Goal: Transaction & Acquisition: Book appointment/travel/reservation

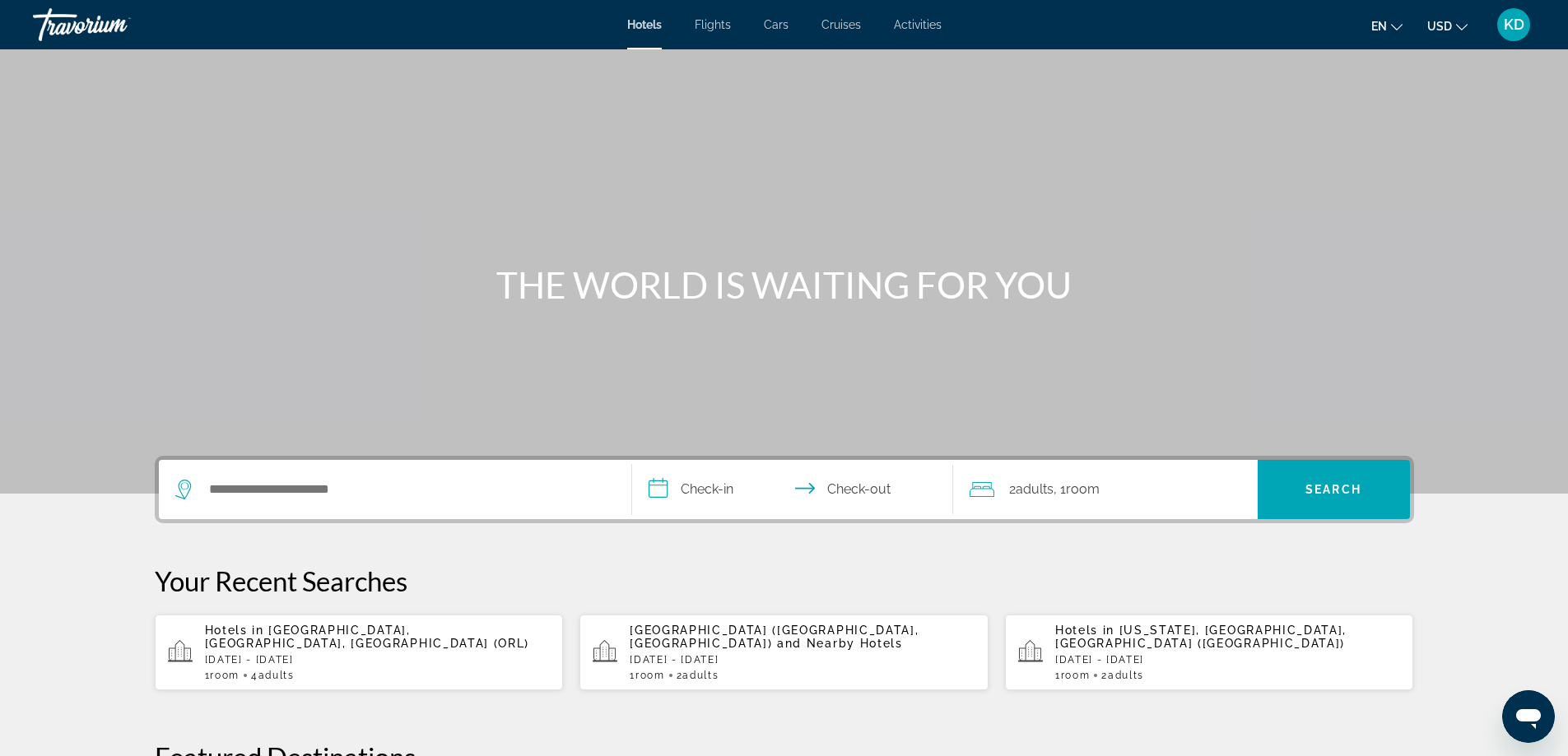
click at [929, 27] on span "Activities" at bounding box center [918, 24] width 48 height 13
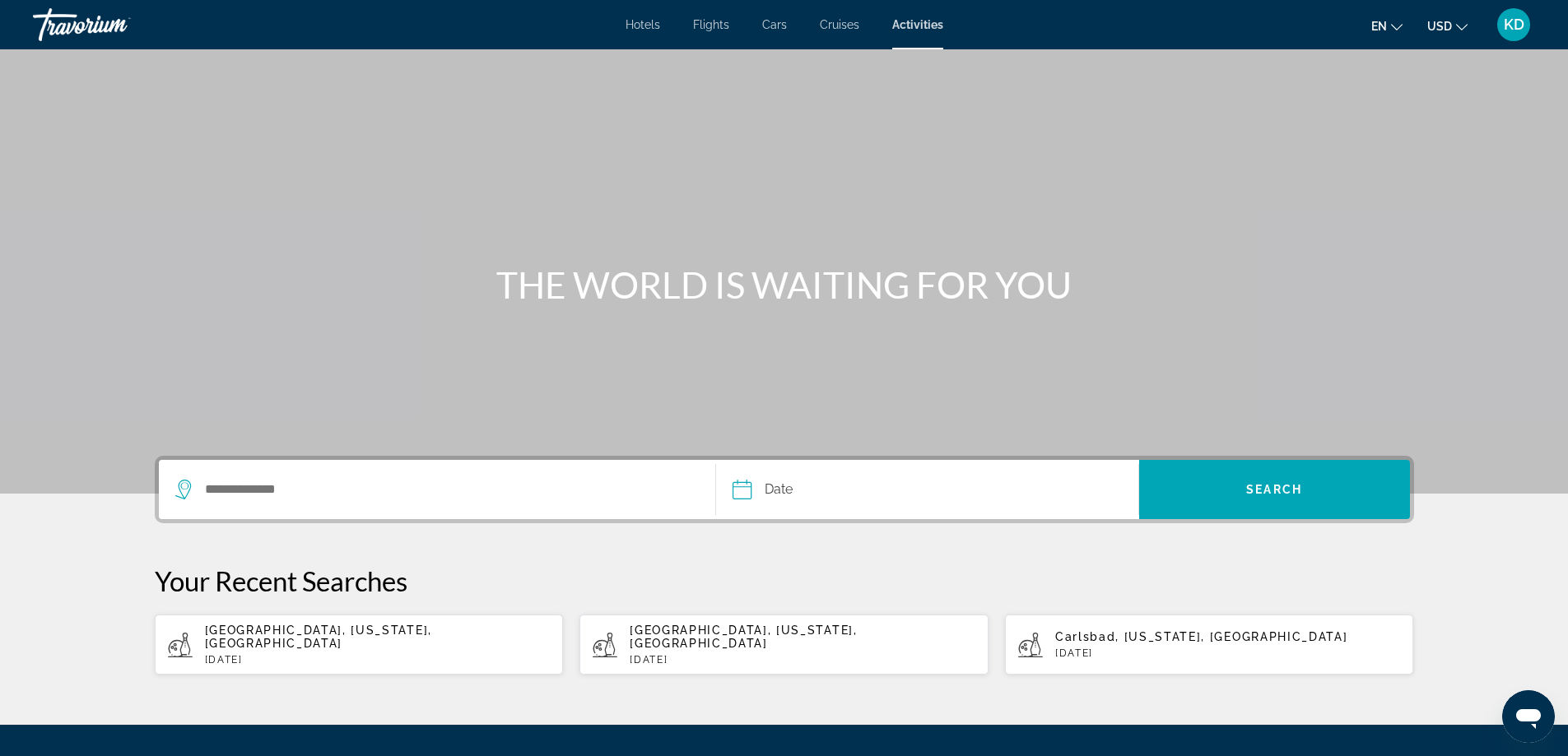
click at [564, 503] on div "Search widget" at bounding box center [438, 489] width 524 height 59
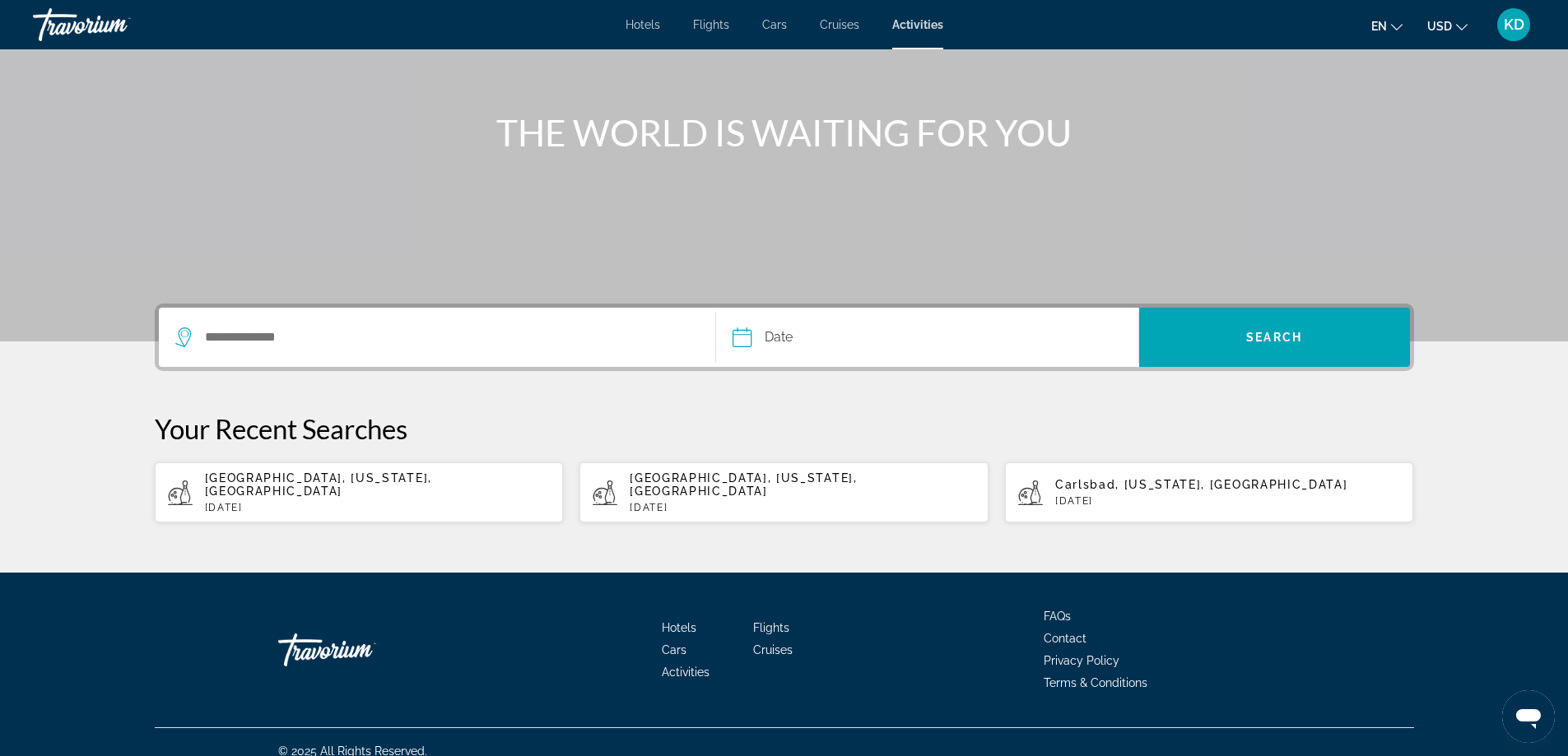
scroll to position [157, 0]
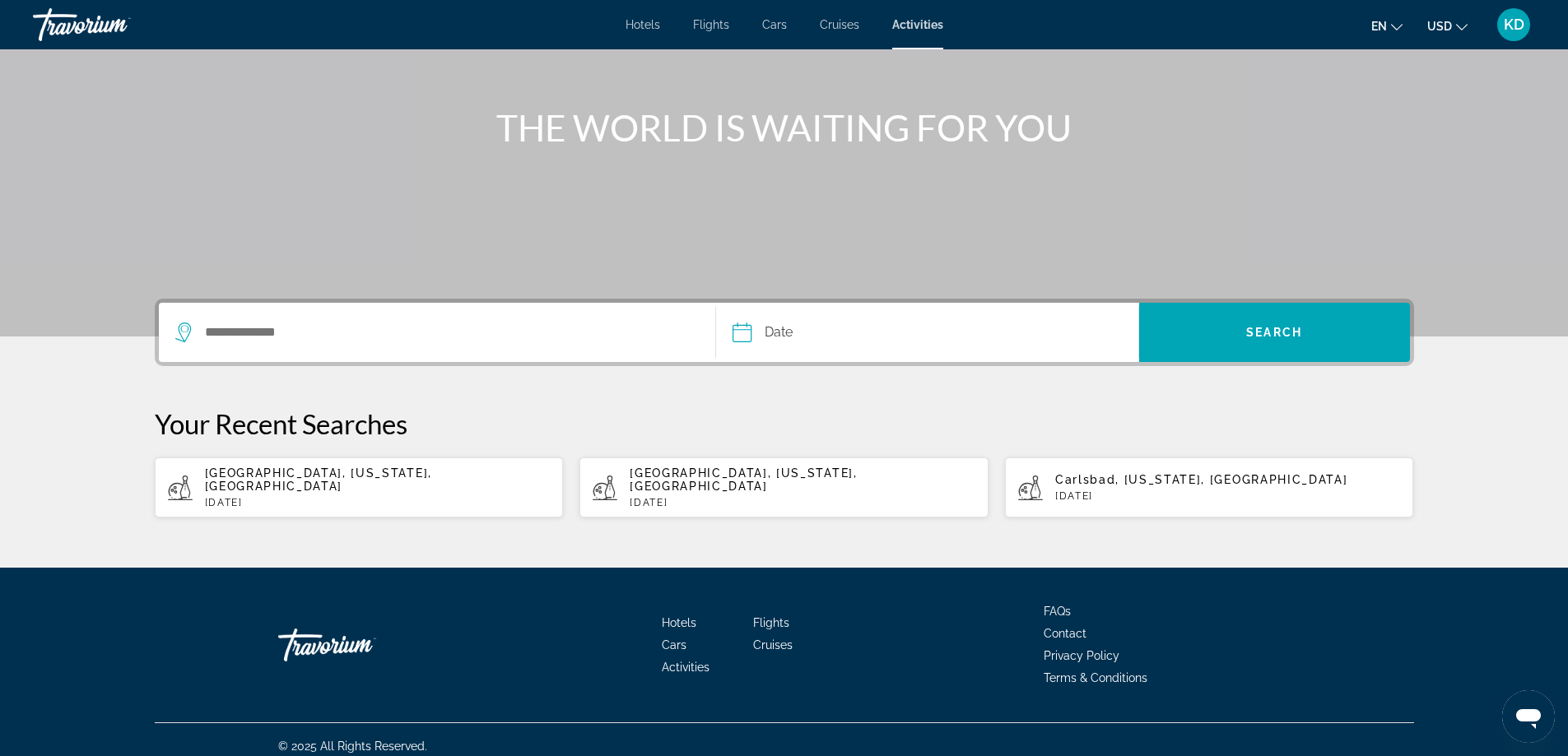
click at [514, 352] on div "Search widget" at bounding box center [438, 332] width 524 height 59
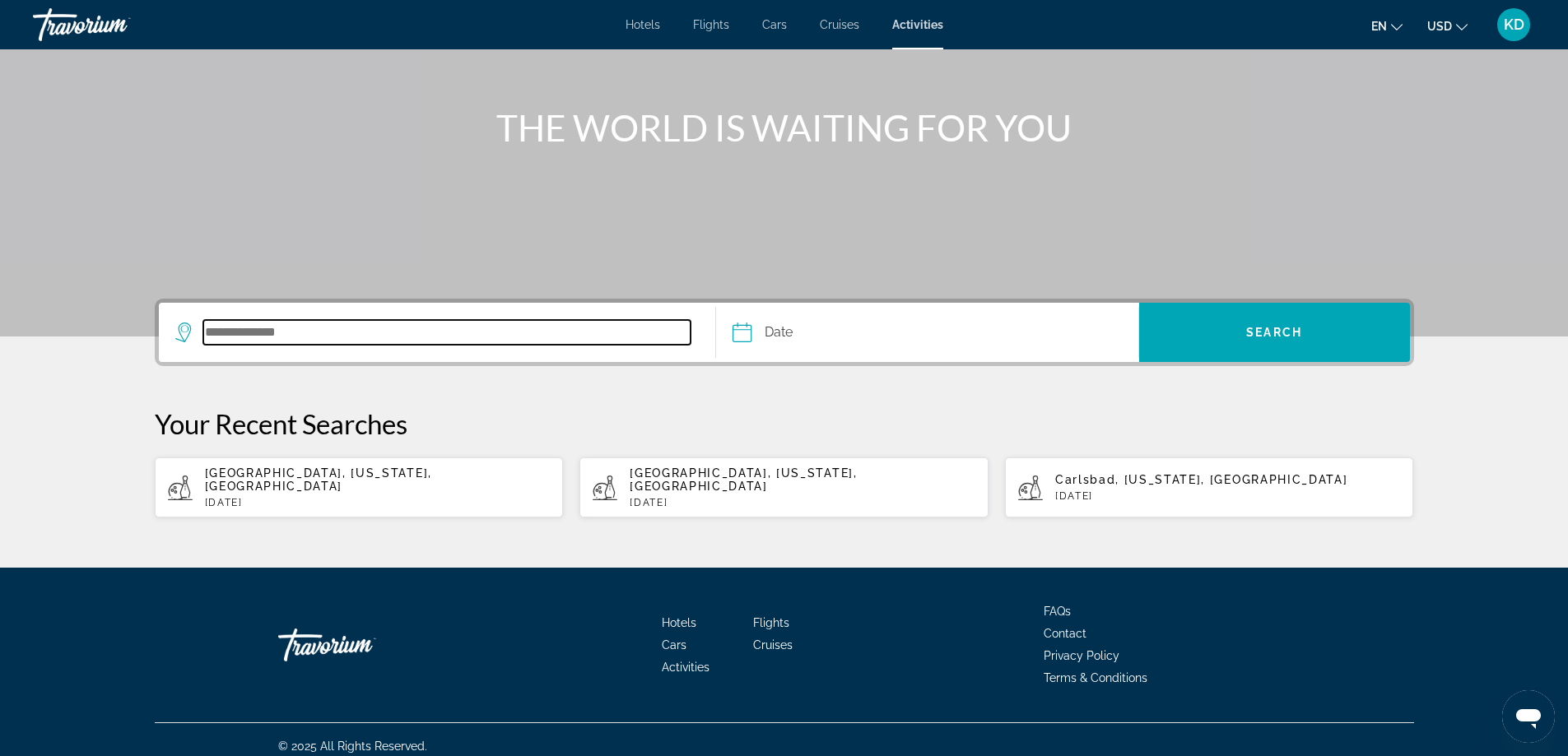
click at [532, 344] on input "Search destination" at bounding box center [447, 332] width 488 height 25
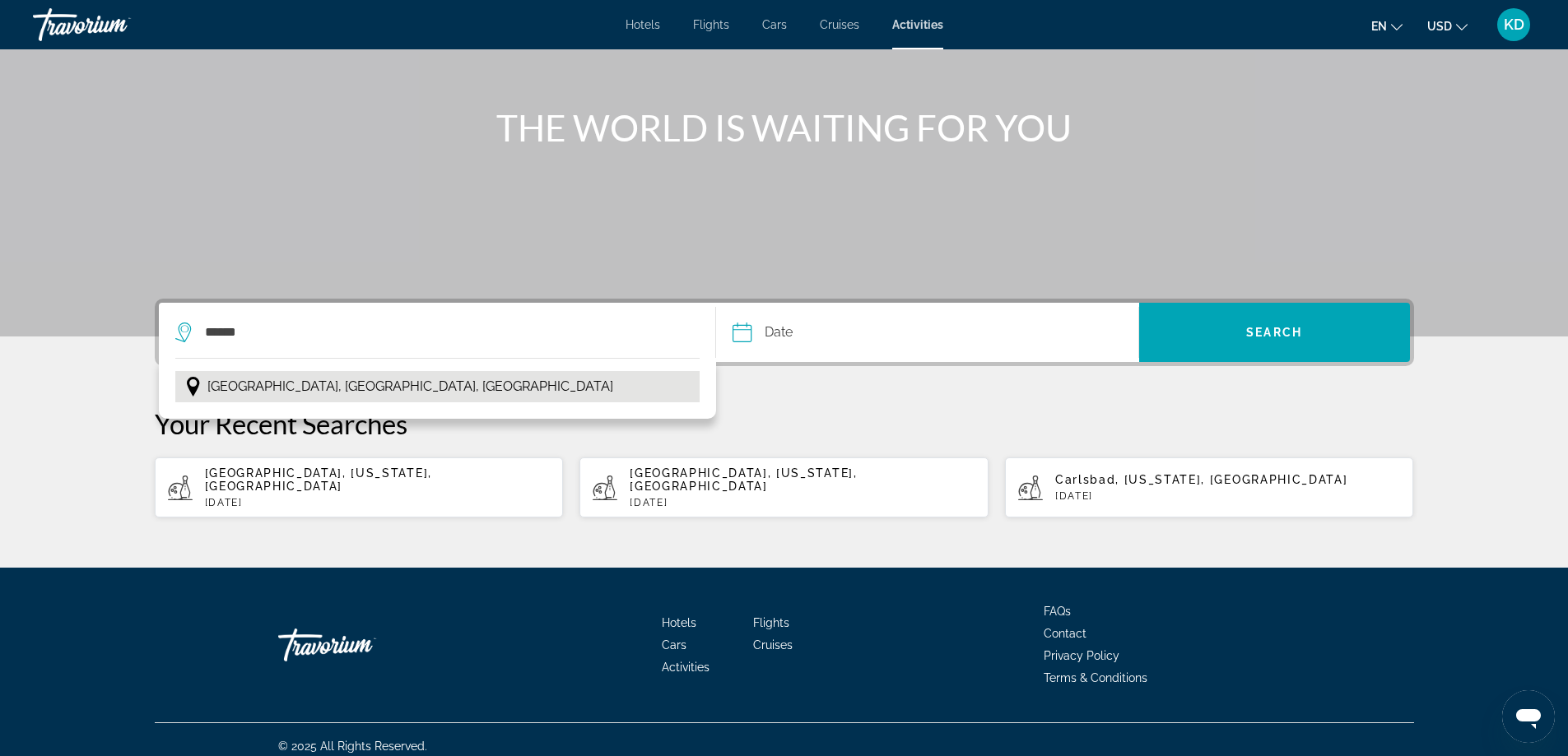
click at [318, 381] on span "[GEOGRAPHIC_DATA], [GEOGRAPHIC_DATA], [GEOGRAPHIC_DATA]" at bounding box center [410, 387] width 406 height 23
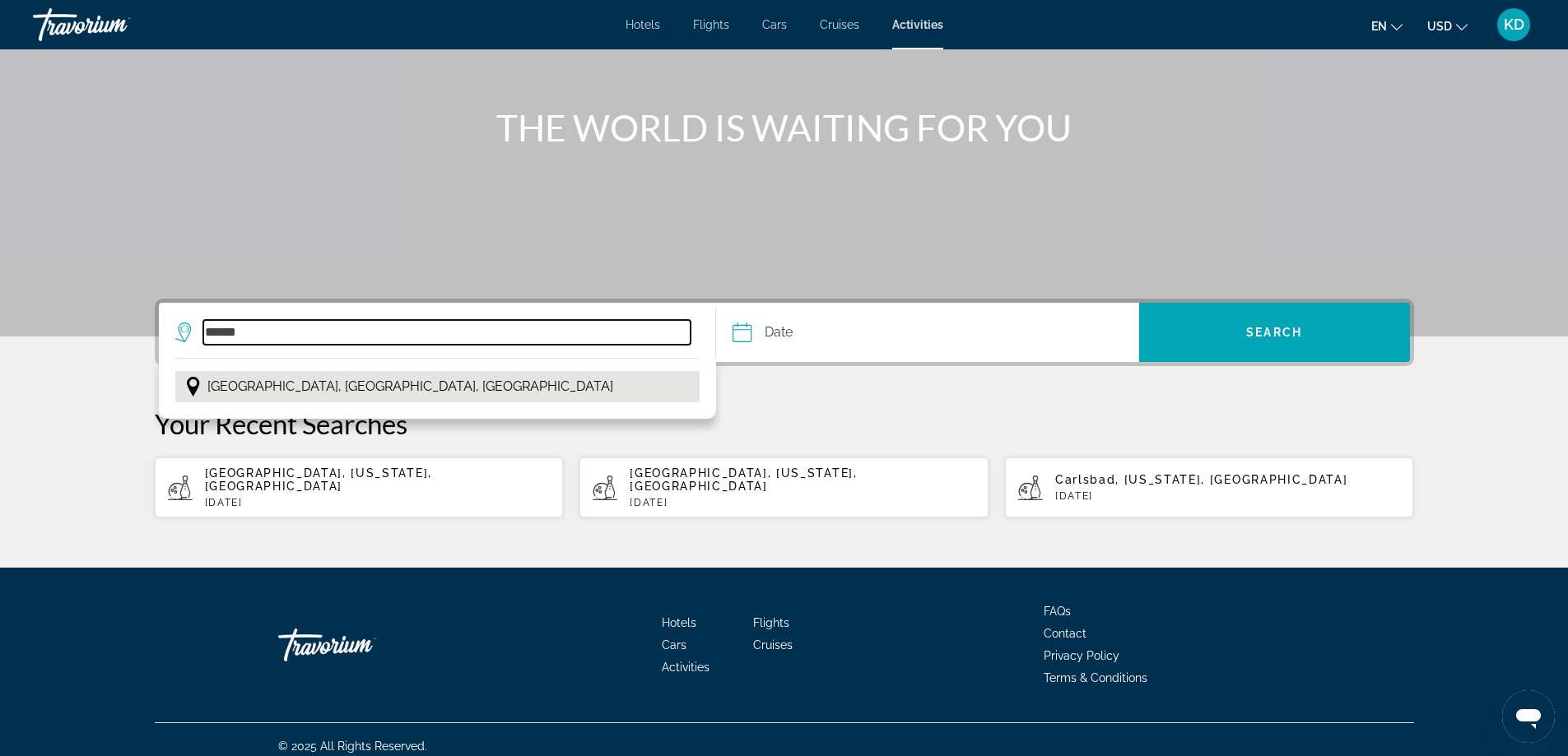
type input "**********"
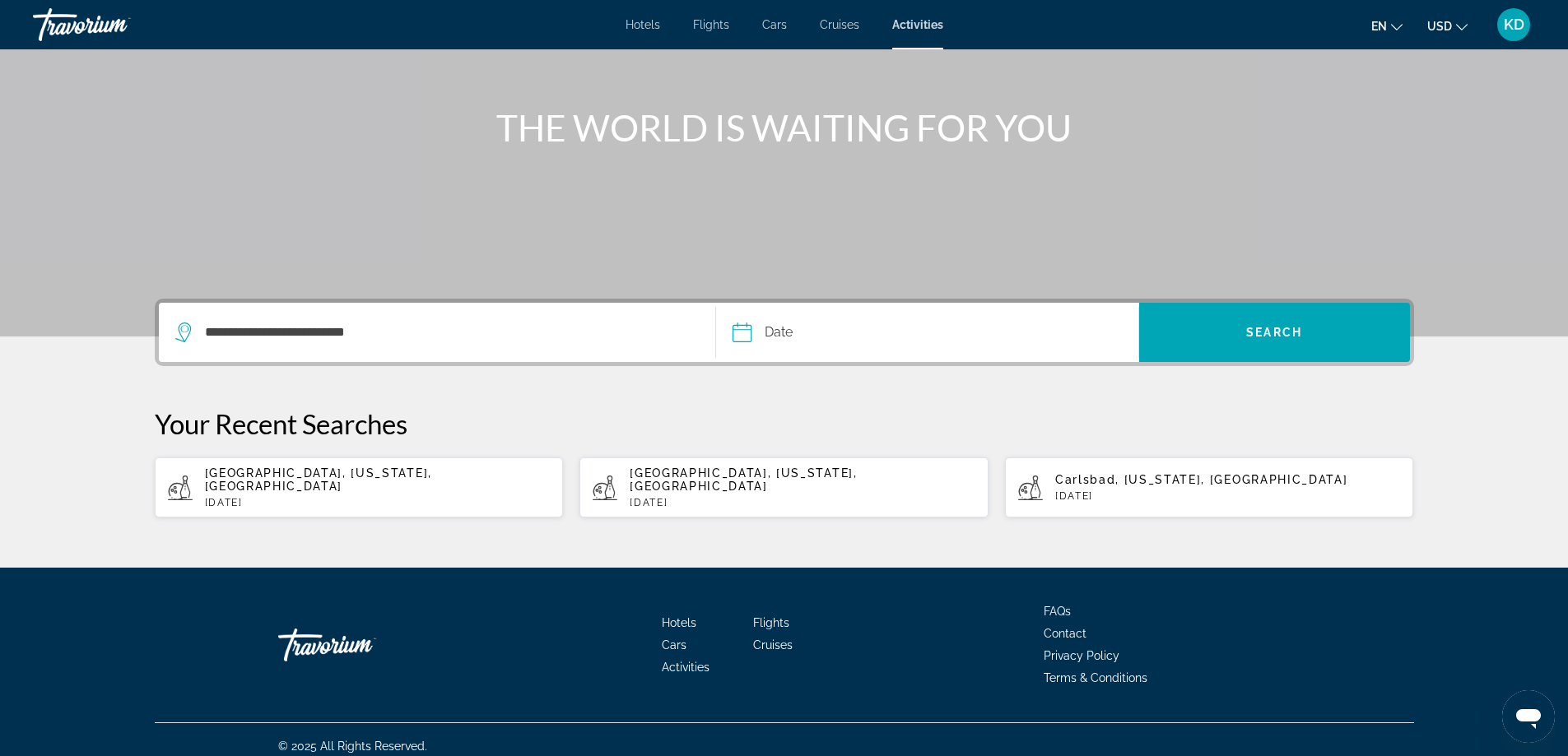
click at [751, 337] on input "Date" at bounding box center [832, 334] width 209 height 64
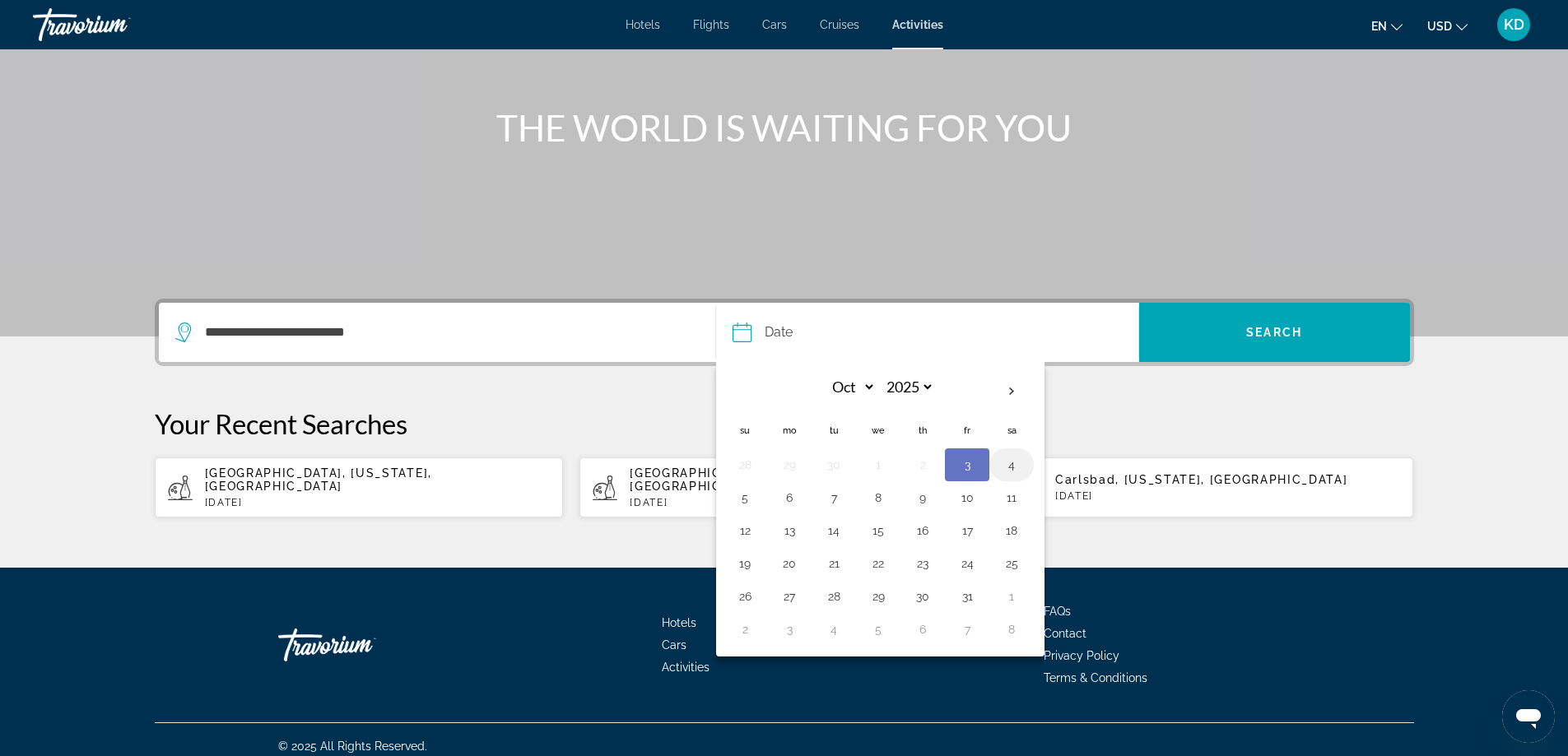
click at [1010, 468] on button "4" at bounding box center [1011, 464] width 27 height 23
type input "**********"
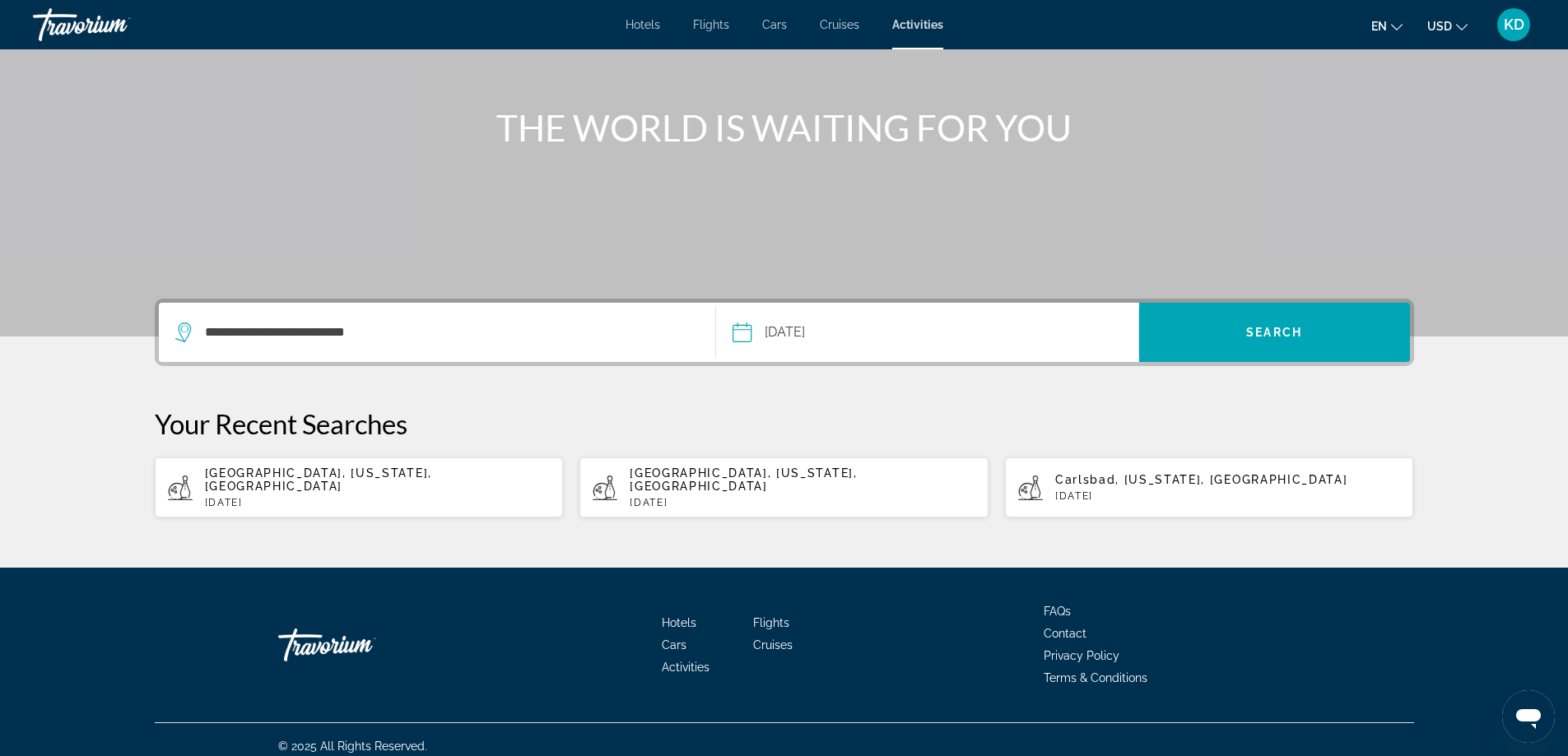
click at [916, 332] on input "**********" at bounding box center [832, 334] width 209 height 64
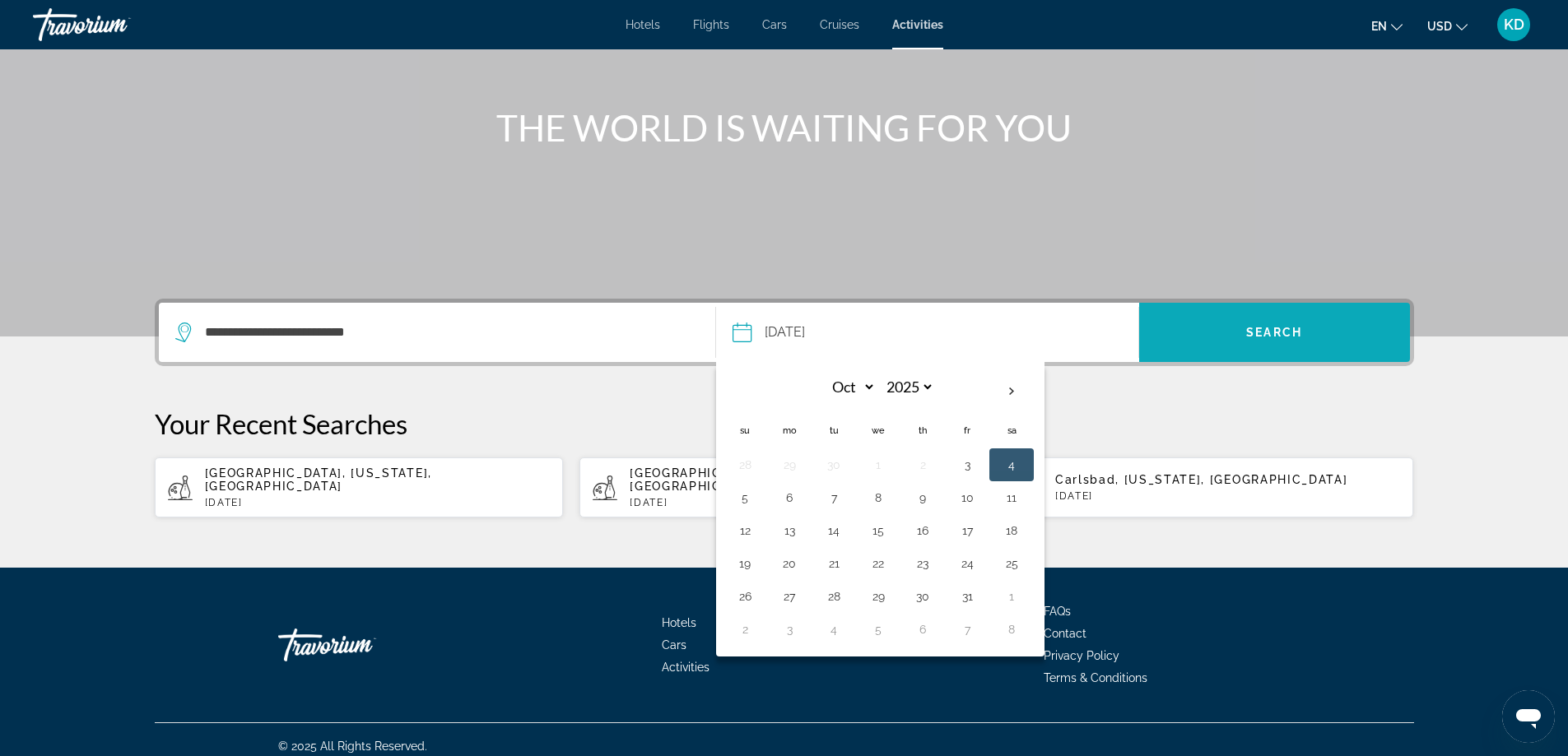
click at [1230, 332] on span "Search" at bounding box center [1274, 332] width 271 height 40
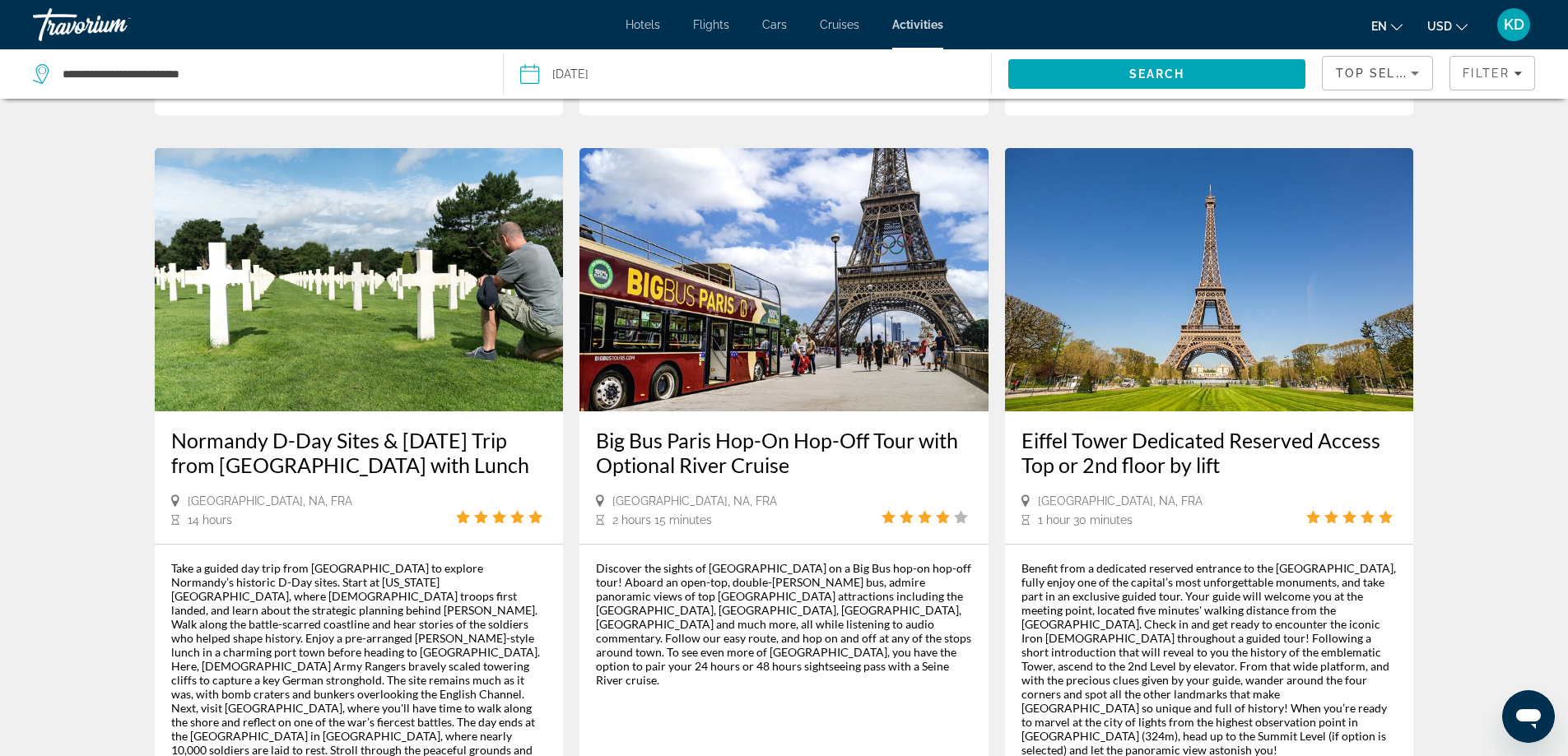
scroll to position [658, 0]
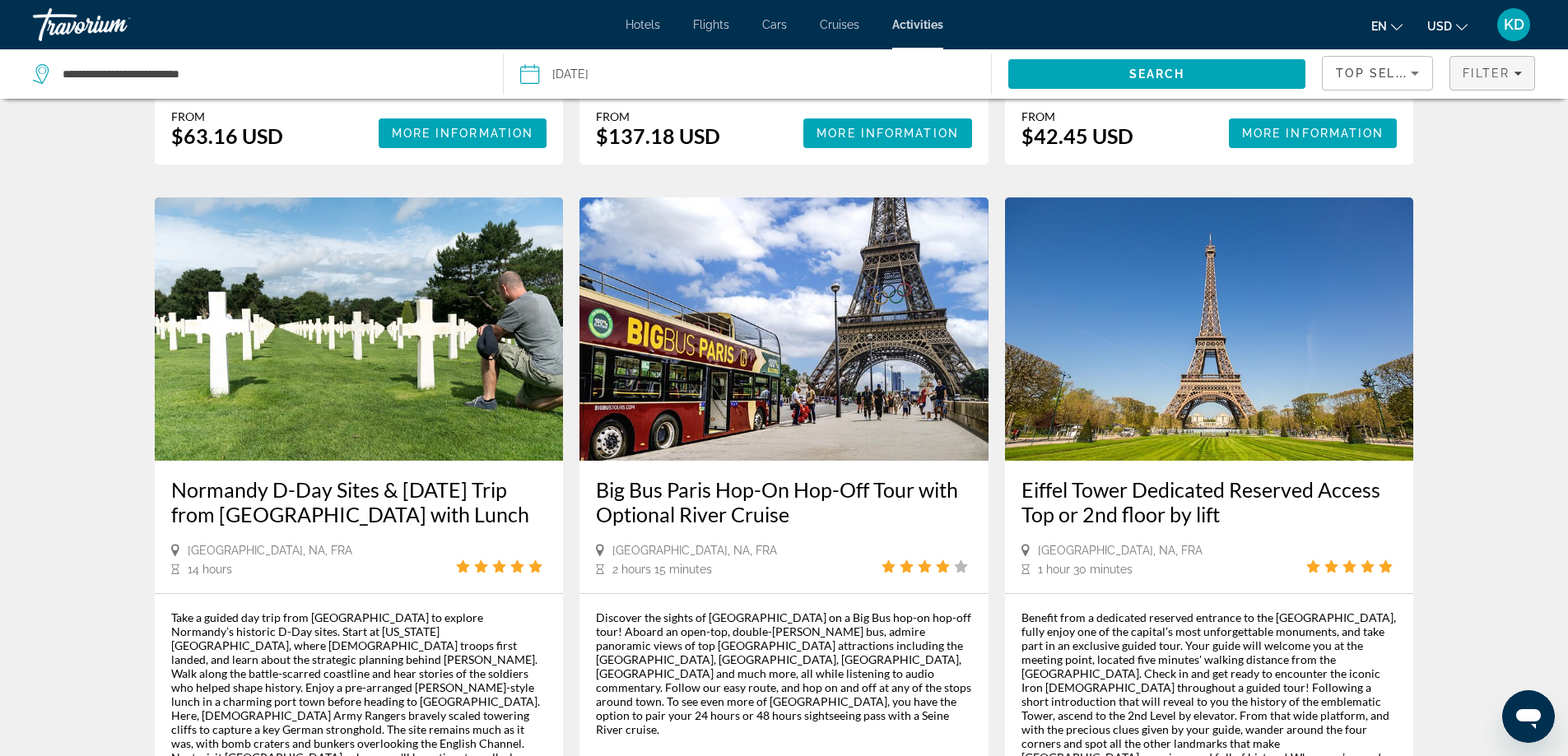
click at [1512, 80] on span "Filters" at bounding box center [1492, 73] width 84 height 40
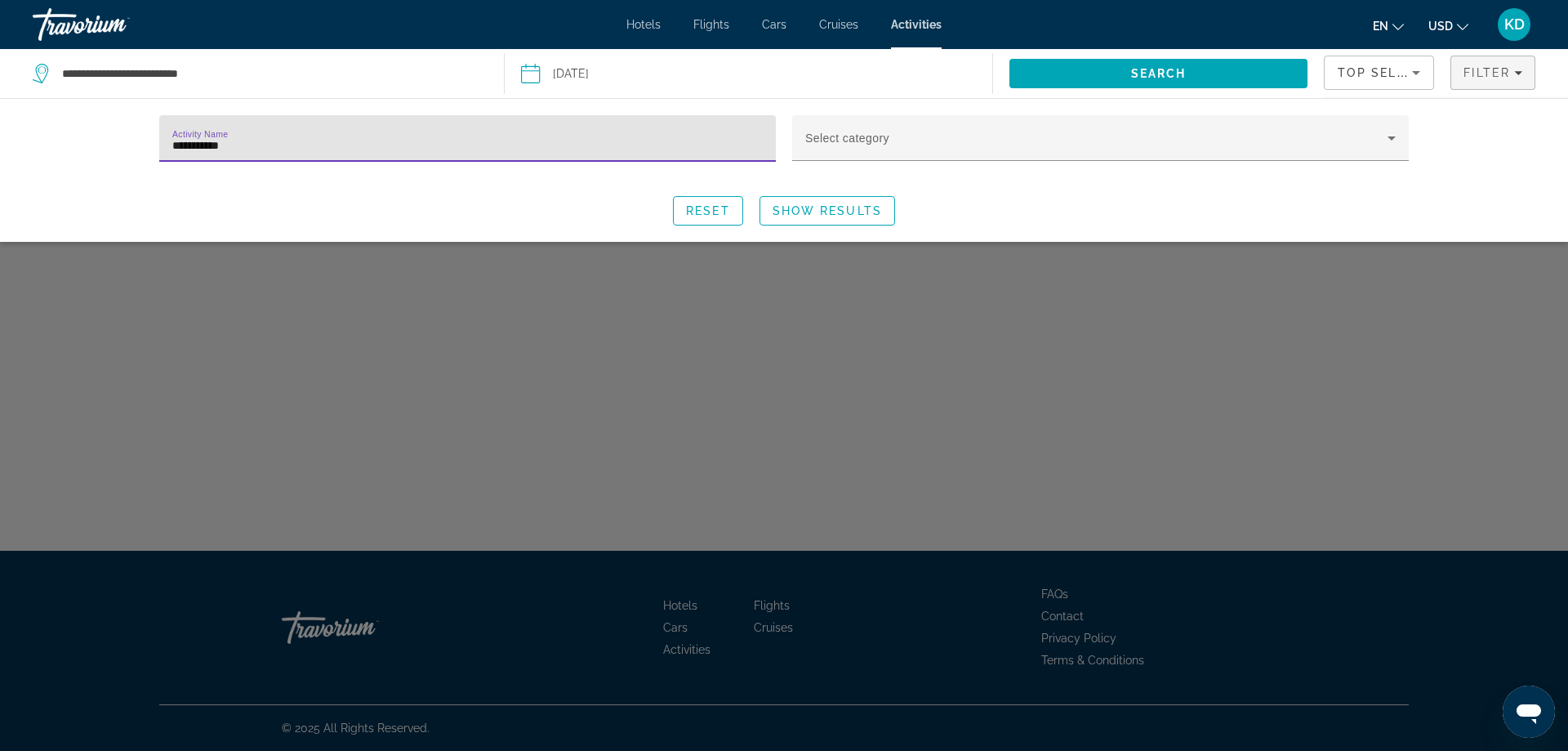
type input "**********"
drag, startPoint x: 253, startPoint y: 149, endPoint x: 175, endPoint y: 150, distance: 78.0
click at [175, 150] on input "**********" at bounding box center [467, 145] width 590 height 20
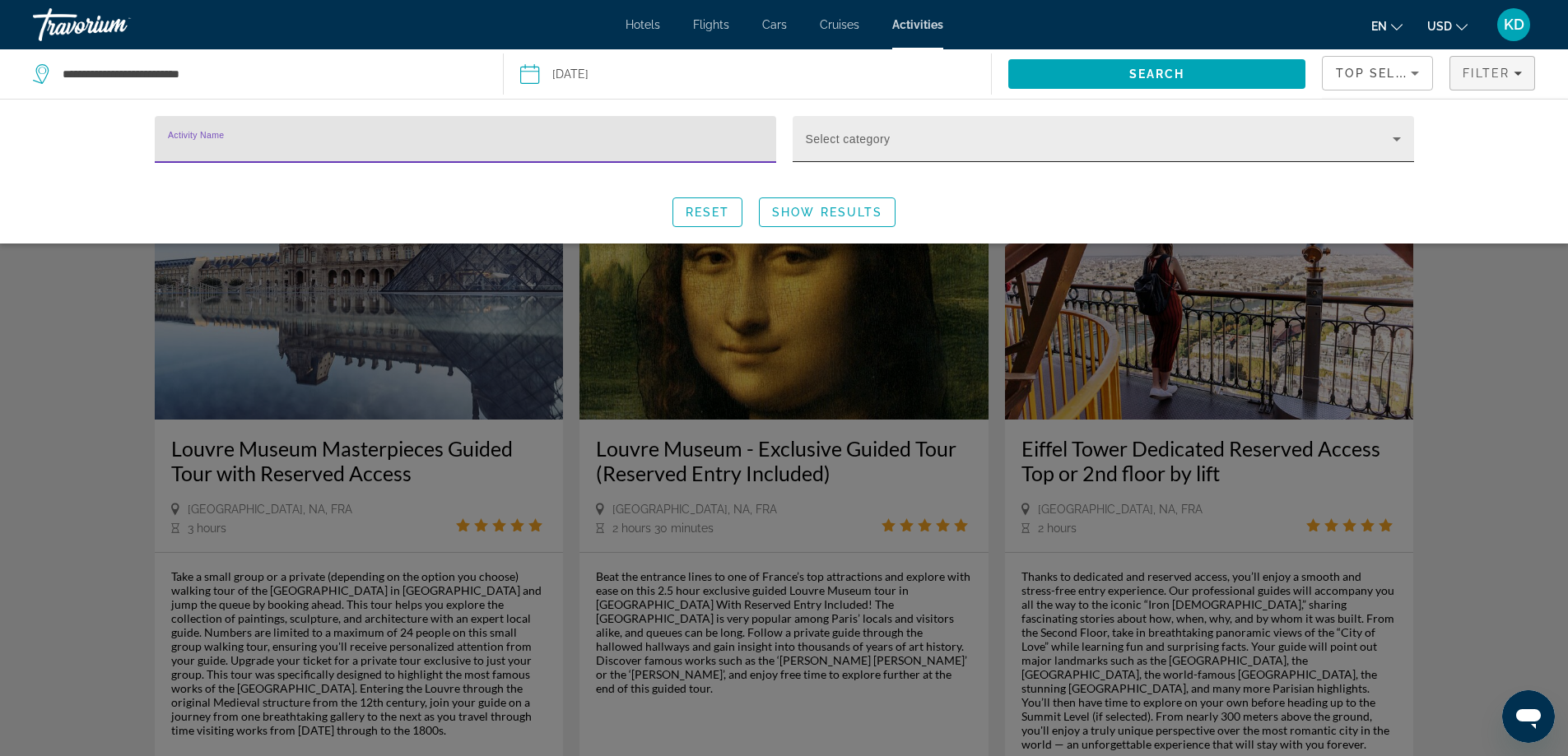
click at [1393, 135] on icon "Search widget" at bounding box center [1396, 138] width 20 height 20
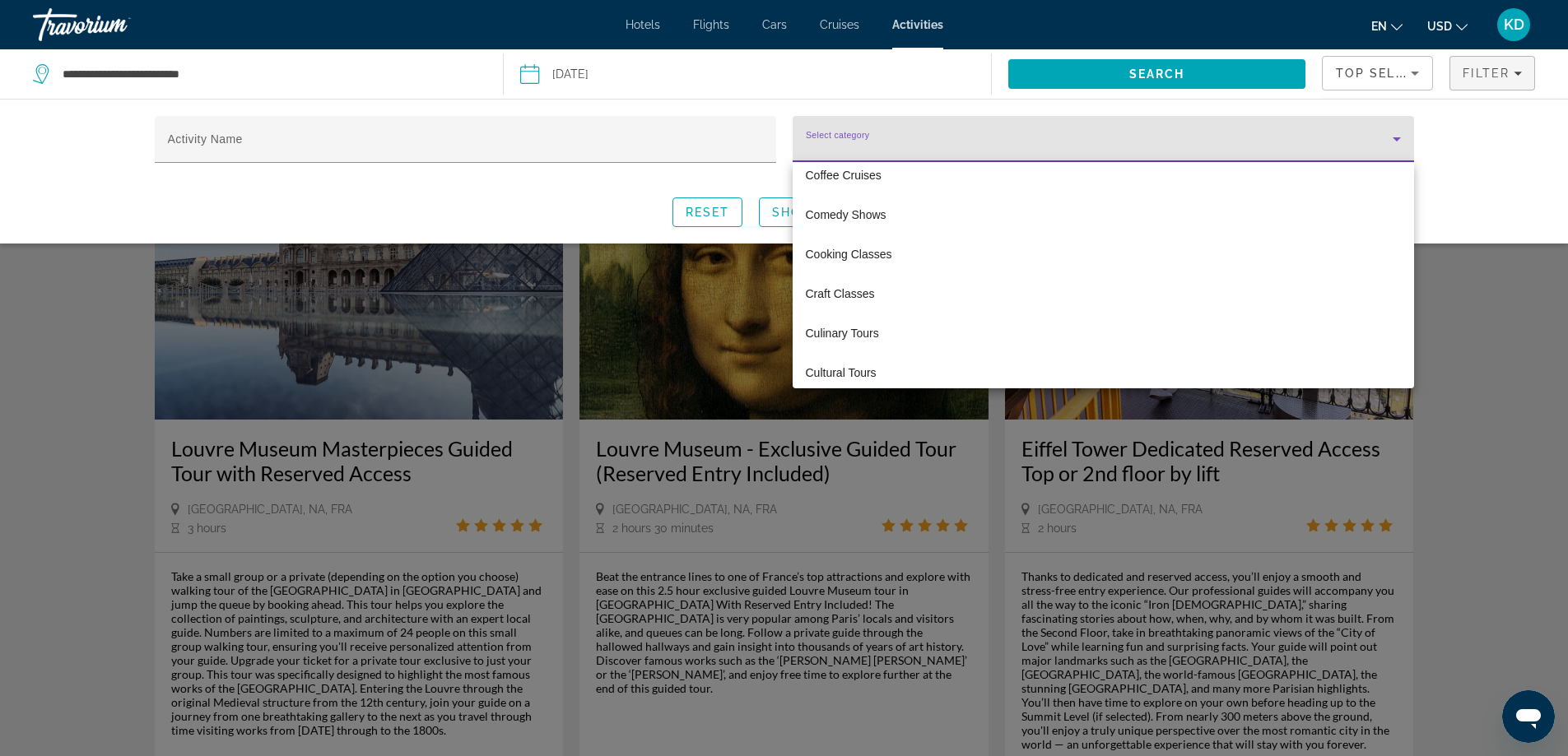
scroll to position [1398, 0]
click at [868, 251] on span "Culinary Tours" at bounding box center [842, 250] width 73 height 20
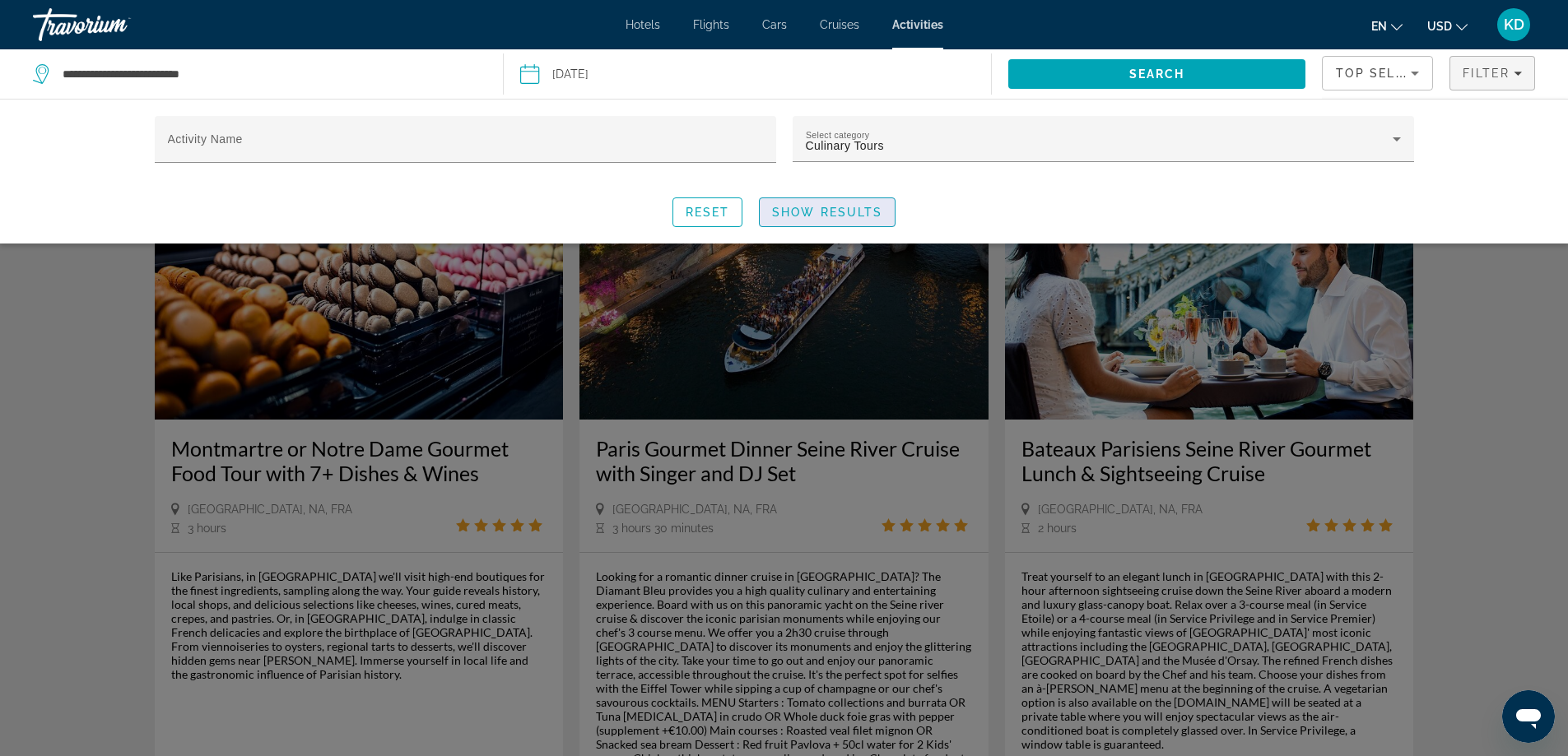
click at [859, 213] on span "Show Results" at bounding box center [827, 211] width 110 height 13
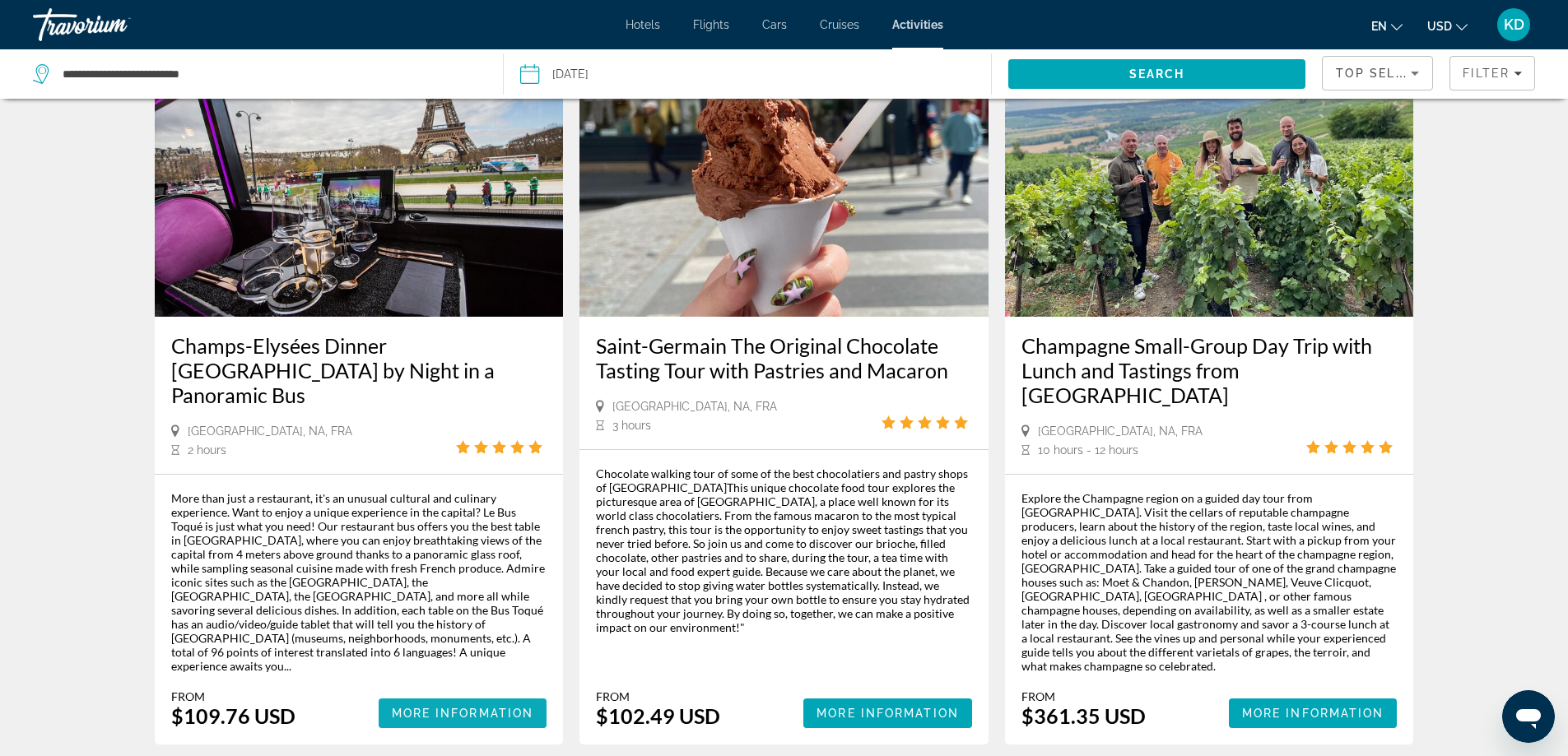
scroll to position [2302, 0]
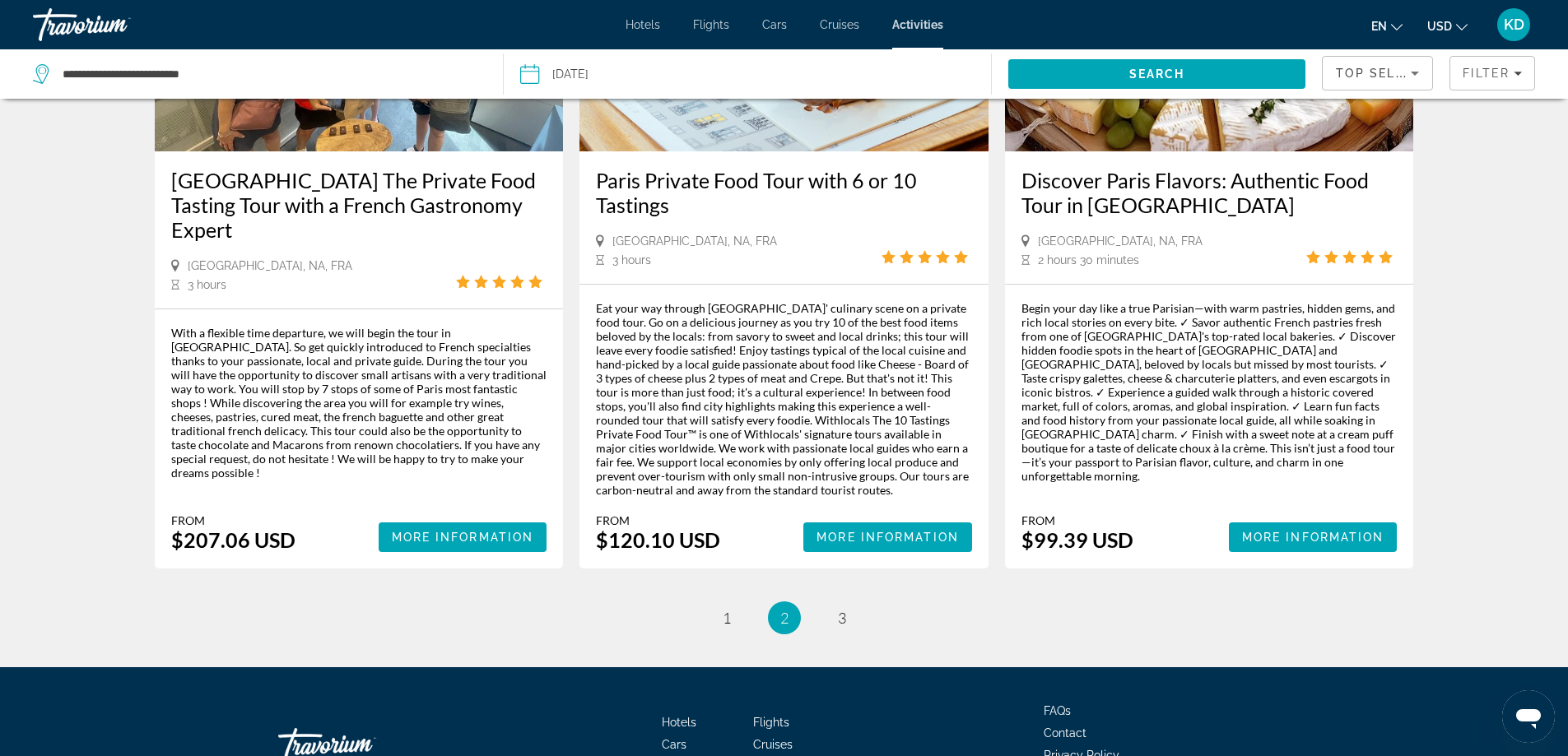
scroll to position [2467, 0]
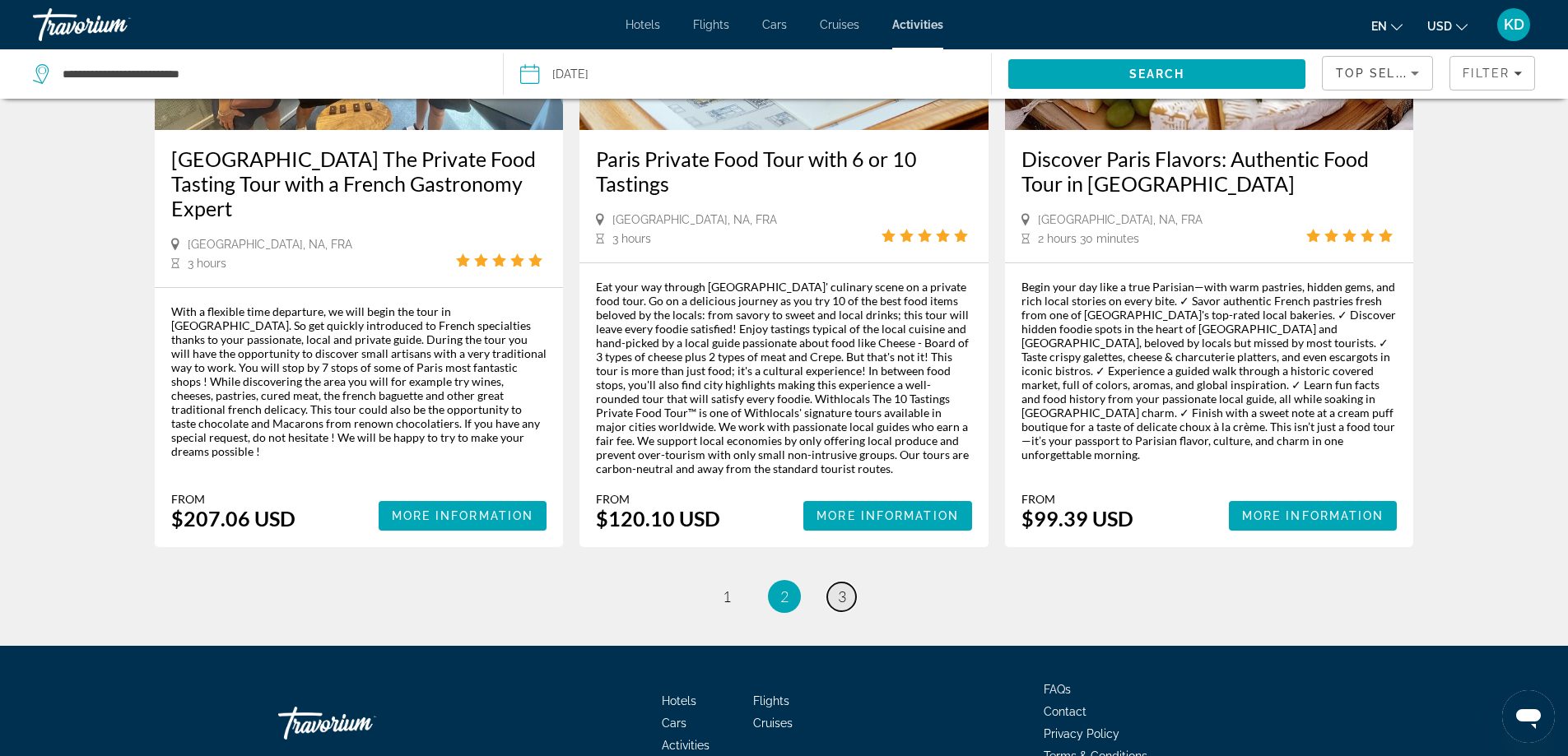
click at [845, 587] on span "3" at bounding box center [842, 595] width 9 height 18
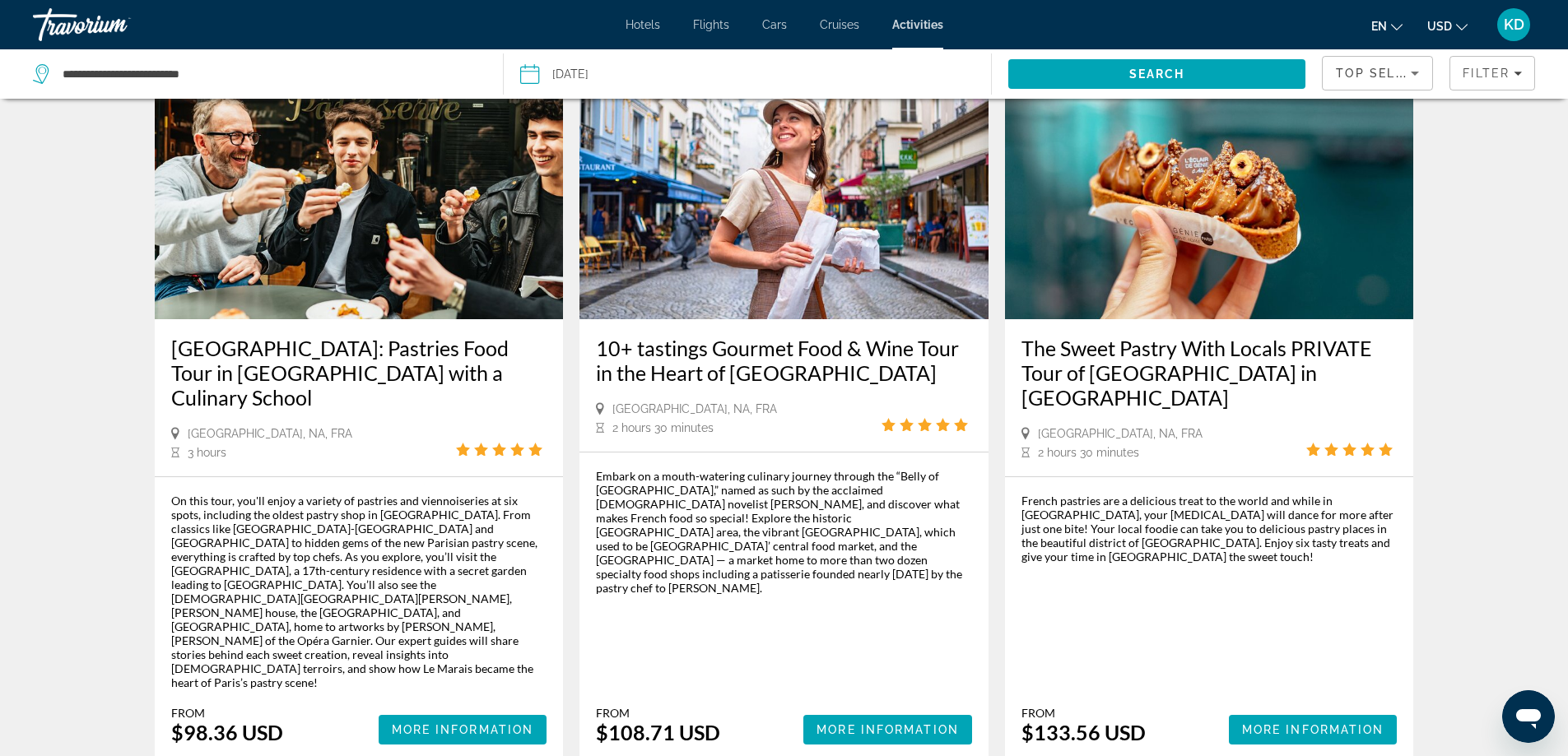
scroll to position [822, 0]
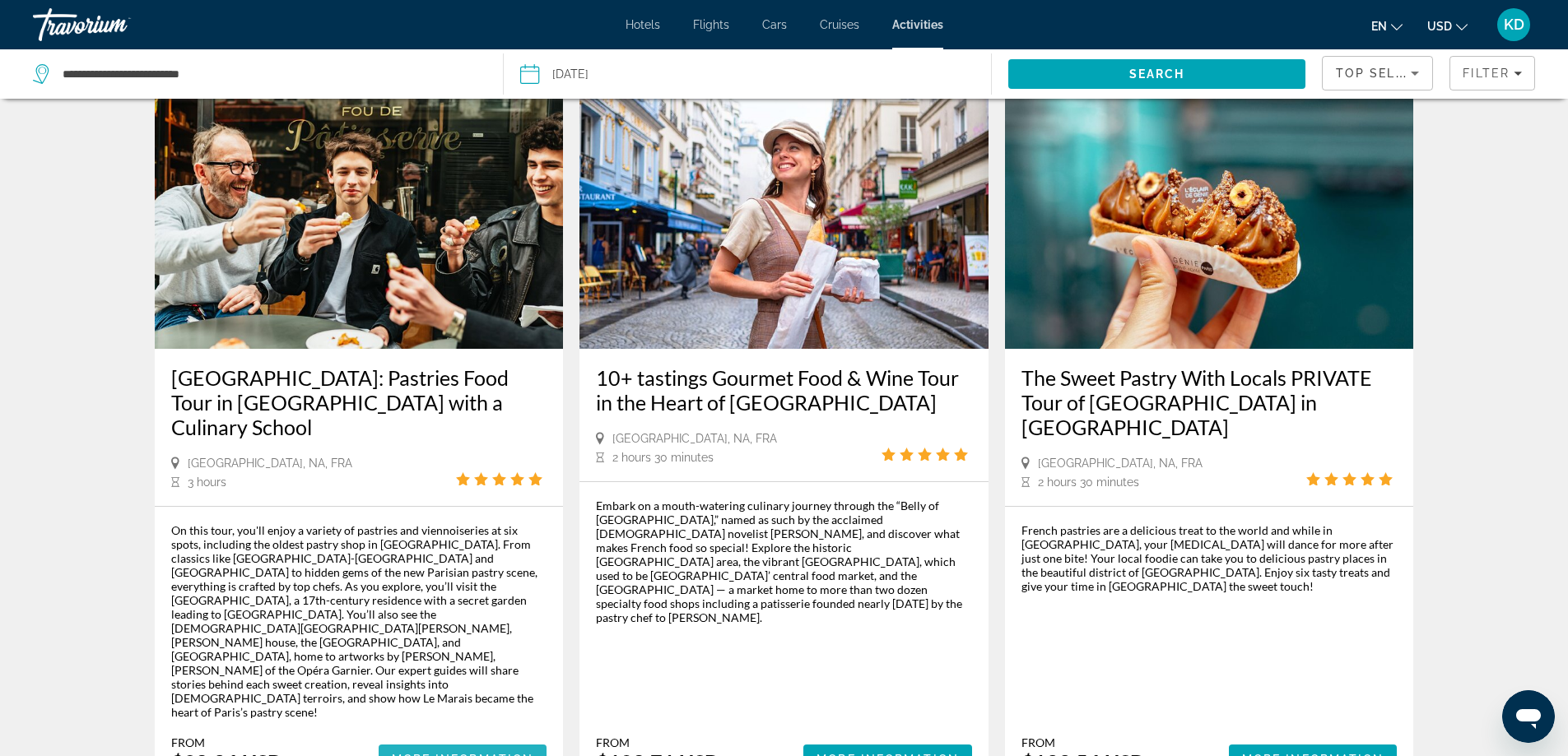
click at [460, 753] on span "More Information" at bounding box center [463, 759] width 143 height 13
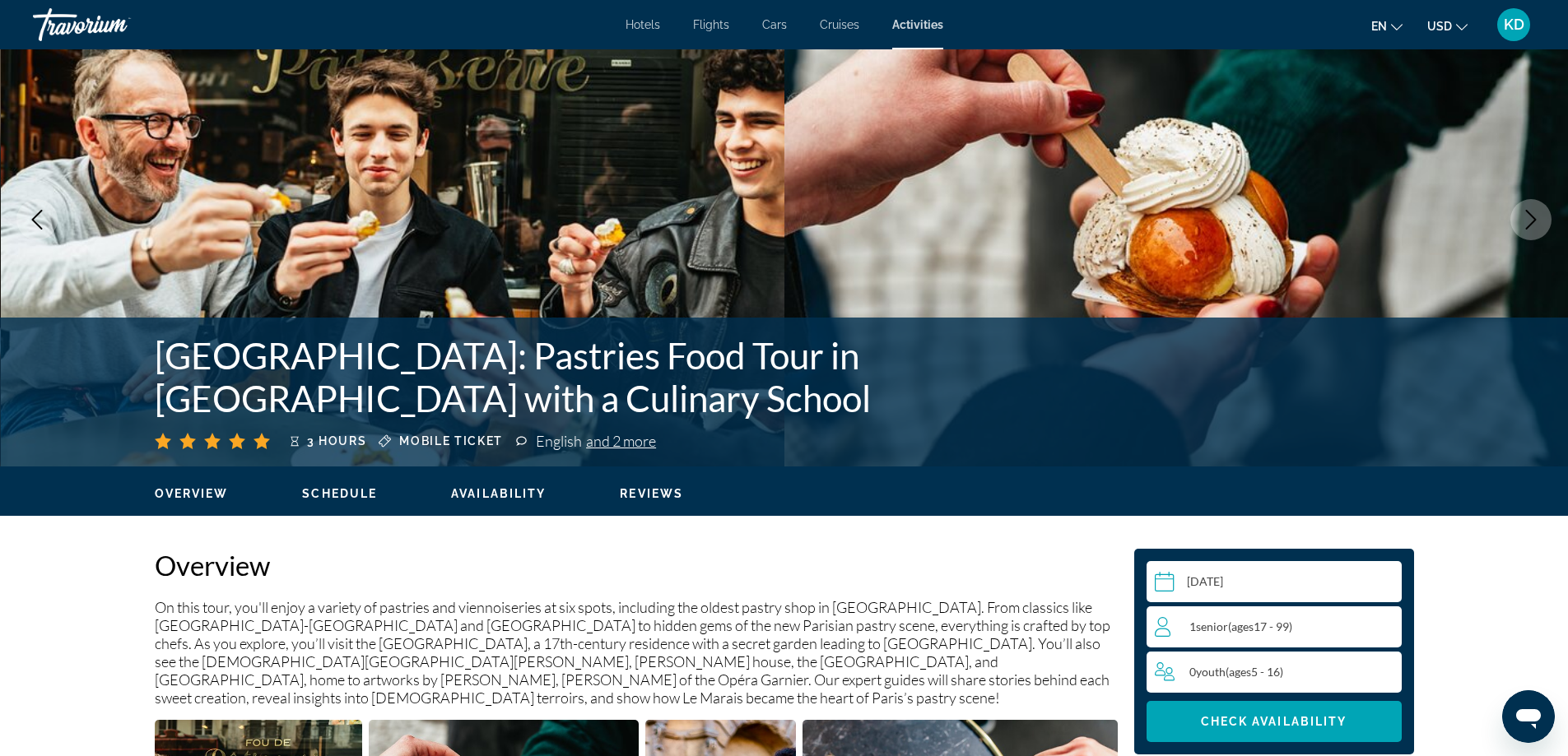
scroll to position [164, 0]
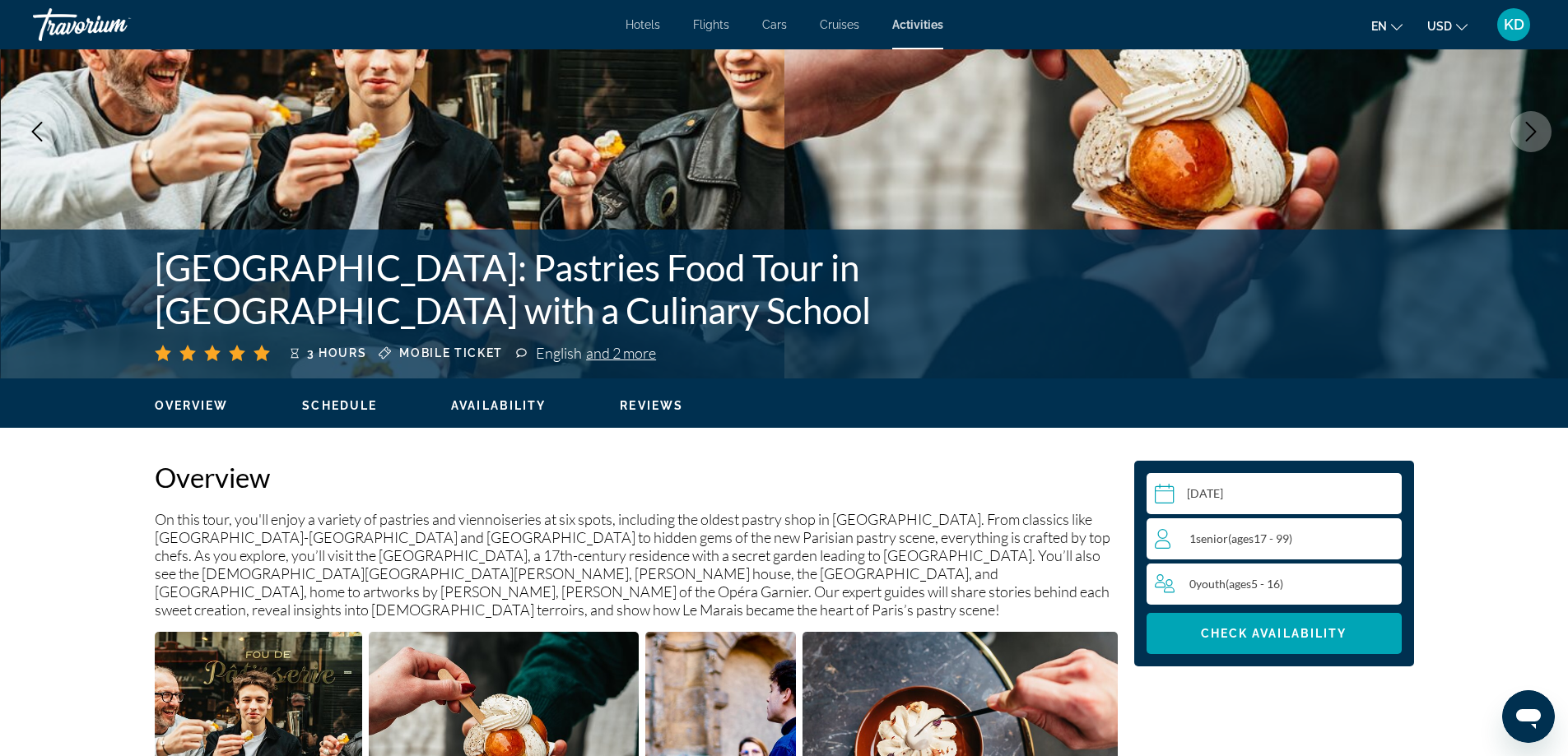
click at [366, 401] on span "Schedule" at bounding box center [339, 405] width 75 height 13
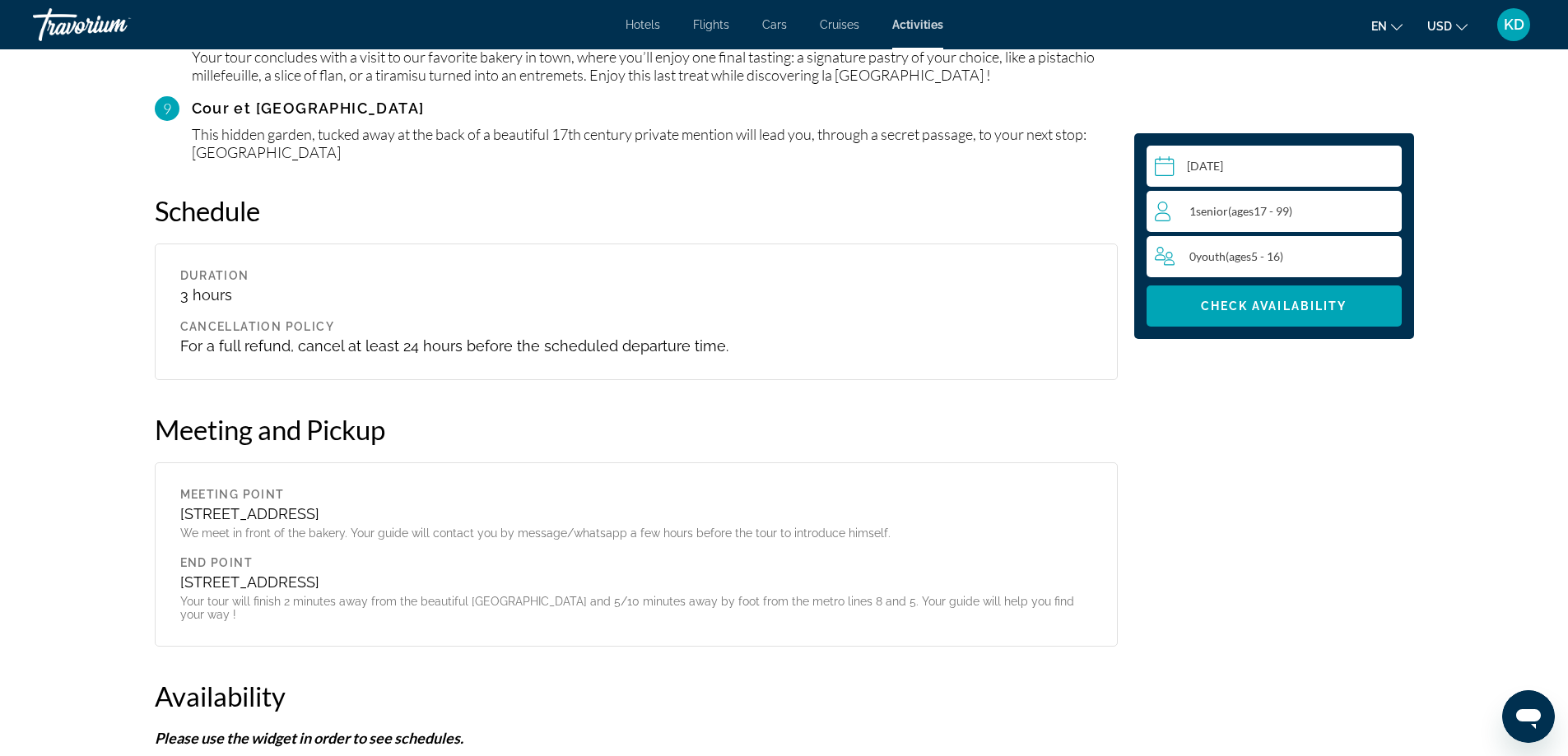
scroll to position [2321, 0]
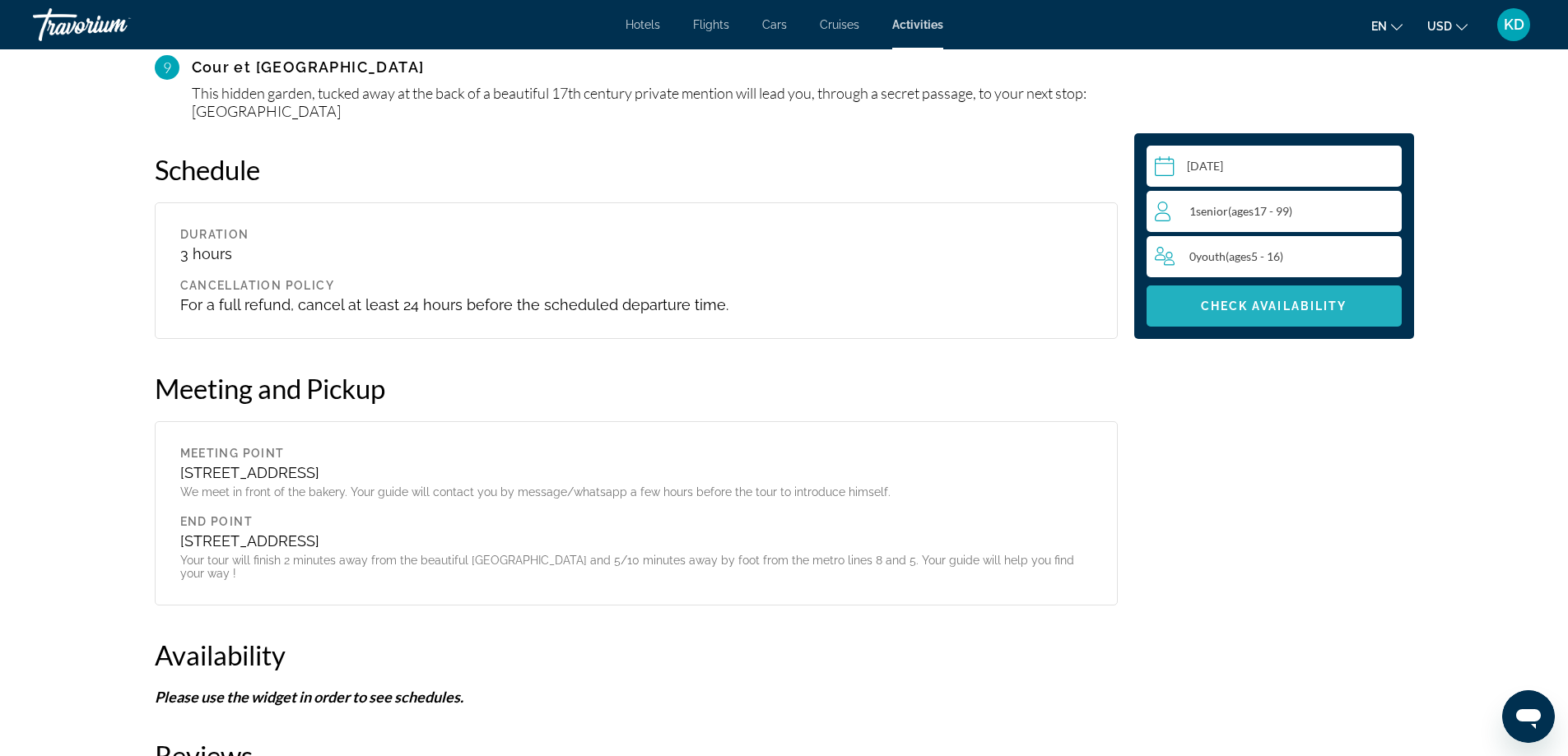
click at [1222, 306] on span "Check Availability" at bounding box center [1274, 305] width 146 height 13
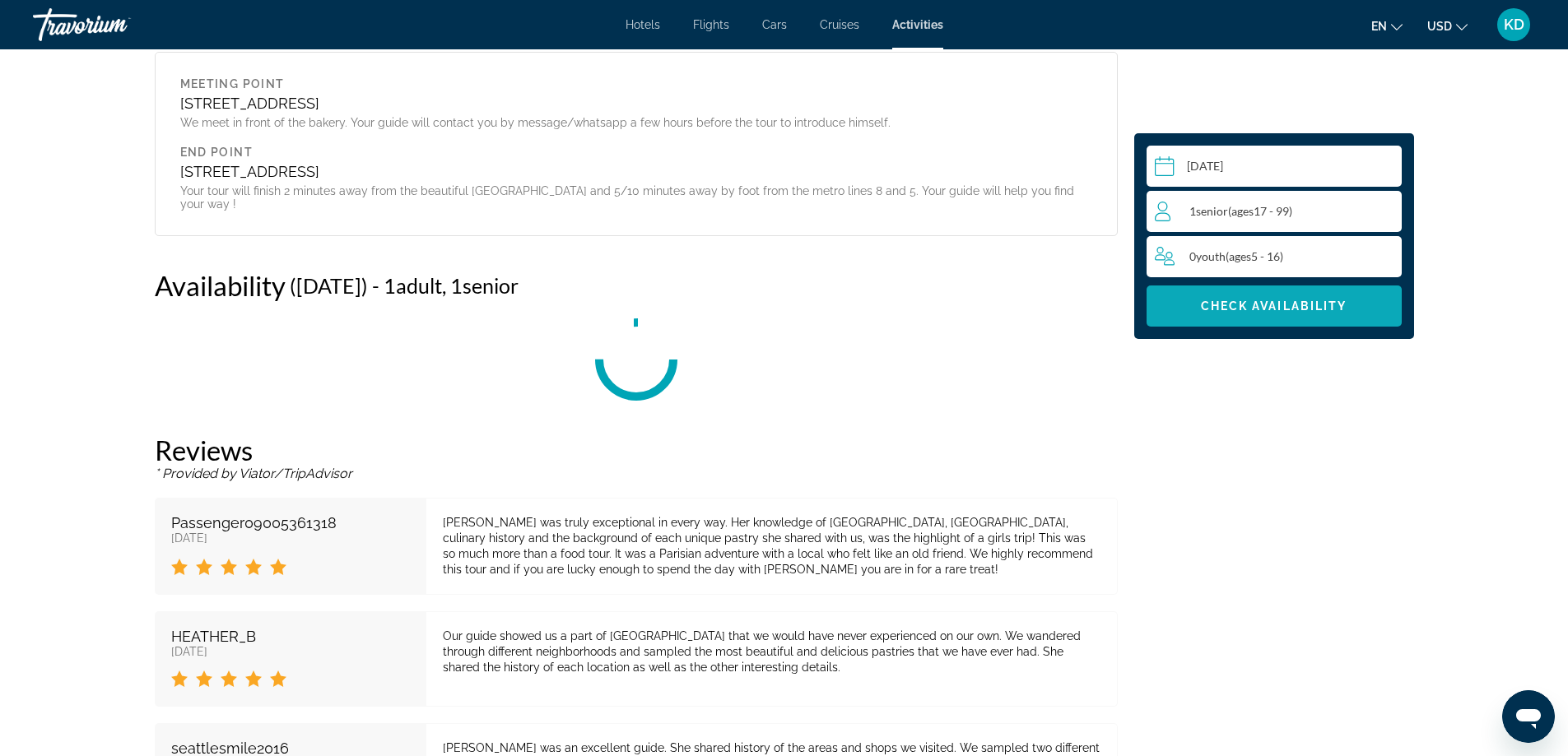
scroll to position [2794, 0]
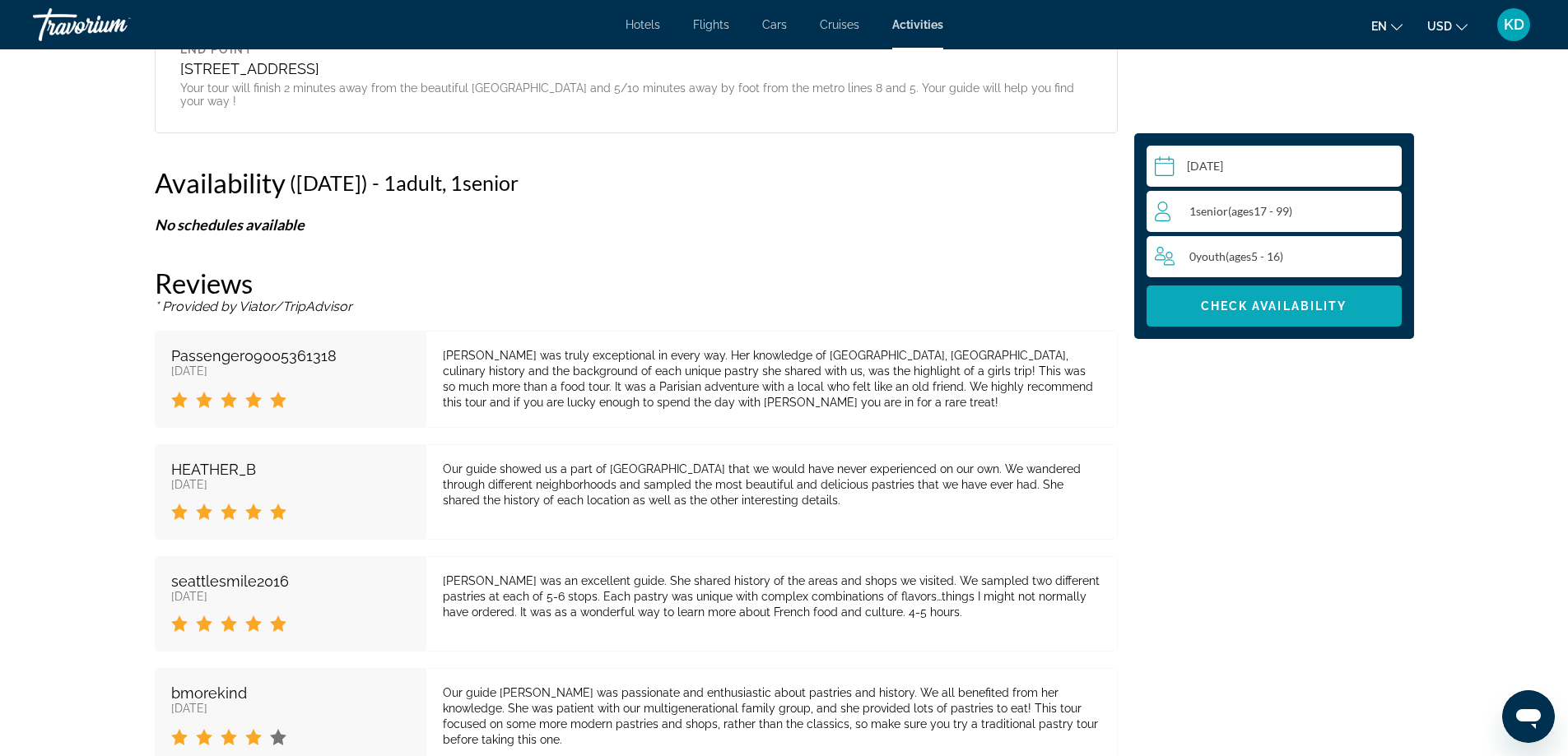
click at [1287, 307] on span "Check Availability" at bounding box center [1274, 305] width 146 height 13
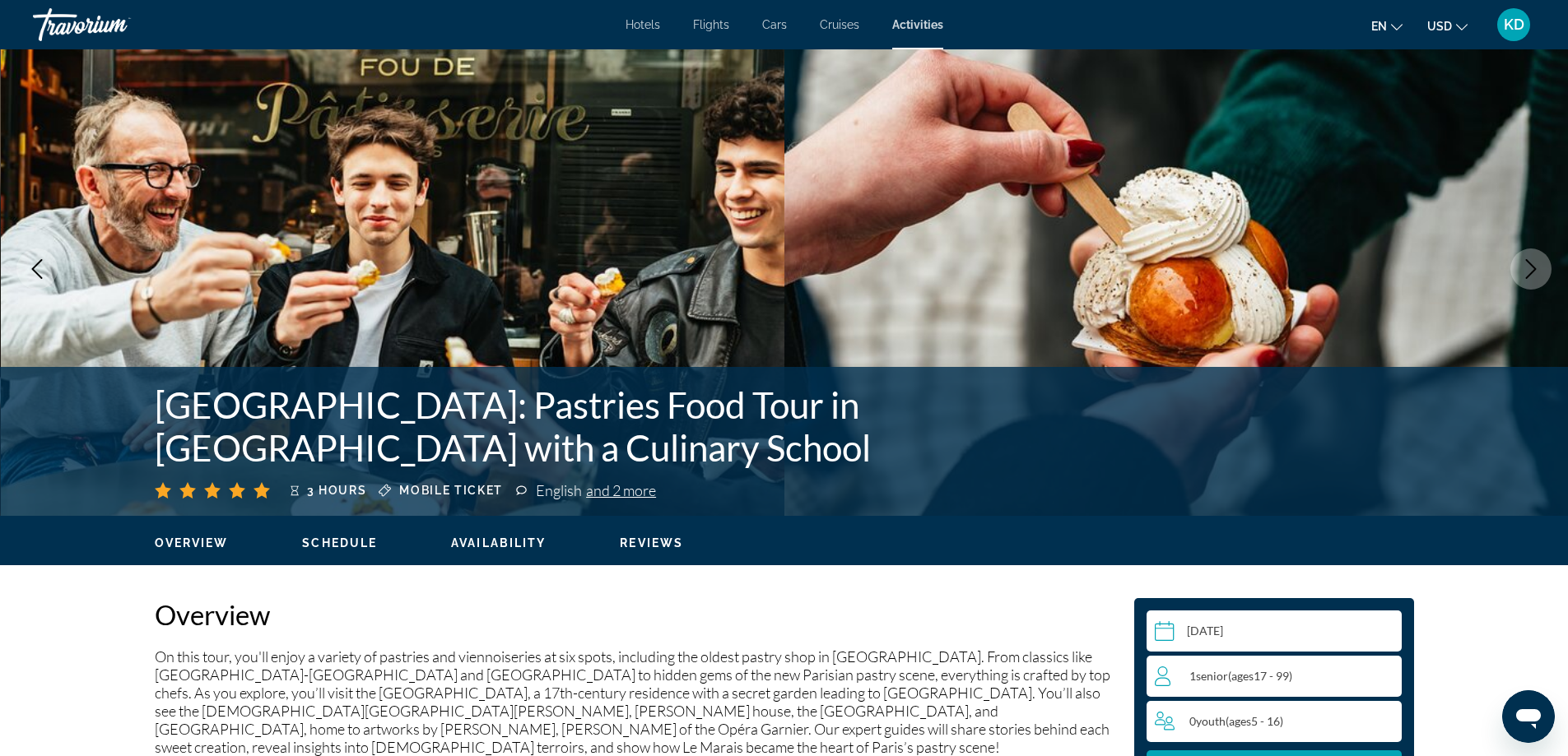
scroll to position [0, 0]
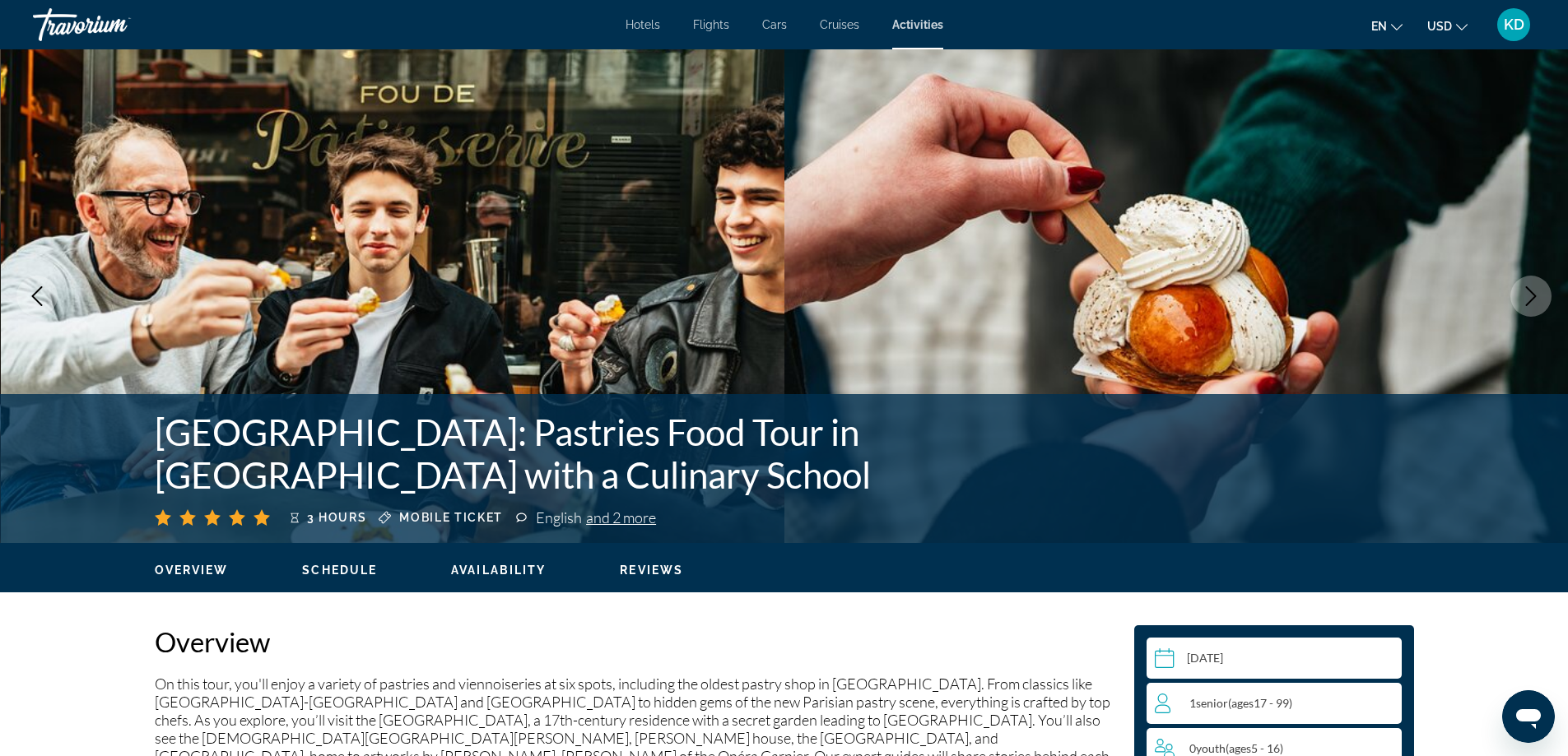
click at [912, 24] on span "Activities" at bounding box center [917, 24] width 51 height 13
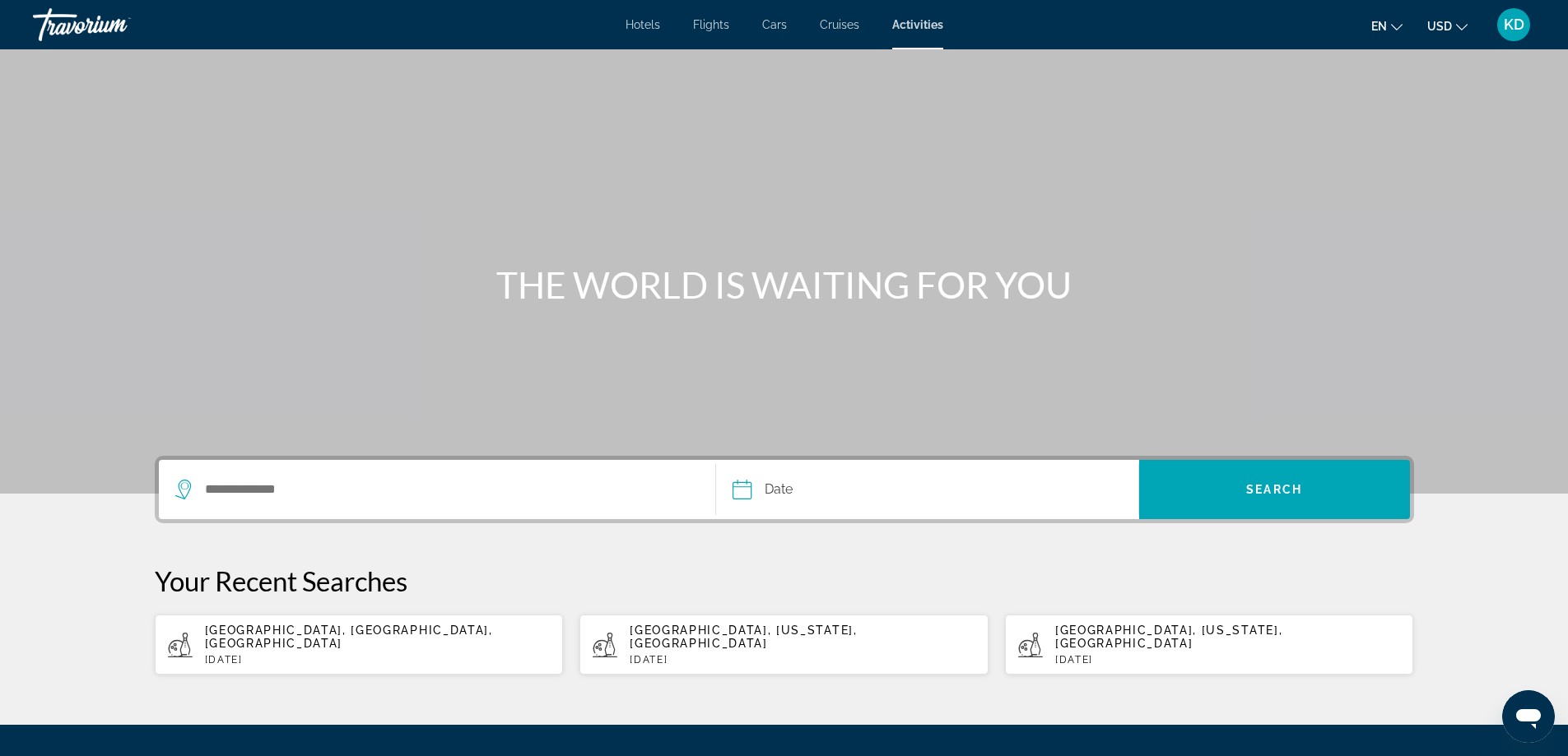
click at [574, 503] on div "Search widget" at bounding box center [438, 489] width 524 height 59
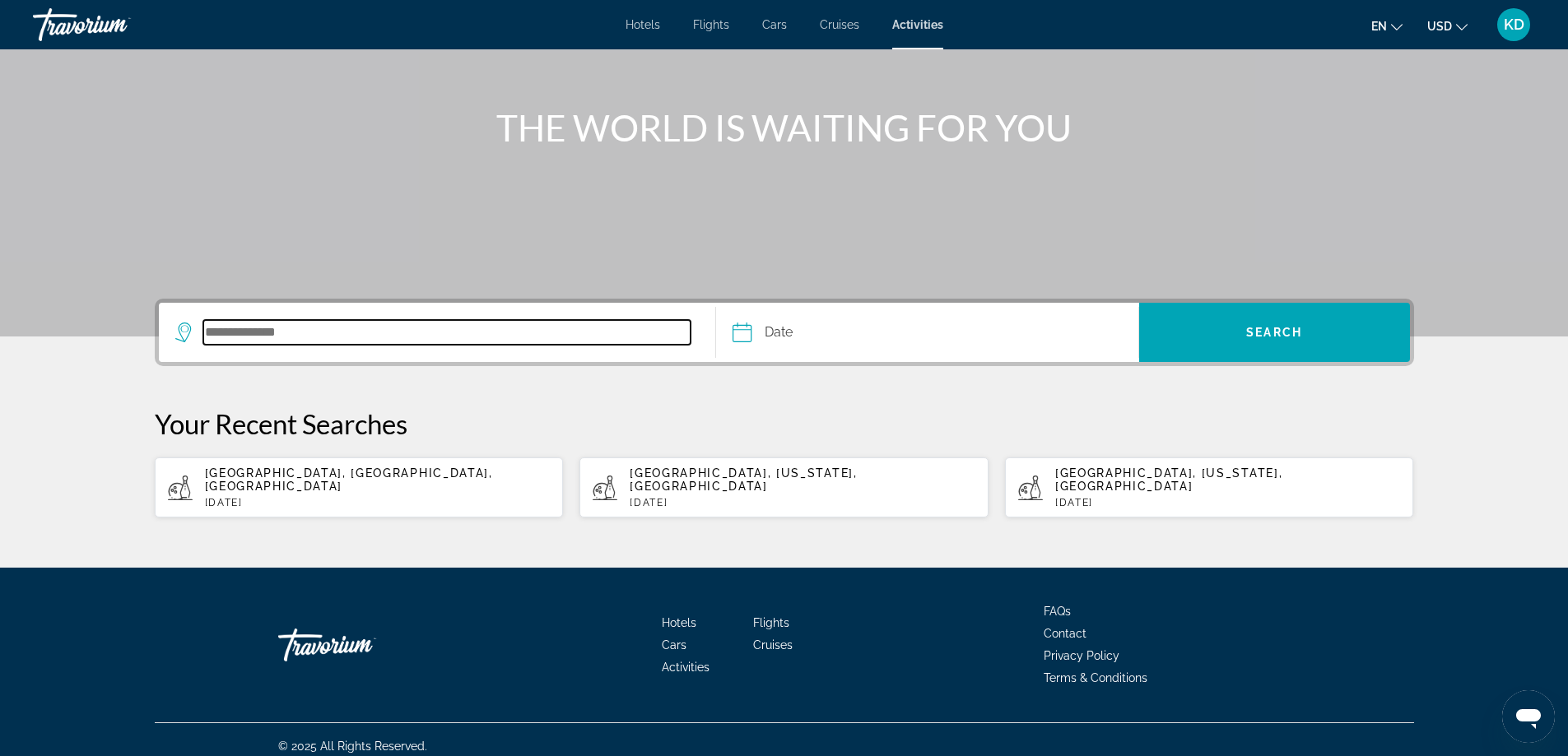
click at [592, 332] on input "Search destination" at bounding box center [447, 332] width 488 height 25
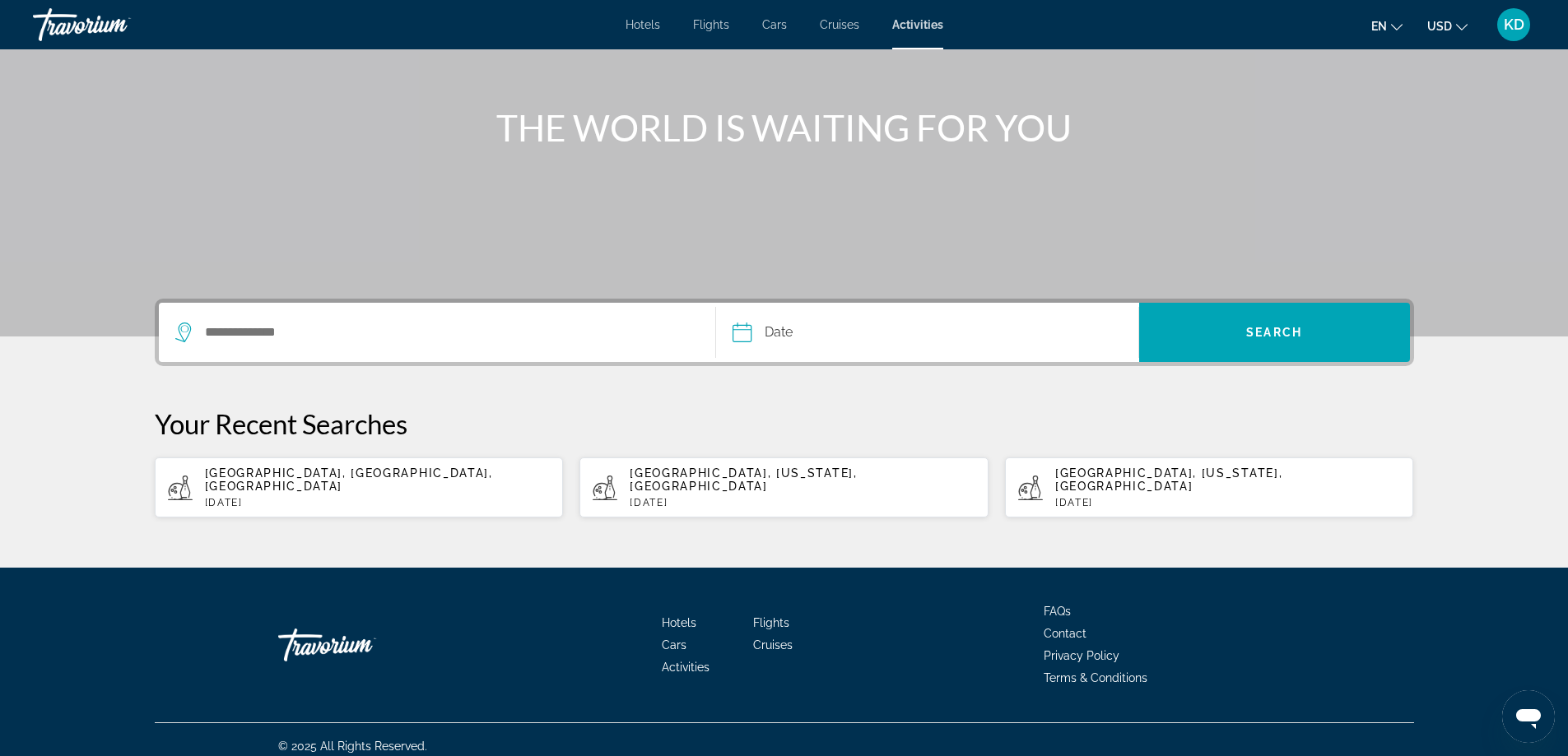
click at [244, 483] on div "[GEOGRAPHIC_DATA], [GEOGRAPHIC_DATA], [GEOGRAPHIC_DATA] [DATE]" at bounding box center [377, 487] width 346 height 42
type input "**********"
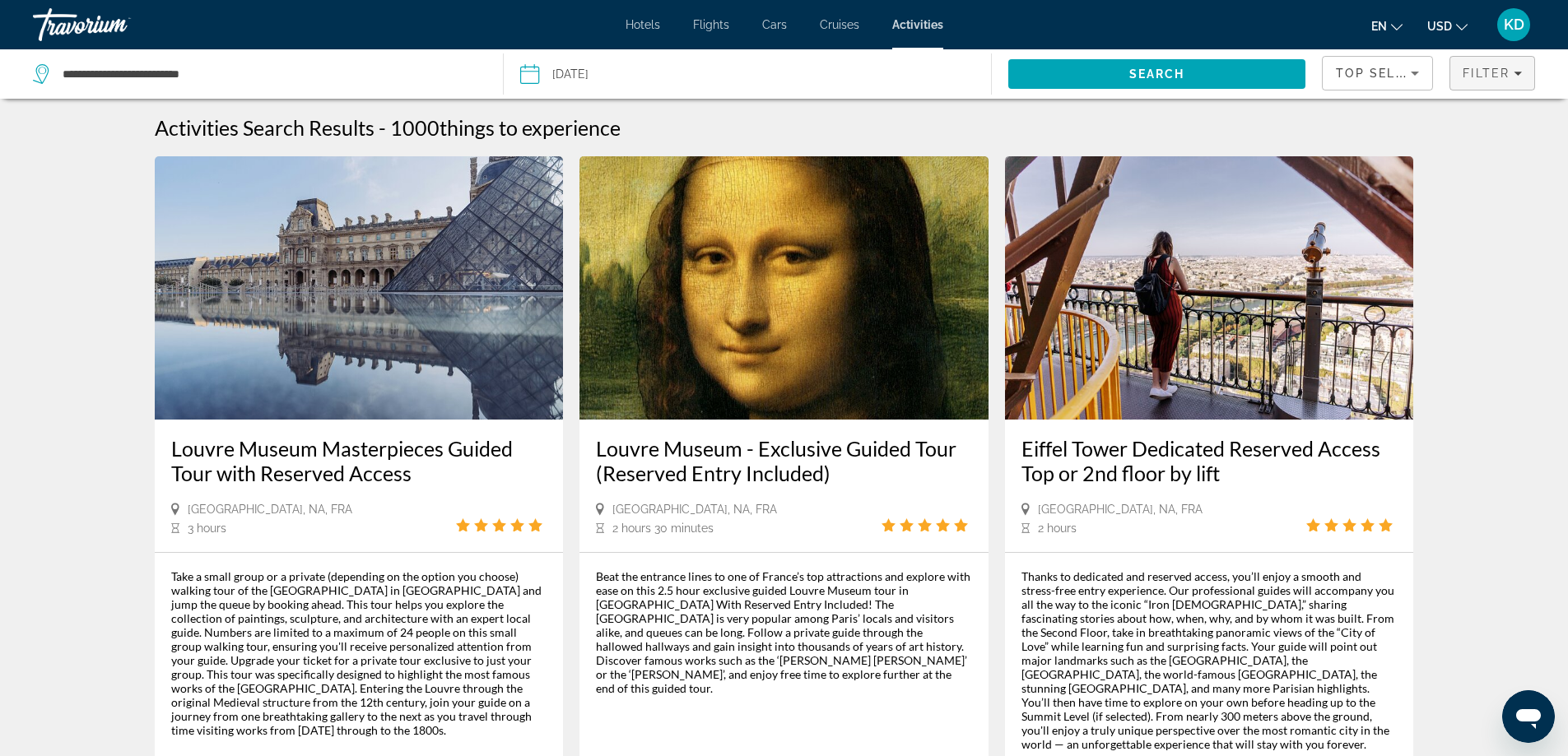
click at [1514, 68] on div "Filter" at bounding box center [1491, 73] width 59 height 13
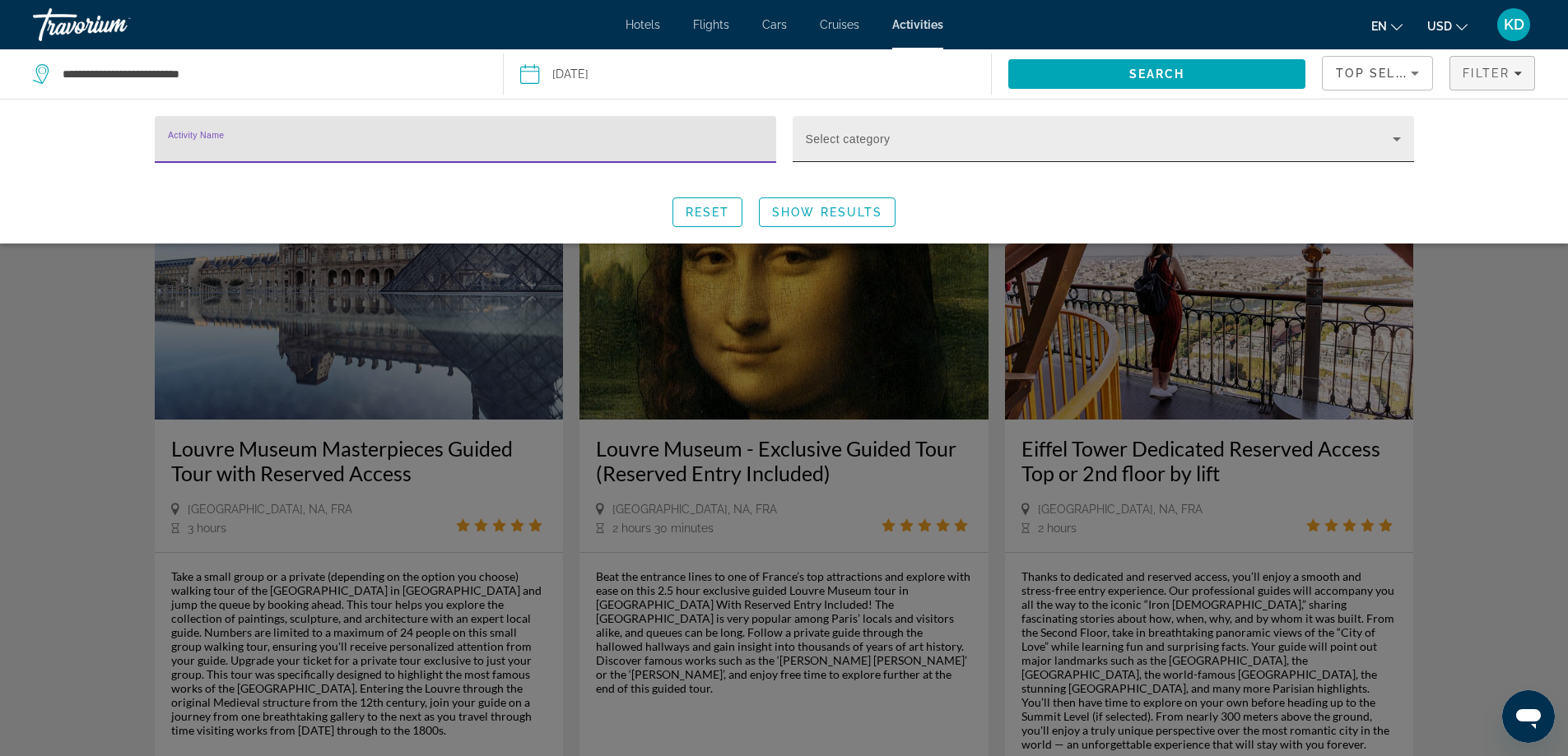
click at [1398, 141] on icon "Search widget" at bounding box center [1396, 138] width 20 height 20
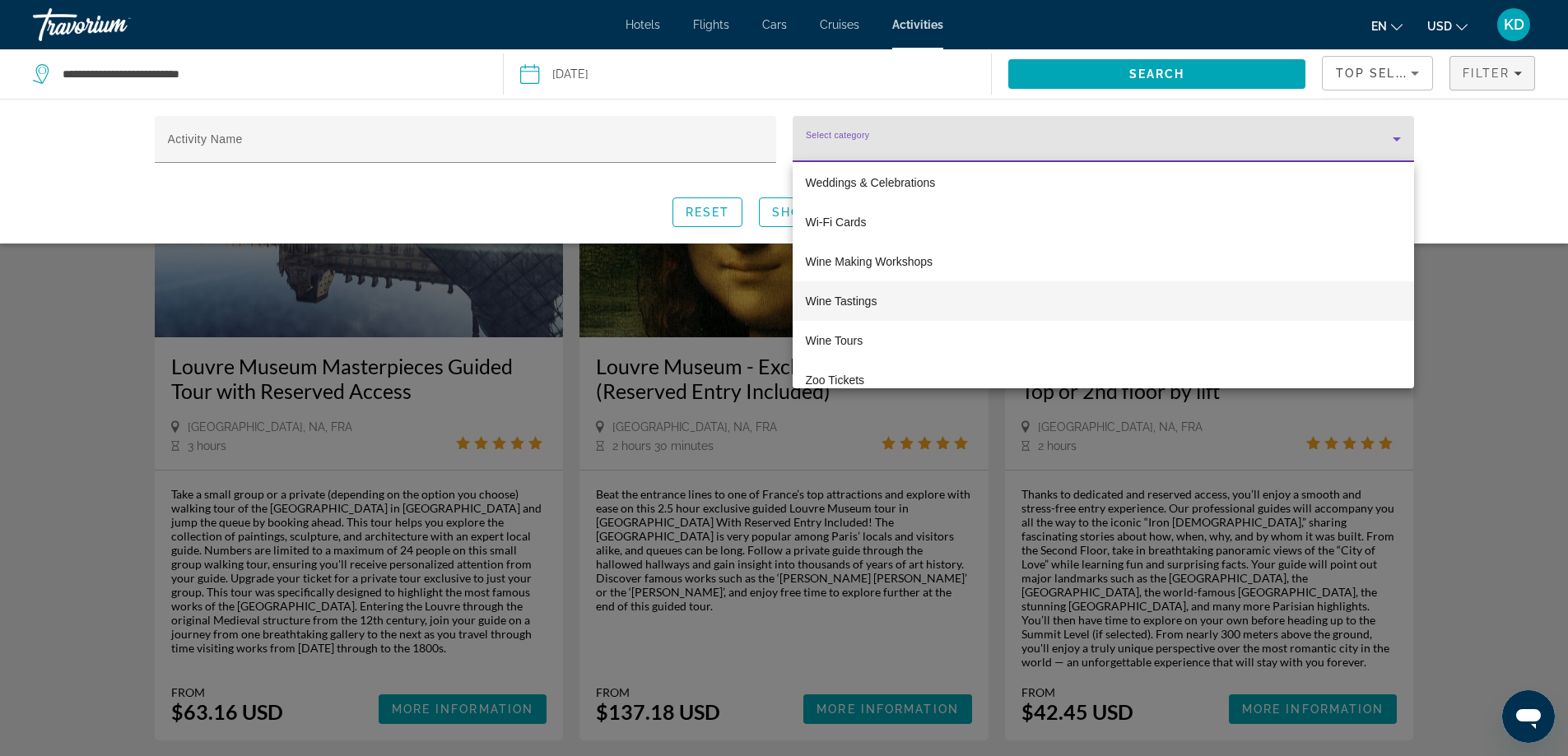
scroll to position [6060, 0]
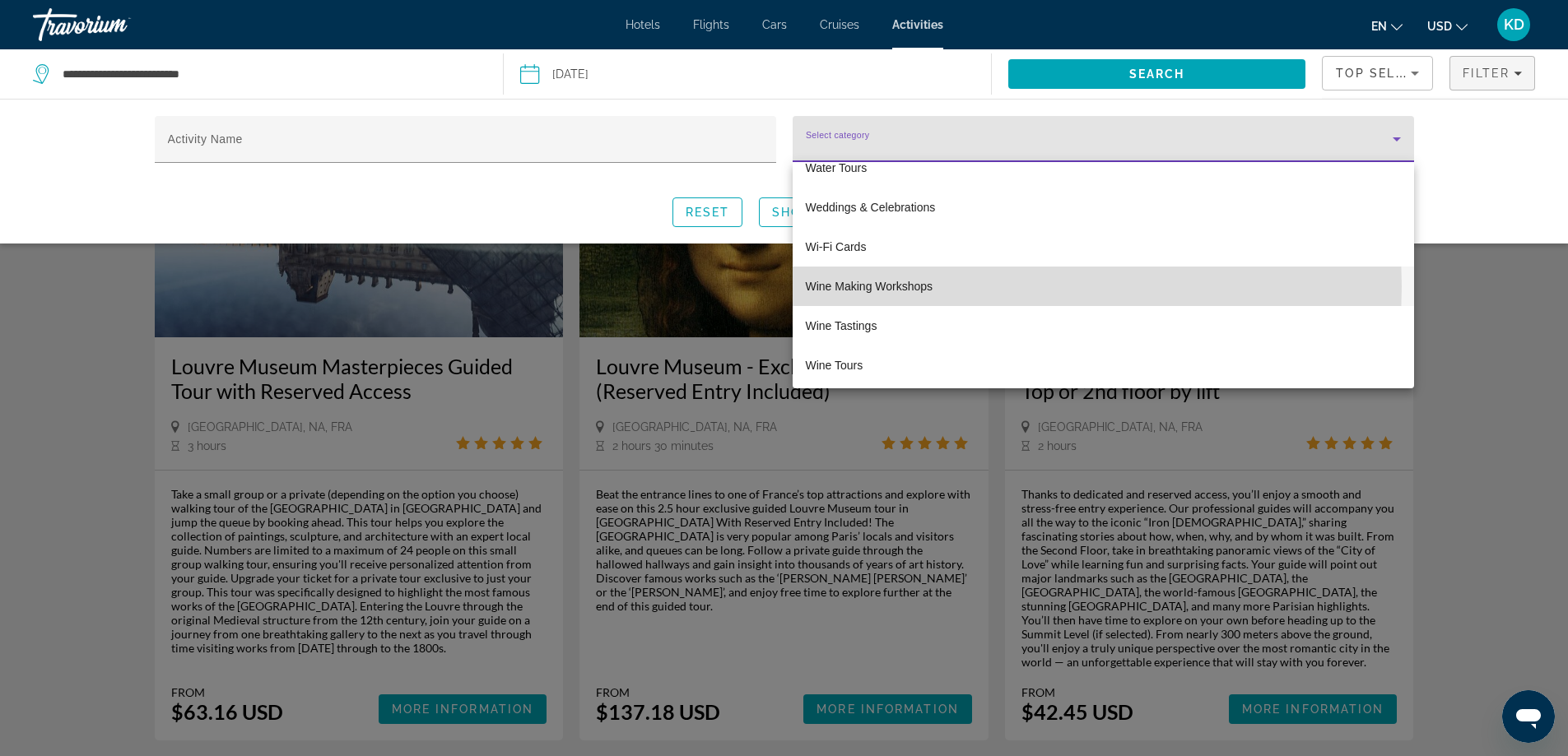
click at [879, 286] on span "Wine Making Workshops" at bounding box center [869, 286] width 127 height 20
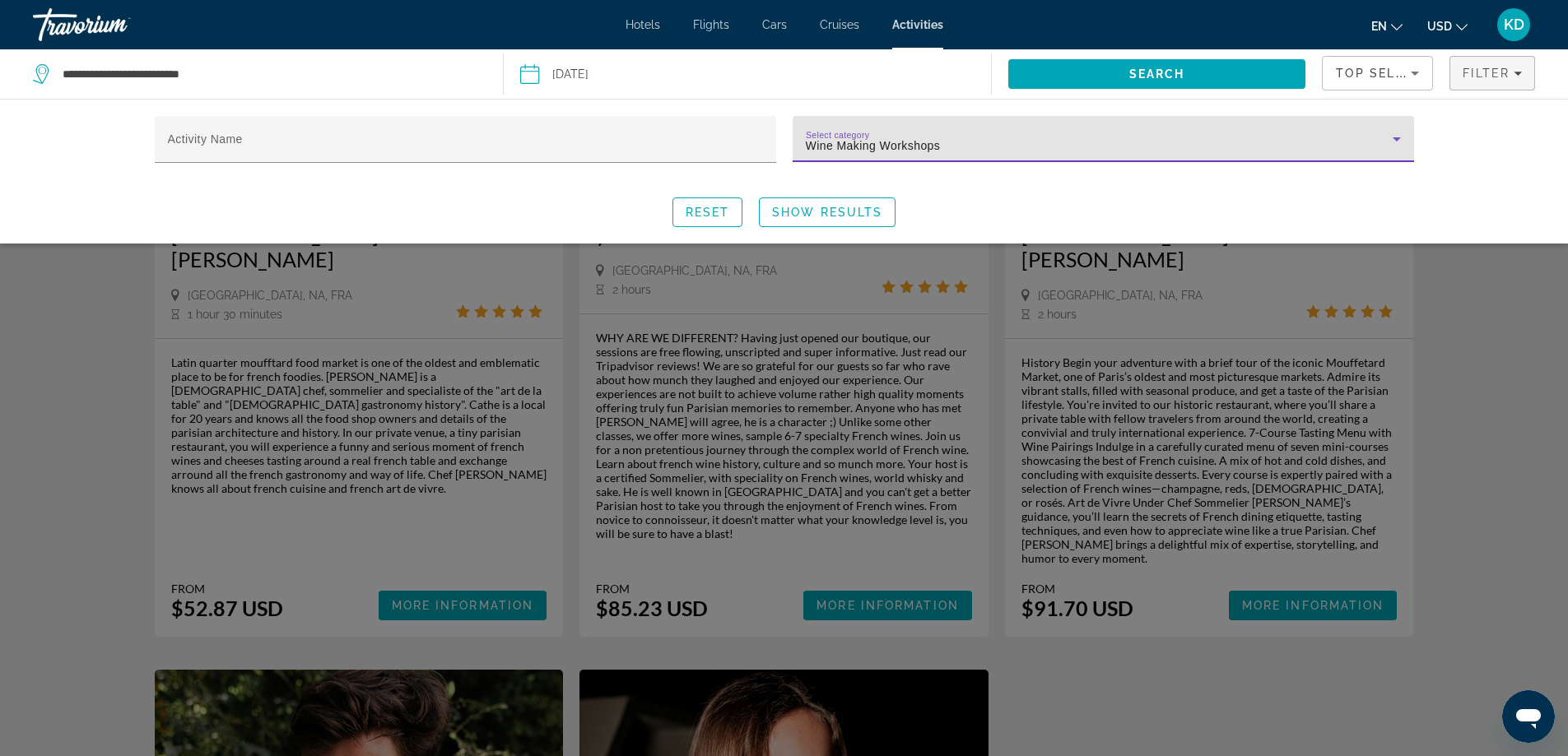
scroll to position [247, 0]
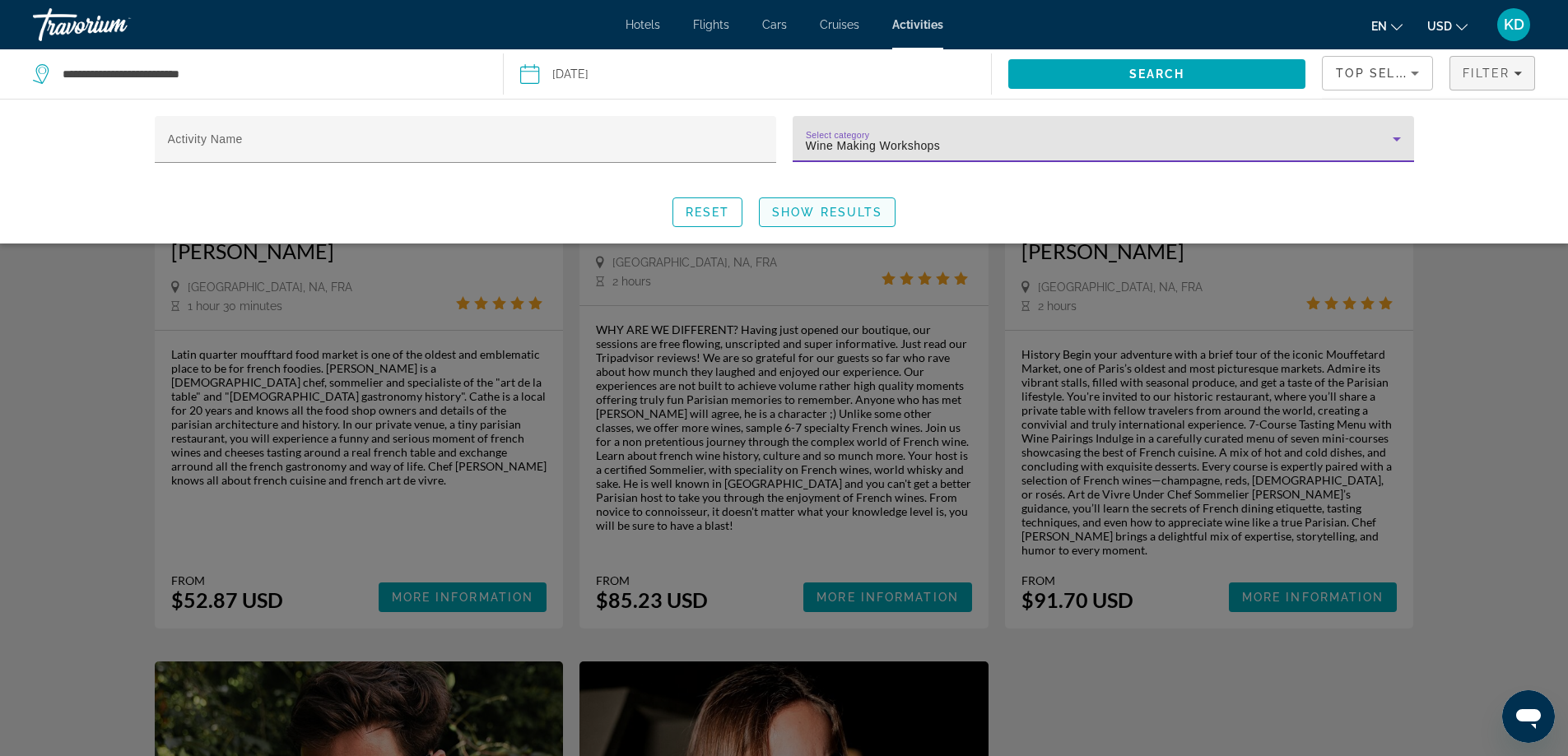
click at [838, 209] on span "Show Results" at bounding box center [827, 211] width 110 height 13
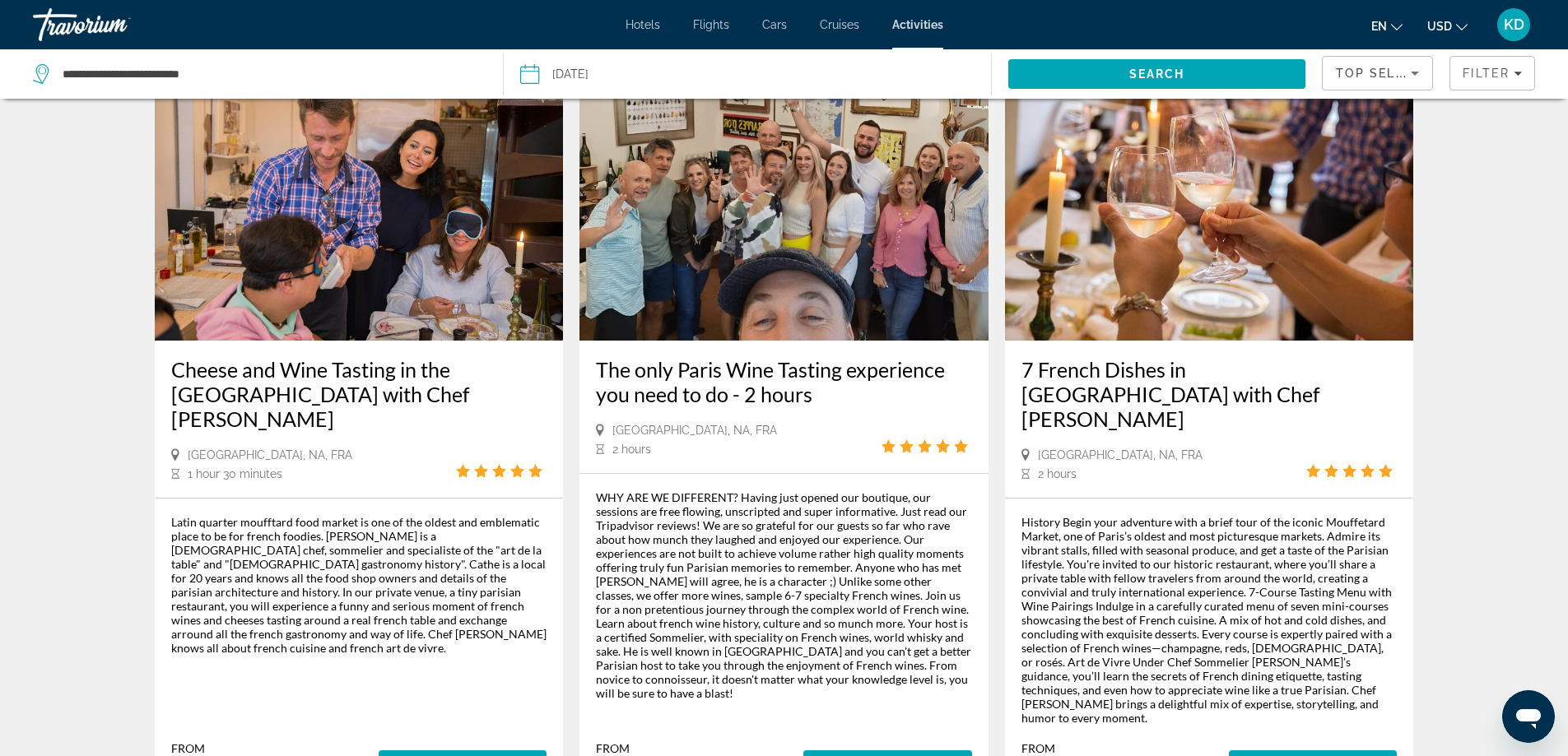
scroll to position [0, 0]
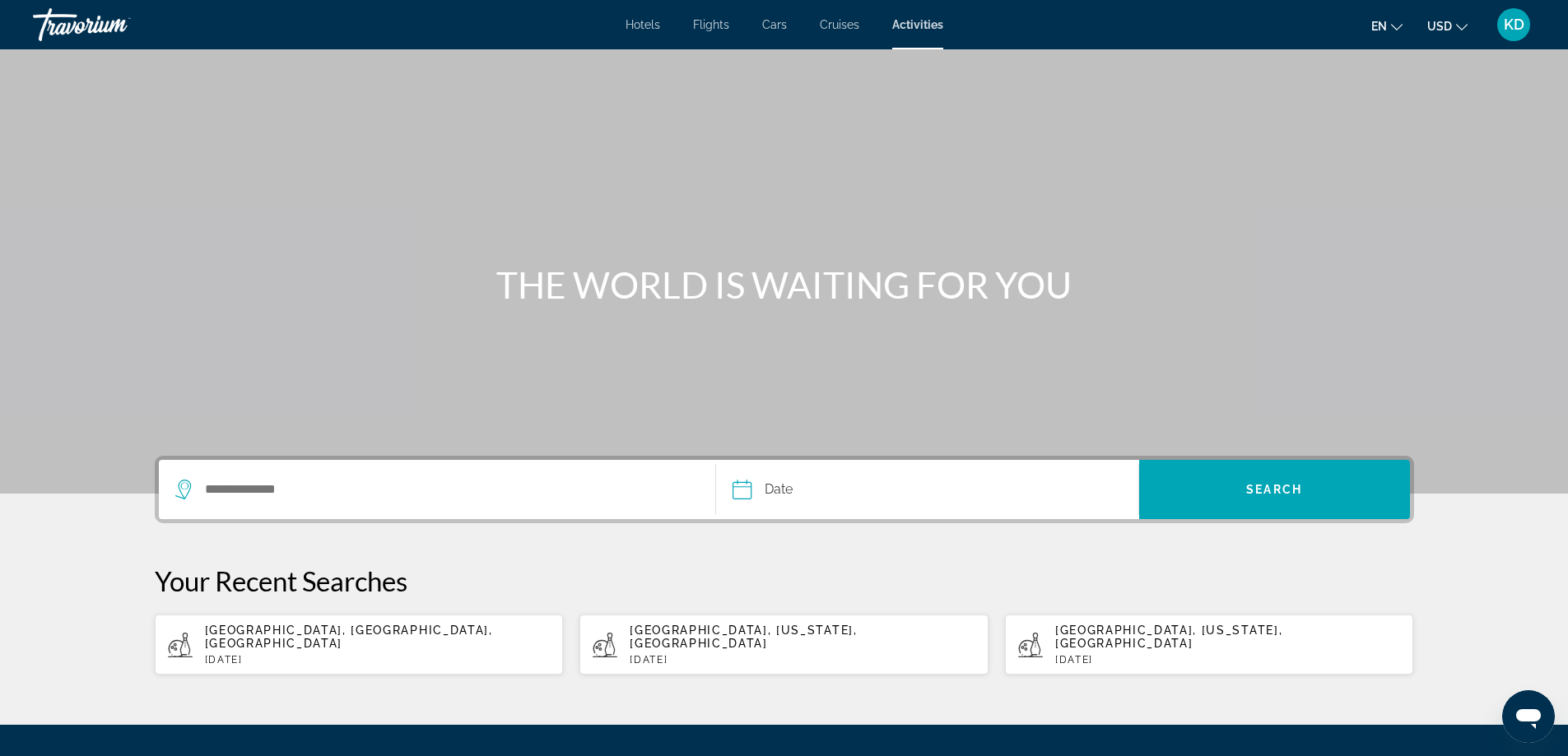
click at [351, 630] on span "[GEOGRAPHIC_DATA], [GEOGRAPHIC_DATA], [GEOGRAPHIC_DATA]" at bounding box center [348, 637] width 288 height 27
type input "**********"
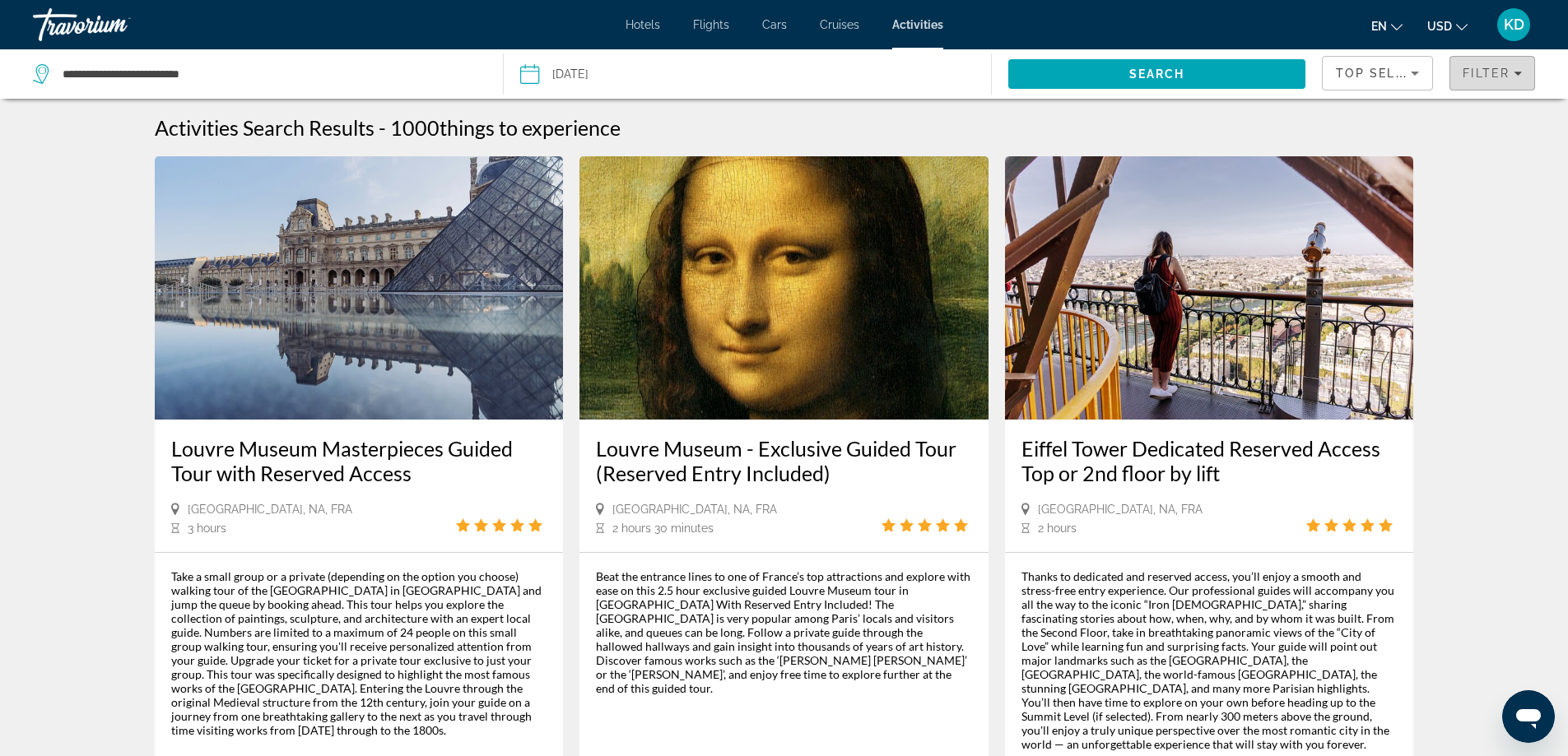
click at [1512, 75] on div "Filter" at bounding box center [1491, 73] width 59 height 13
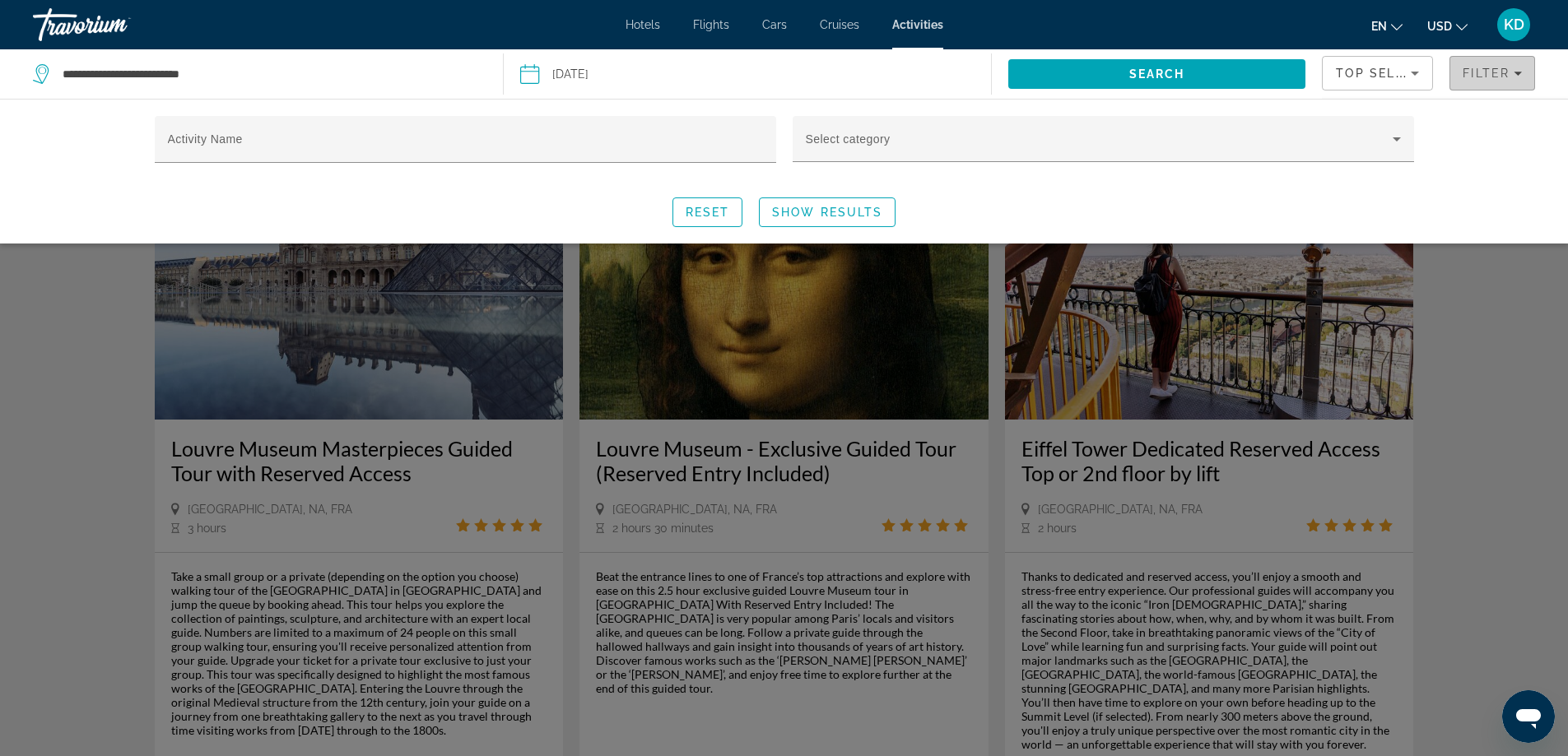
click at [1522, 70] on span "Filters" at bounding box center [1492, 73] width 84 height 40
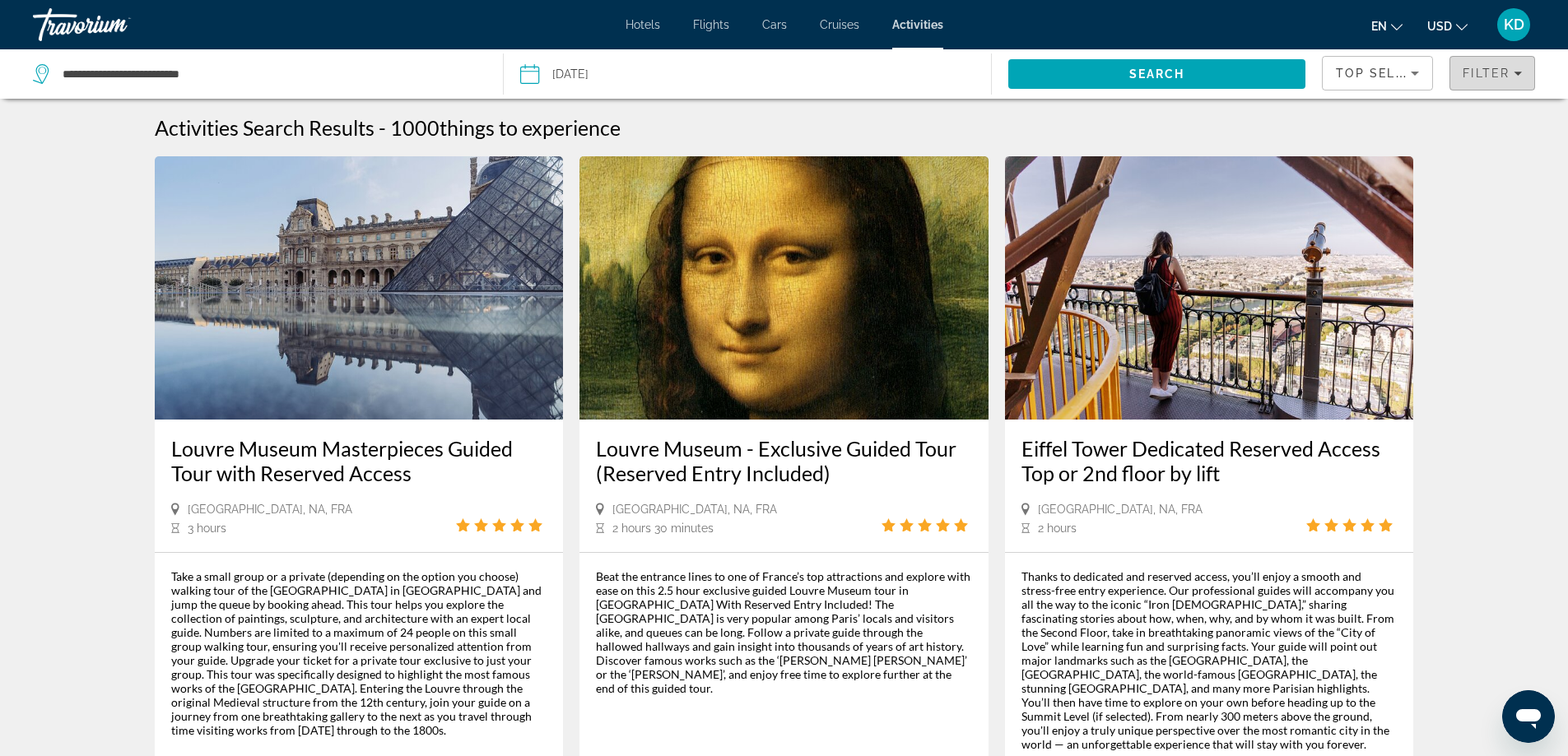
click at [1522, 70] on span "Filters" at bounding box center [1492, 73] width 84 height 40
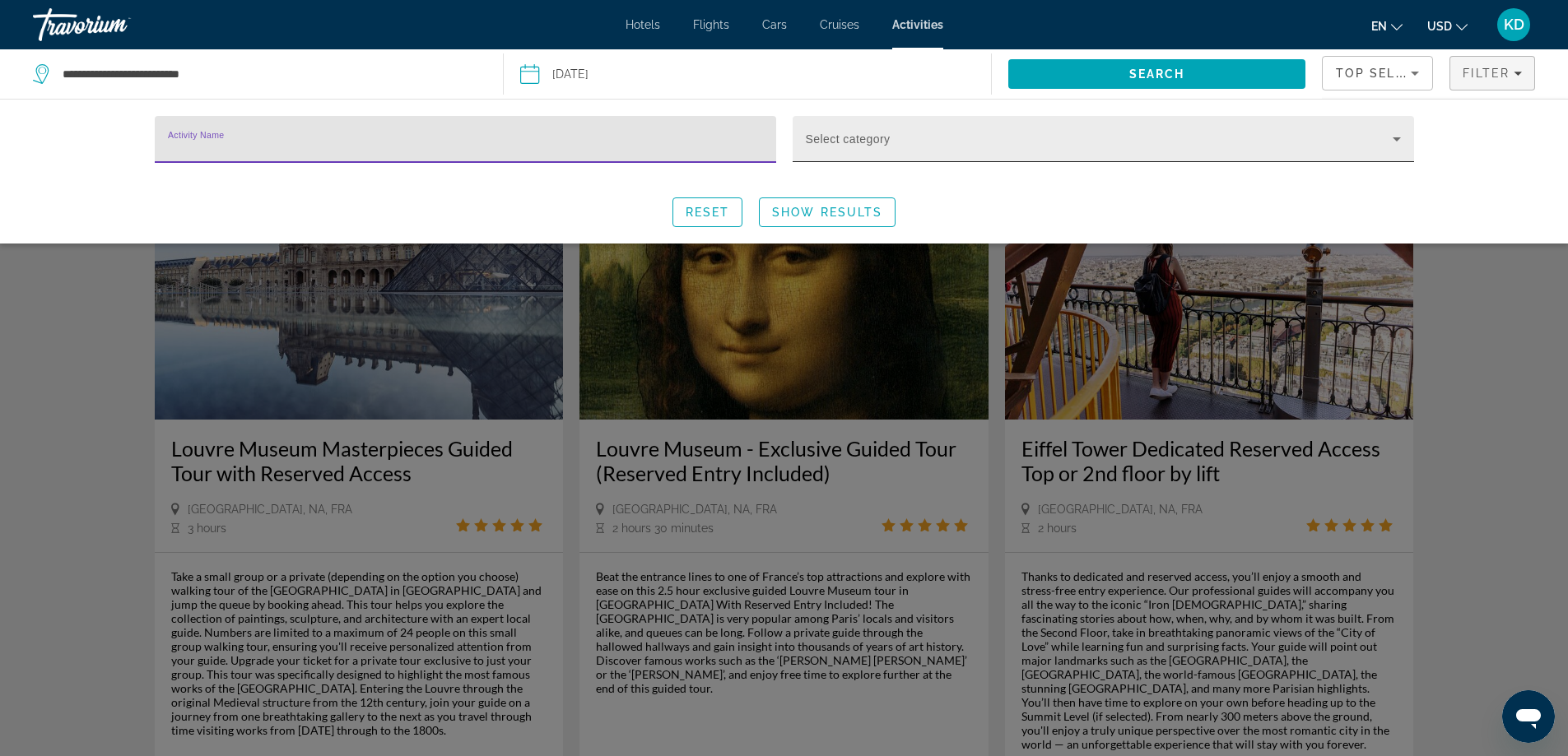
click at [1388, 130] on icon "Search widget" at bounding box center [1396, 138] width 20 height 20
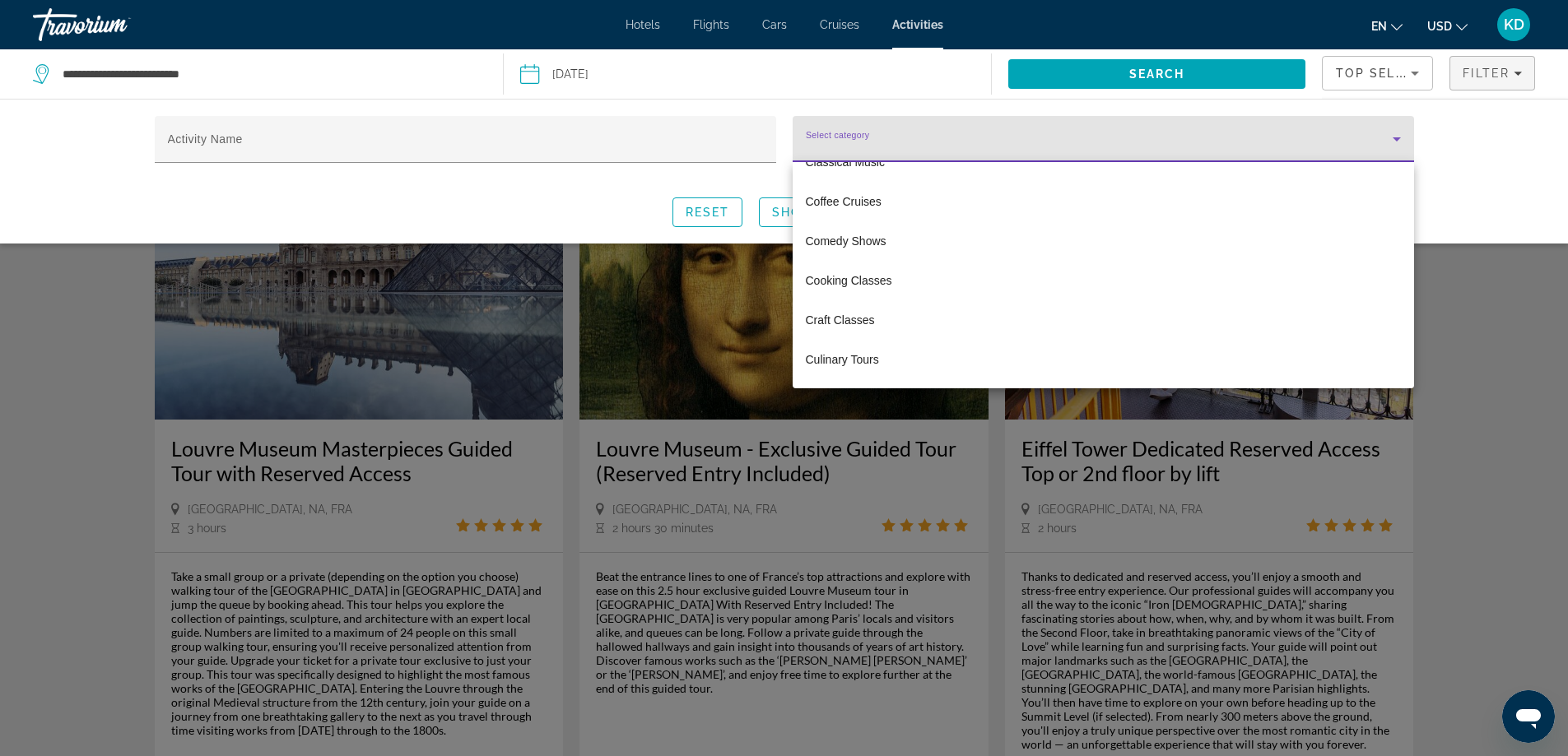
scroll to position [1316, 0]
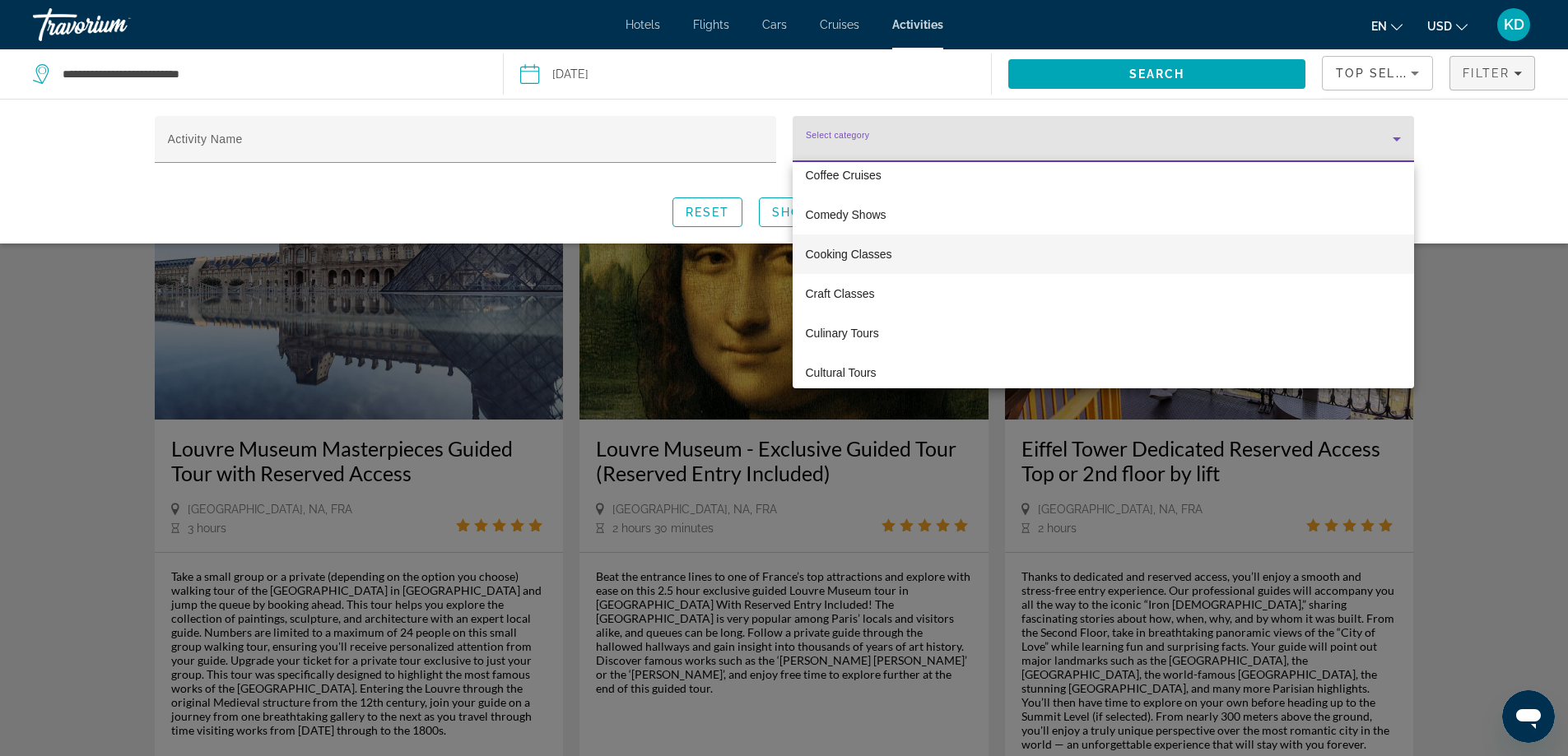
click at [876, 247] on span "Cooking Classes" at bounding box center [848, 253] width 87 height 20
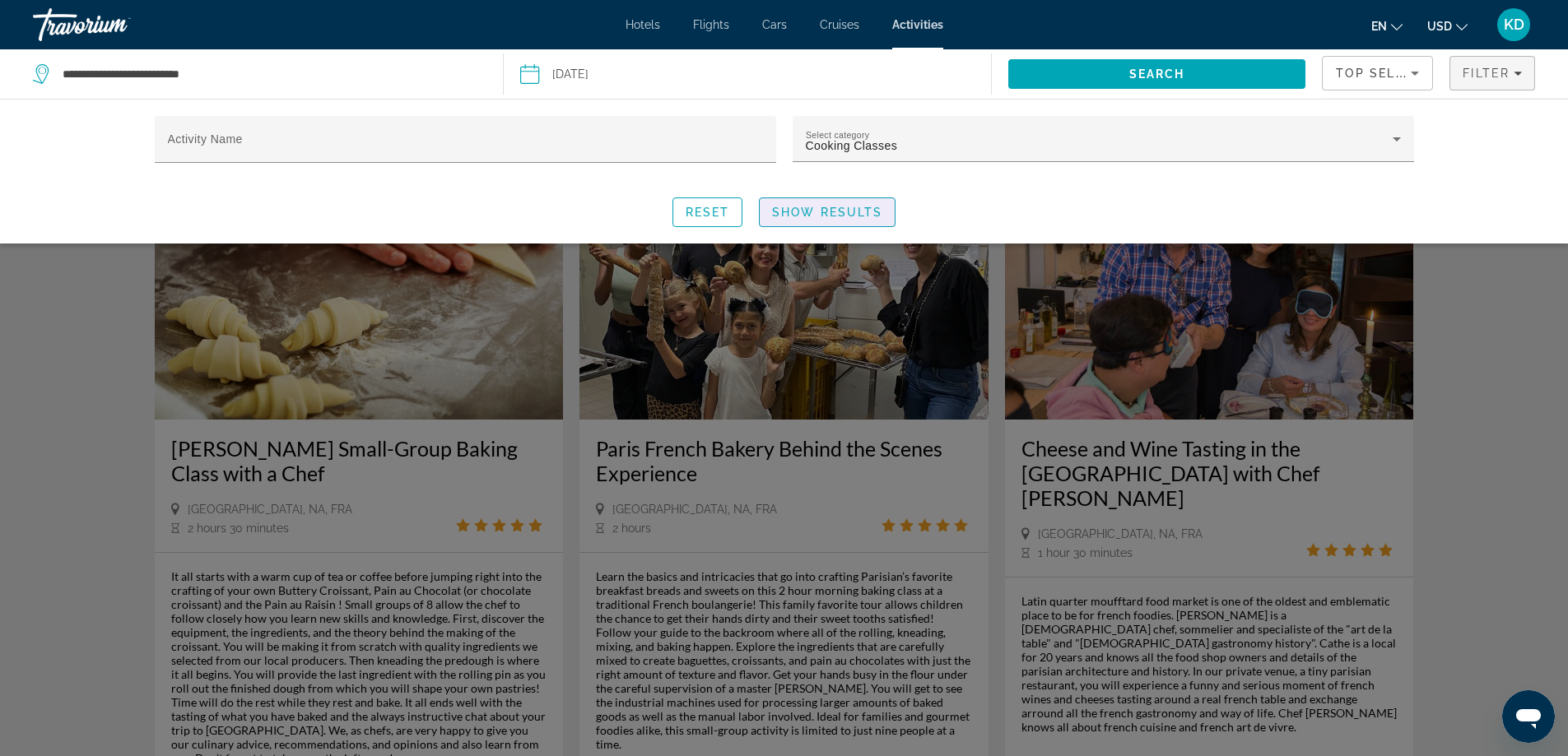
click at [861, 213] on span "Show Results" at bounding box center [827, 211] width 110 height 13
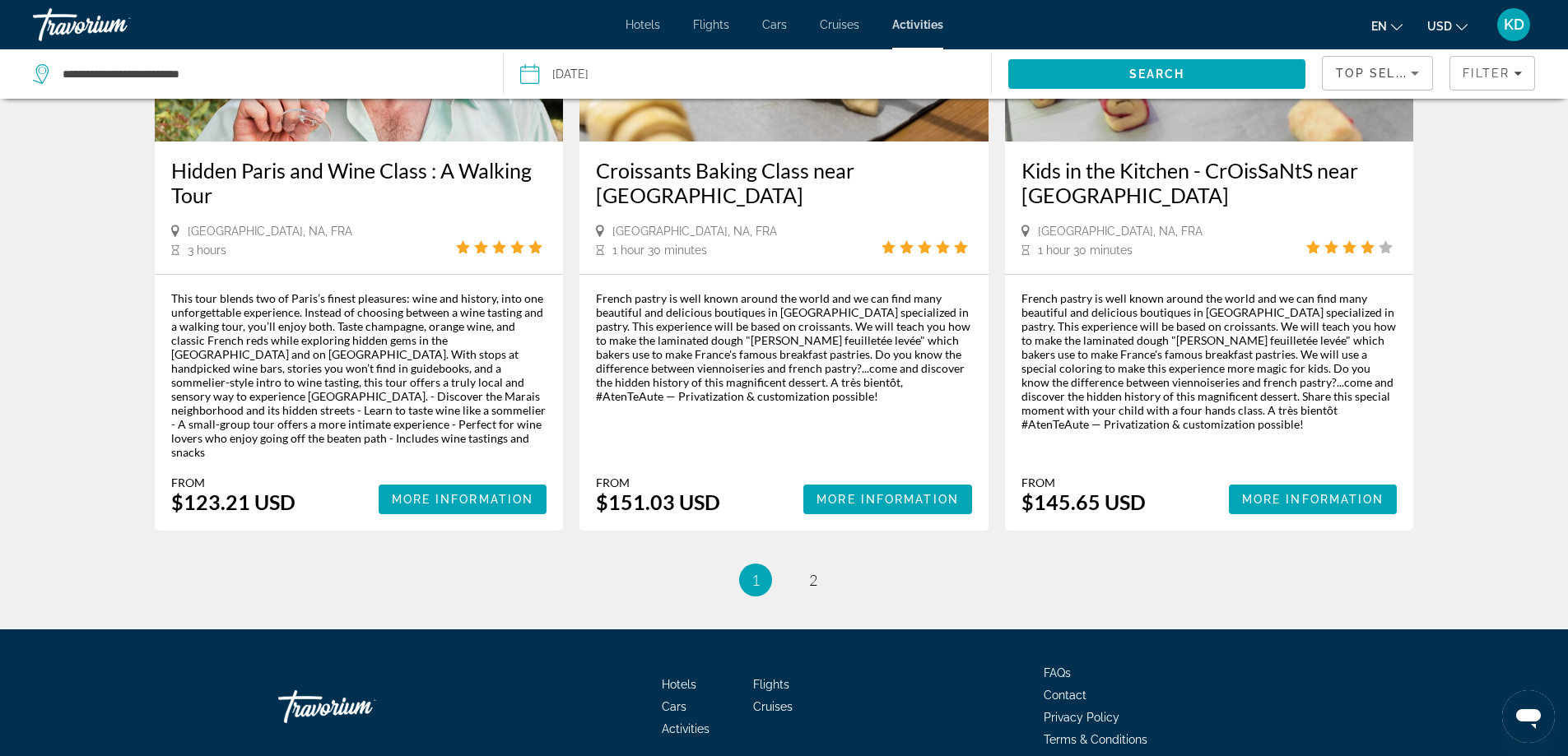
scroll to position [2422, 0]
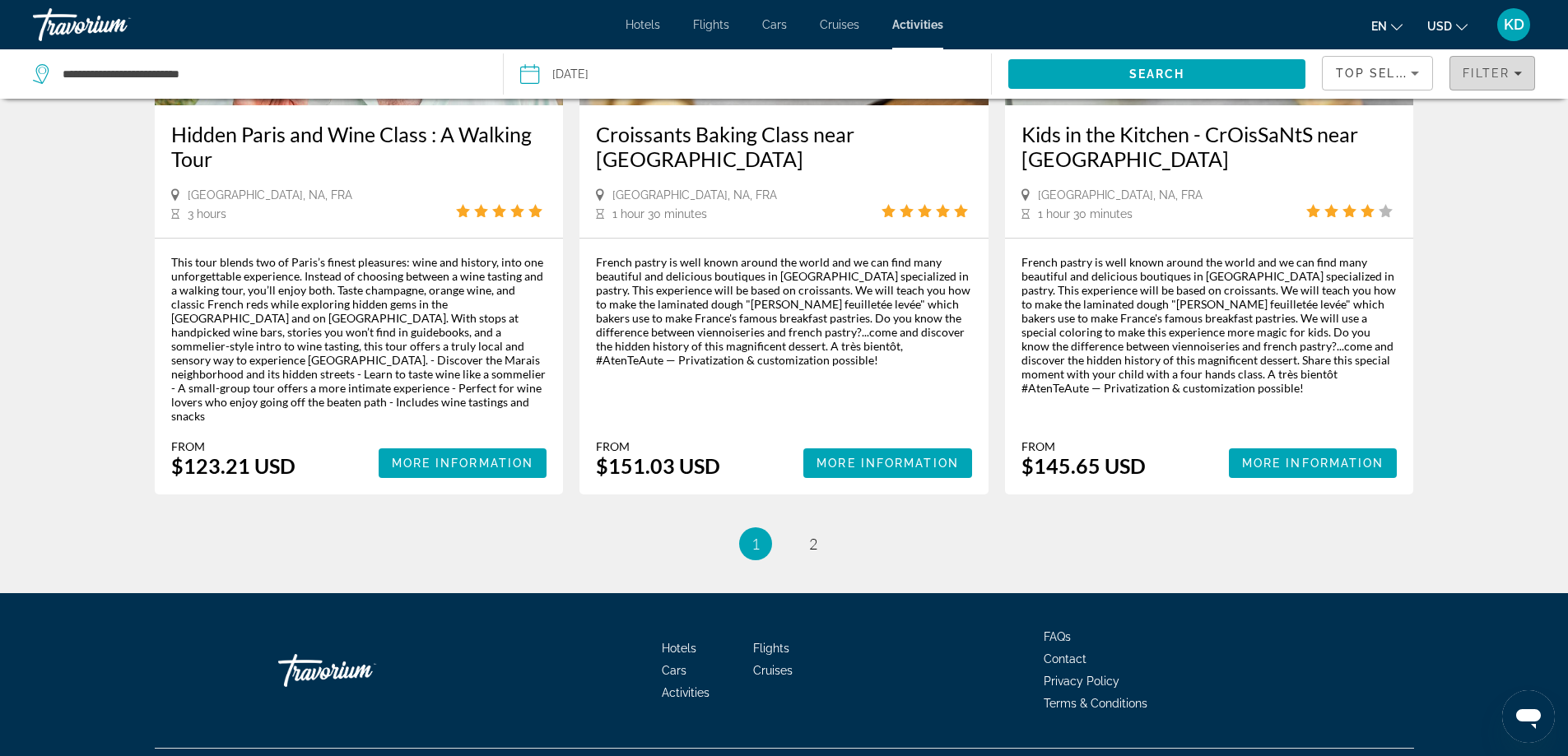
click at [1510, 67] on div "Filter" at bounding box center [1491, 73] width 59 height 13
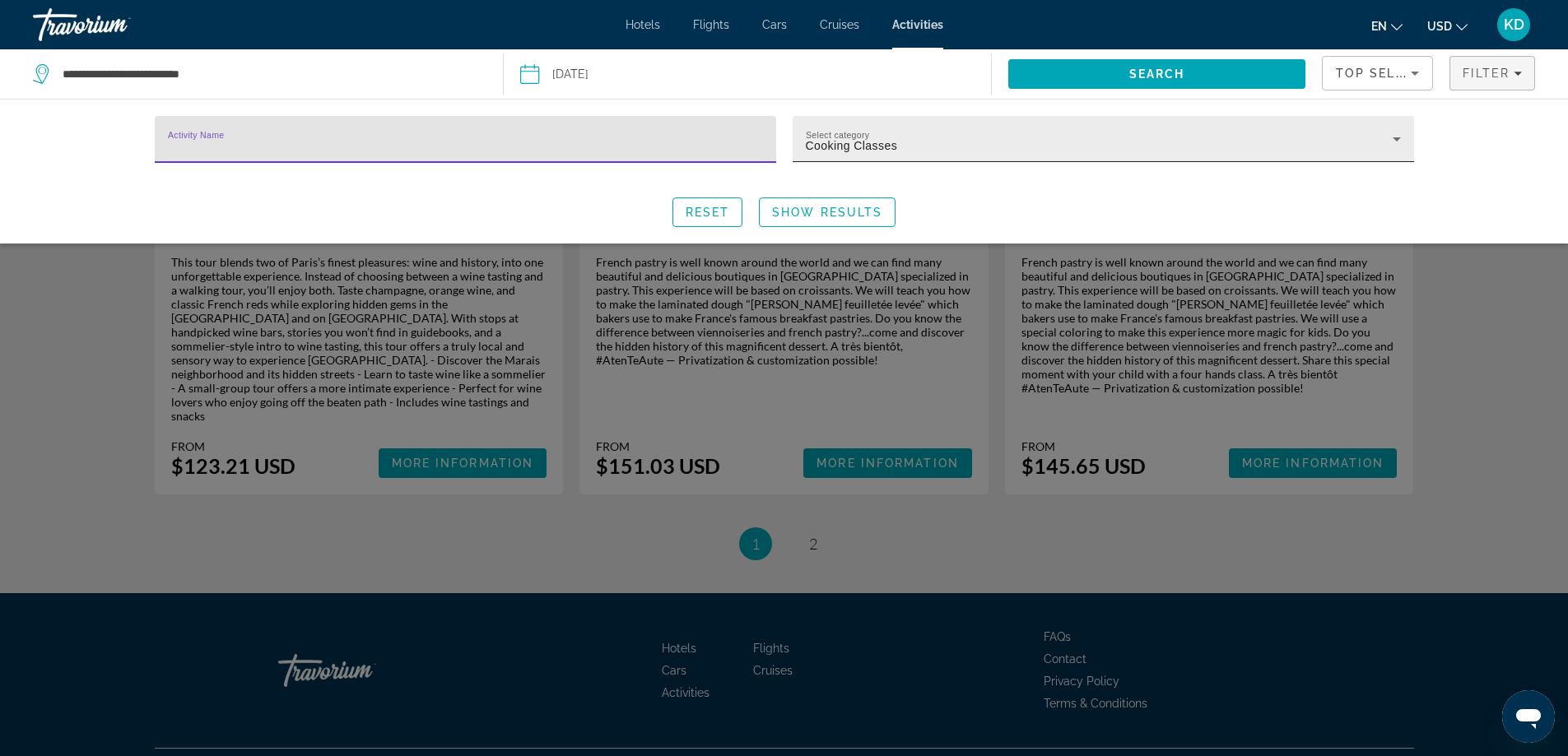
click at [941, 149] on div "Cooking Classes" at bounding box center [1099, 145] width 587 height 20
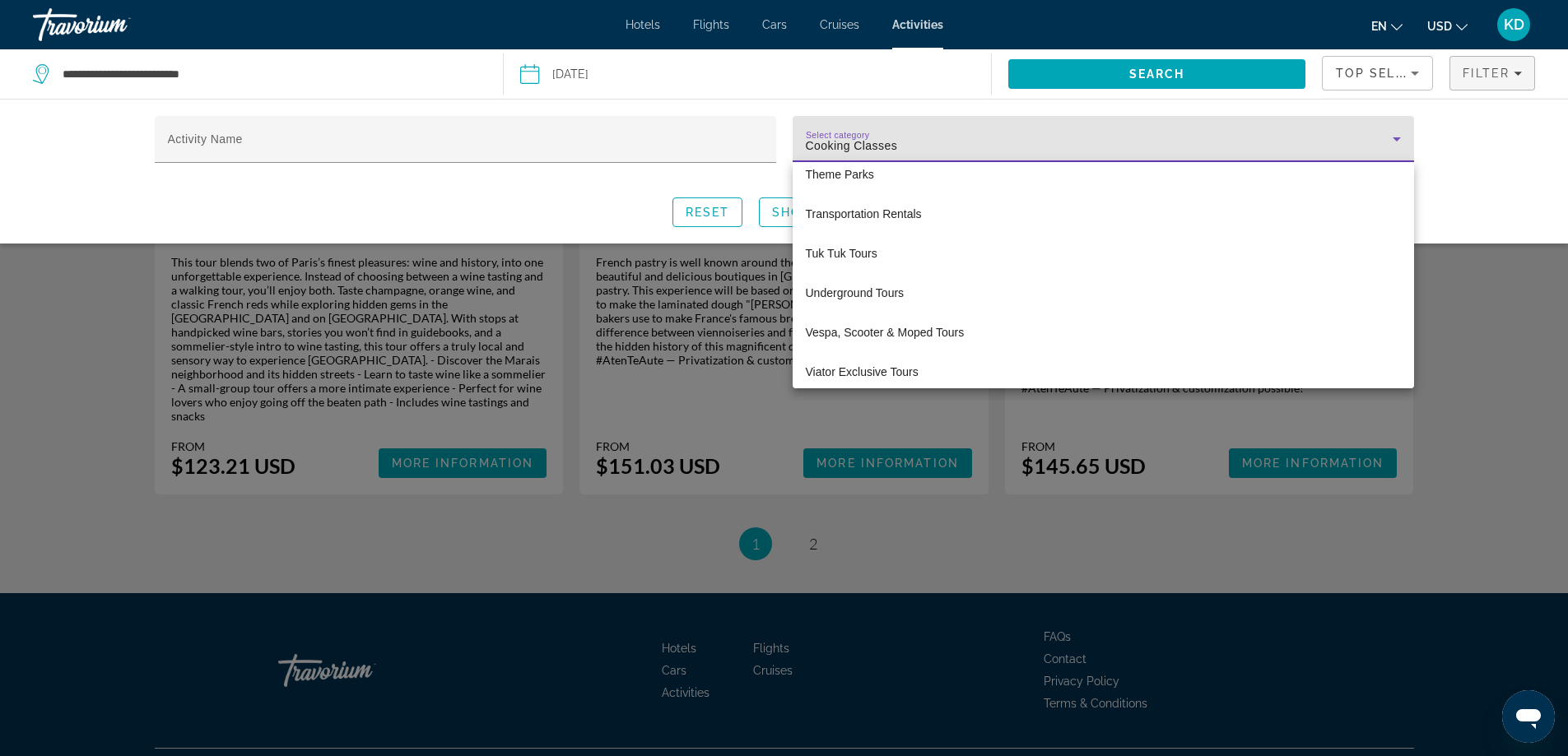
scroll to position [5643, 0]
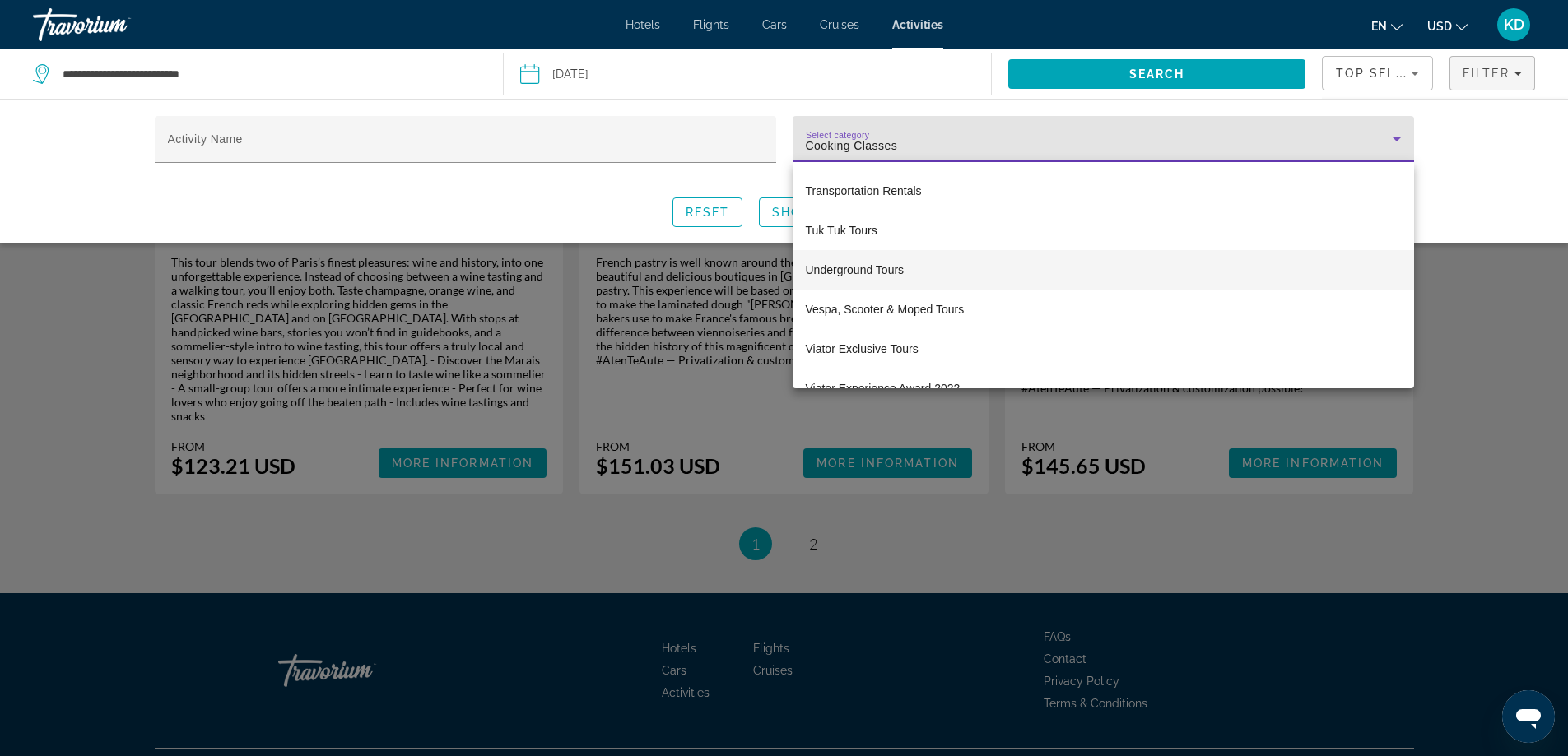
click at [848, 273] on span "Underground Tours" at bounding box center [854, 270] width 99 height 20
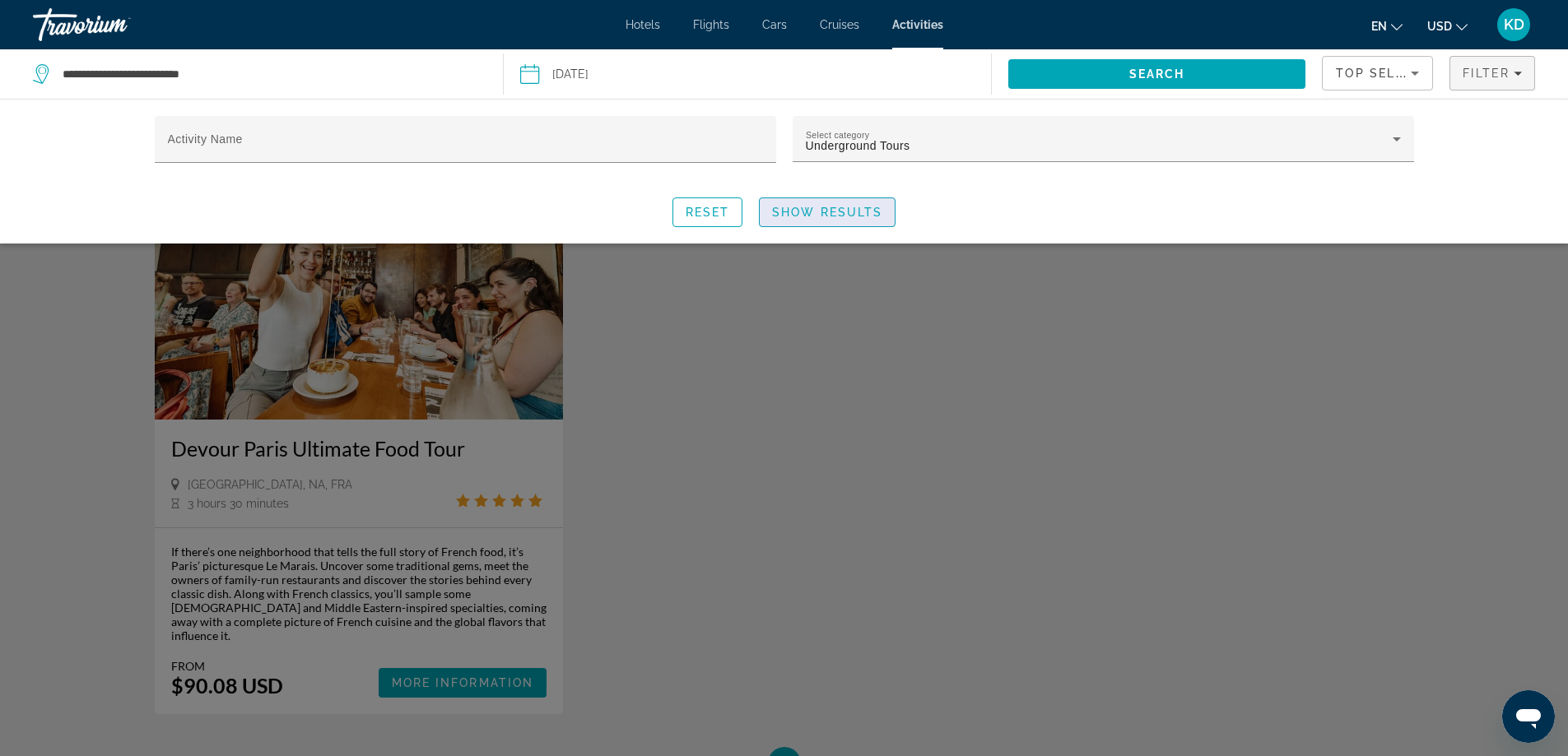
click at [824, 210] on span "Show Results" at bounding box center [827, 211] width 110 height 13
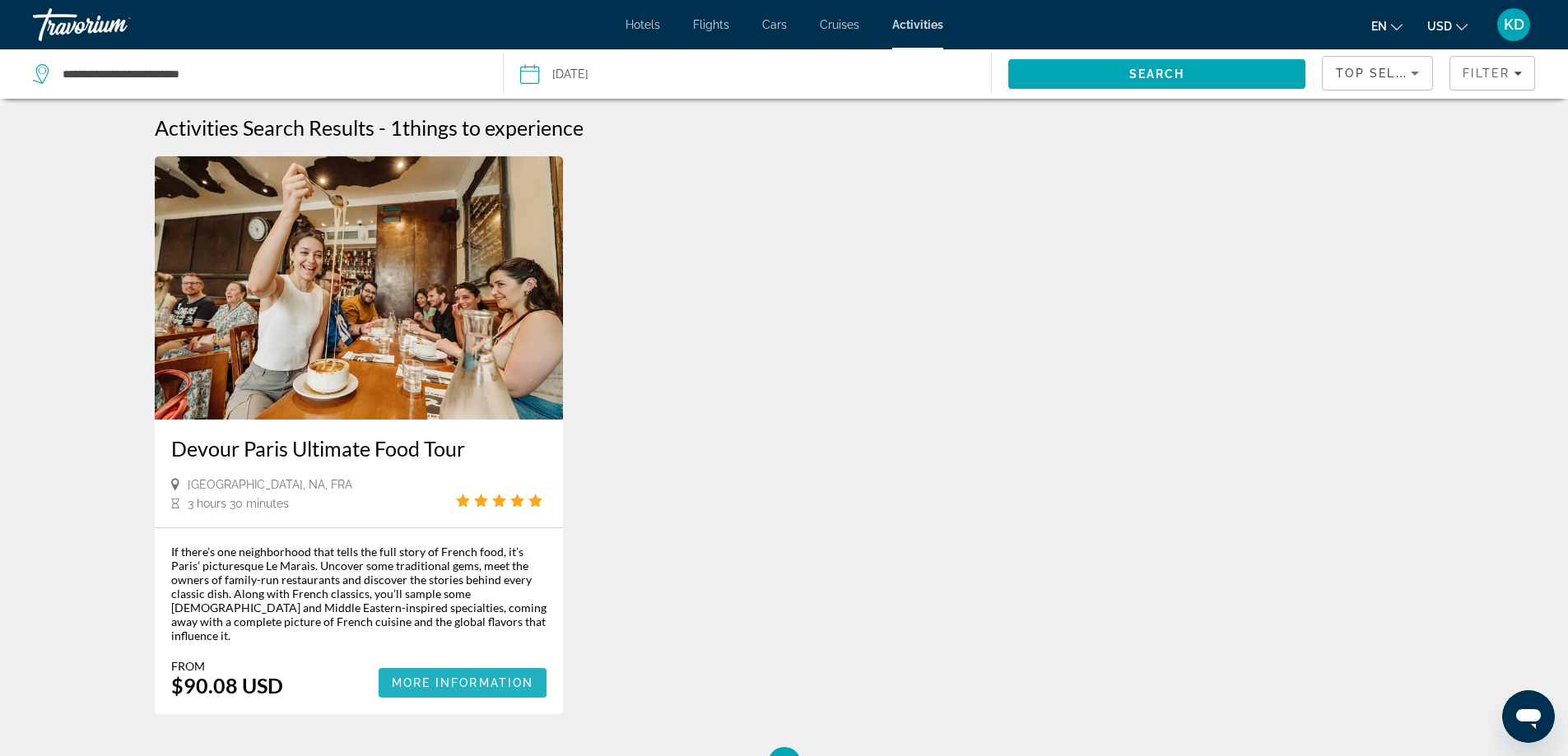
click at [417, 663] on span "Main content" at bounding box center [462, 683] width 168 height 40
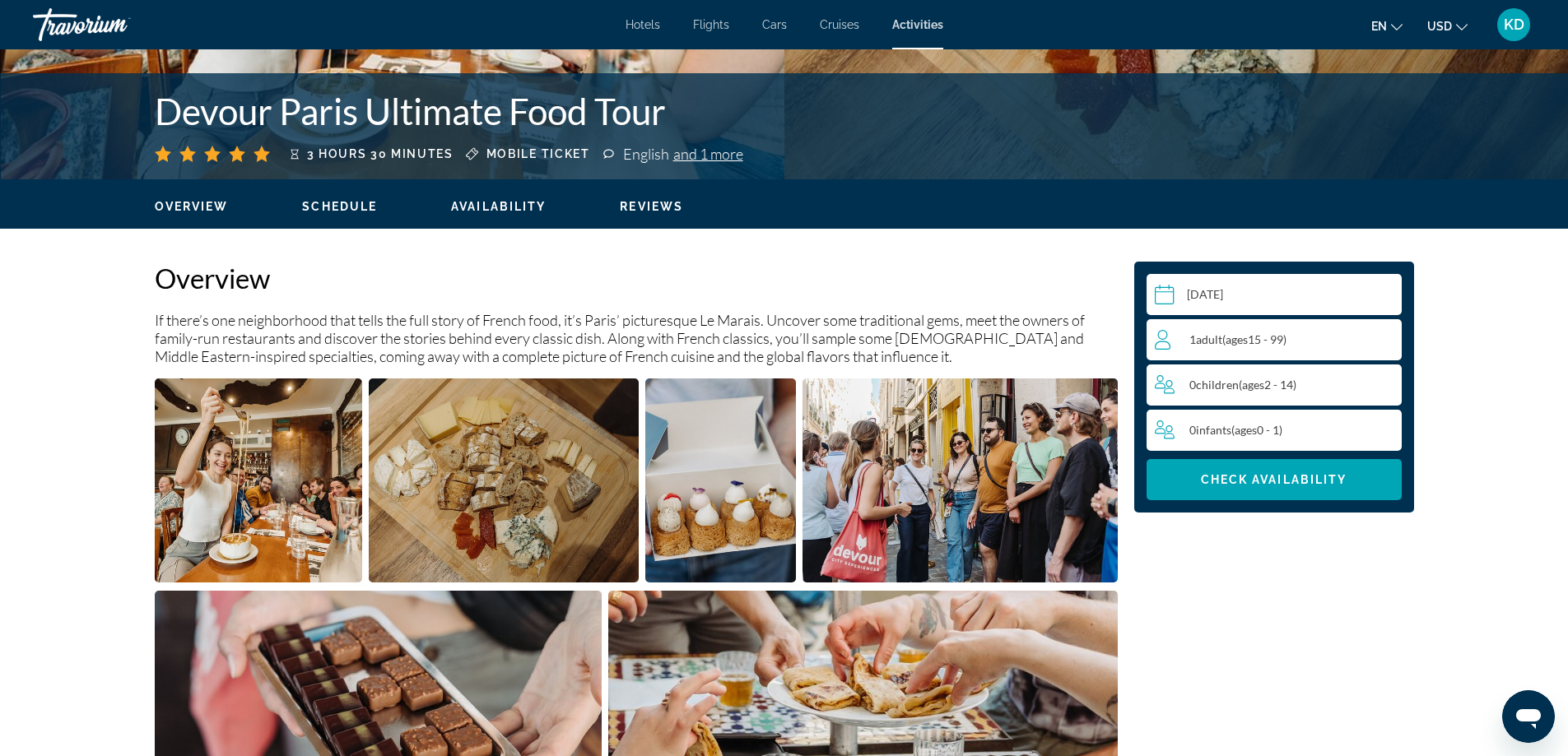
scroll to position [247, 0]
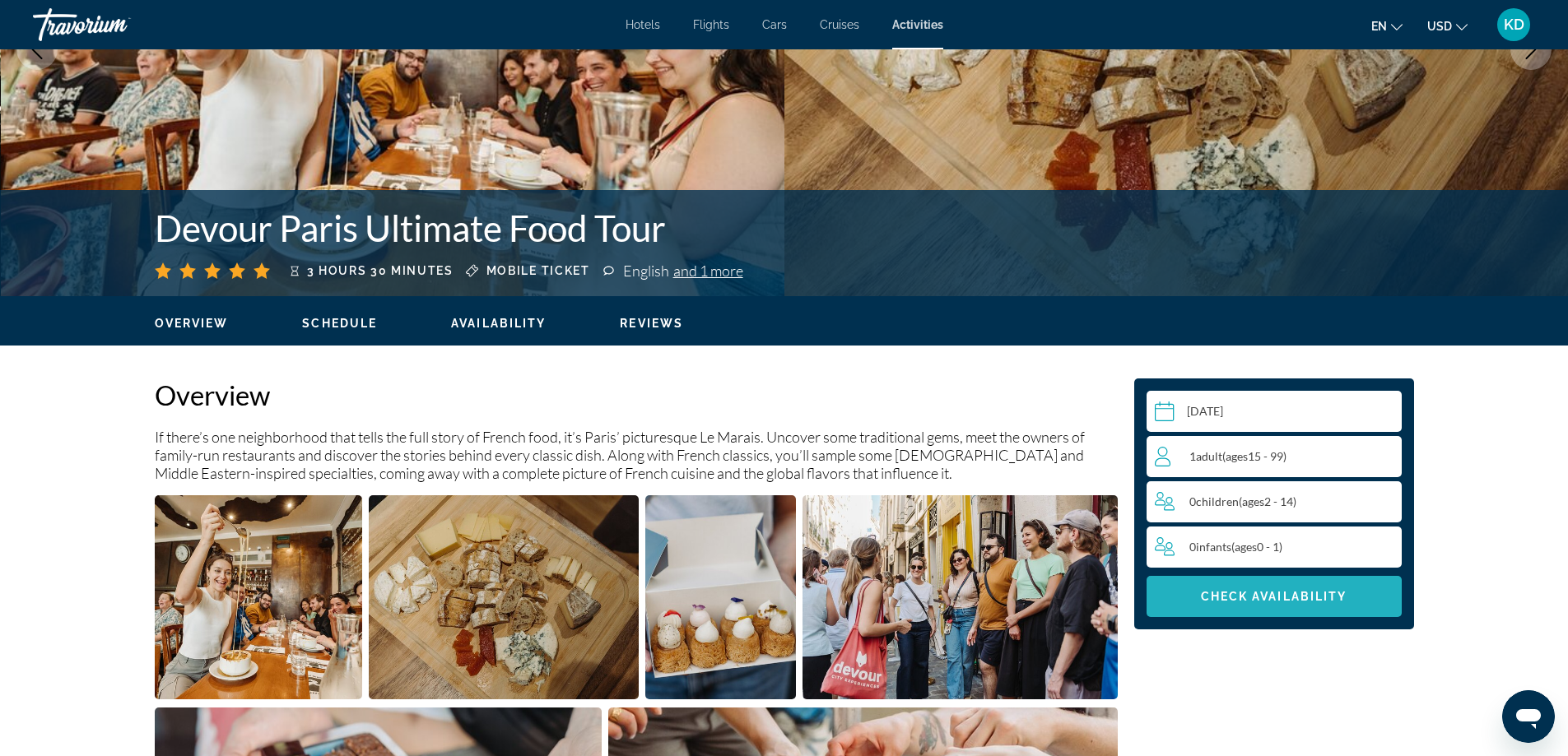
click at [1222, 604] on span "Main content" at bounding box center [1273, 596] width 255 height 40
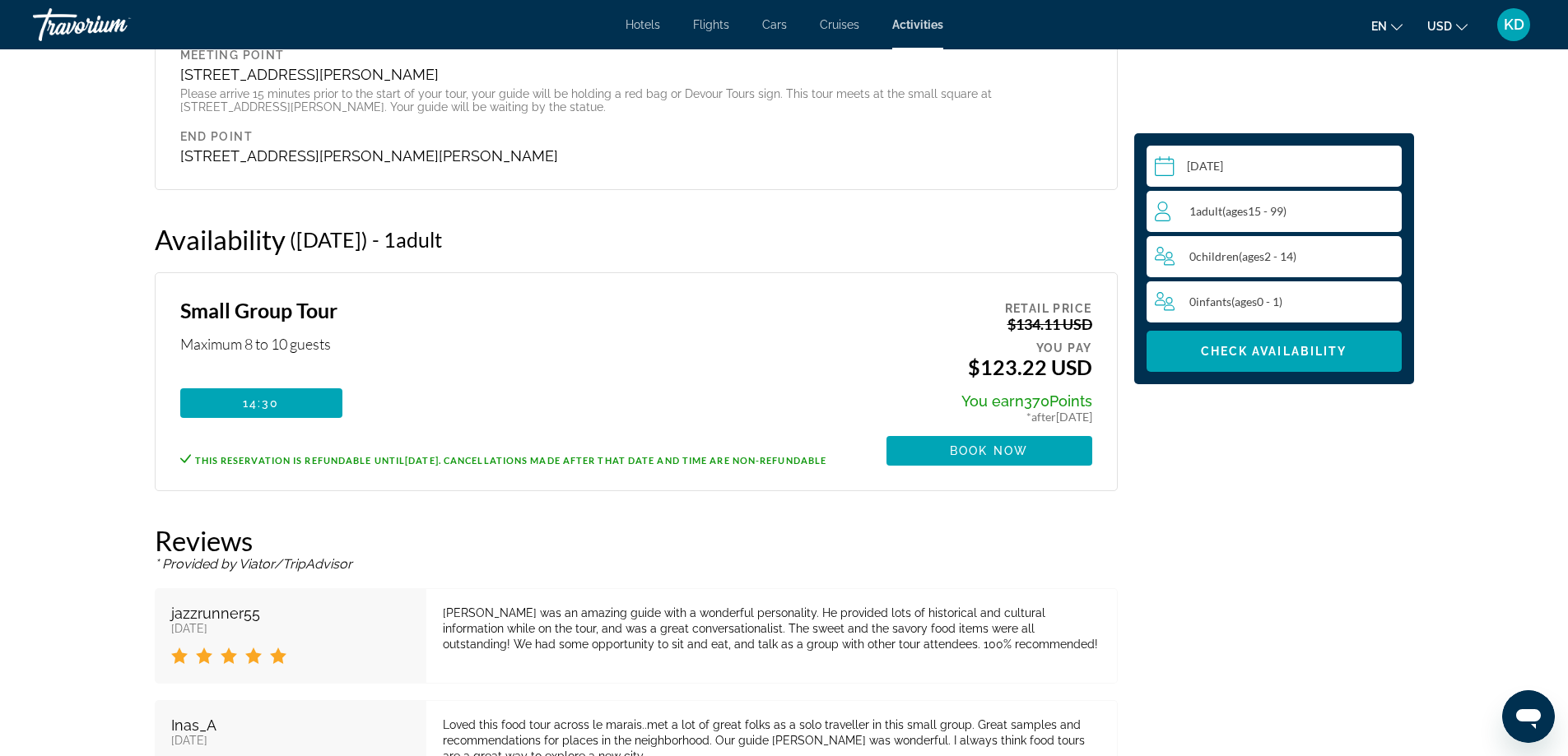
scroll to position [2620, 0]
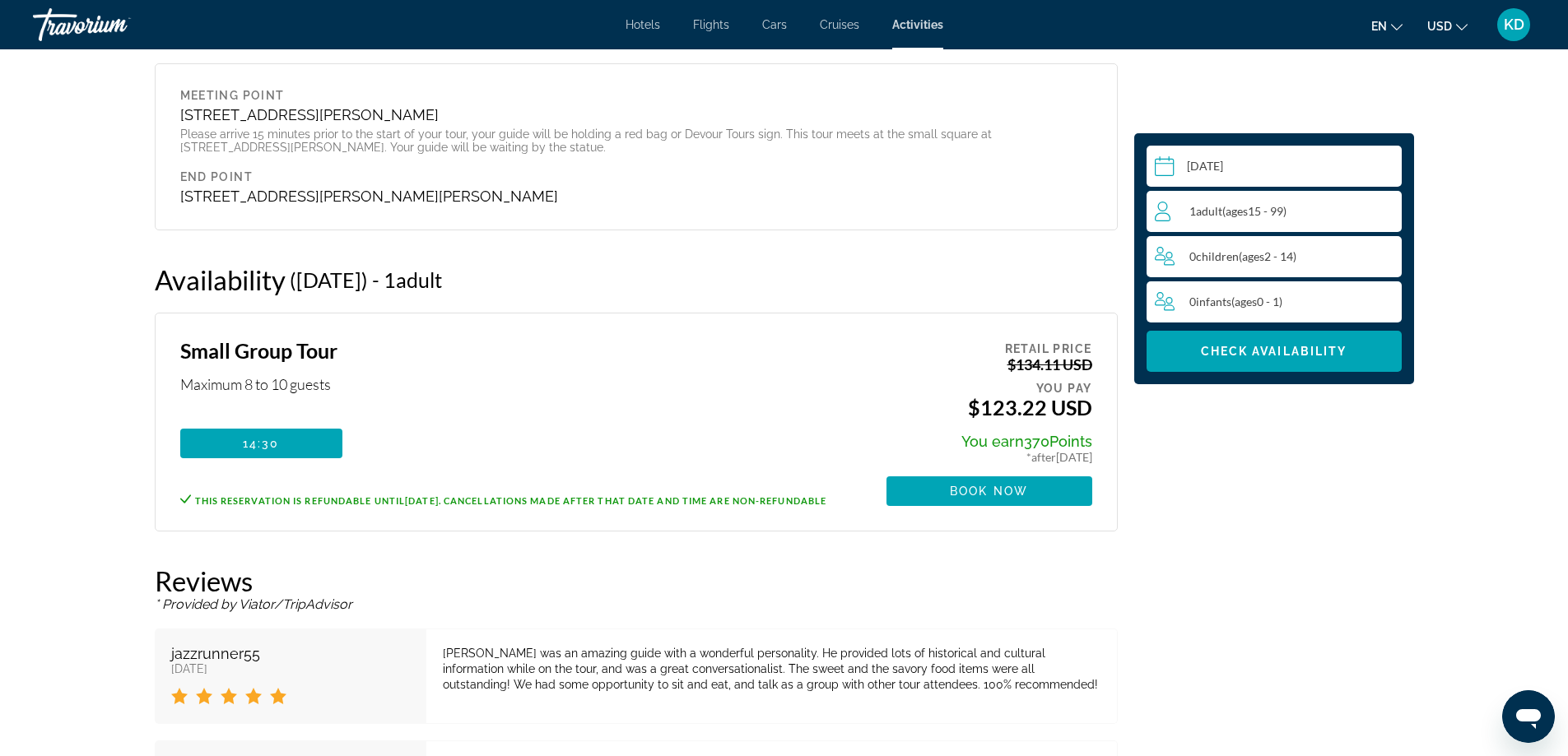
click at [1252, 162] on input "Main content" at bounding box center [1277, 168] width 261 height 46
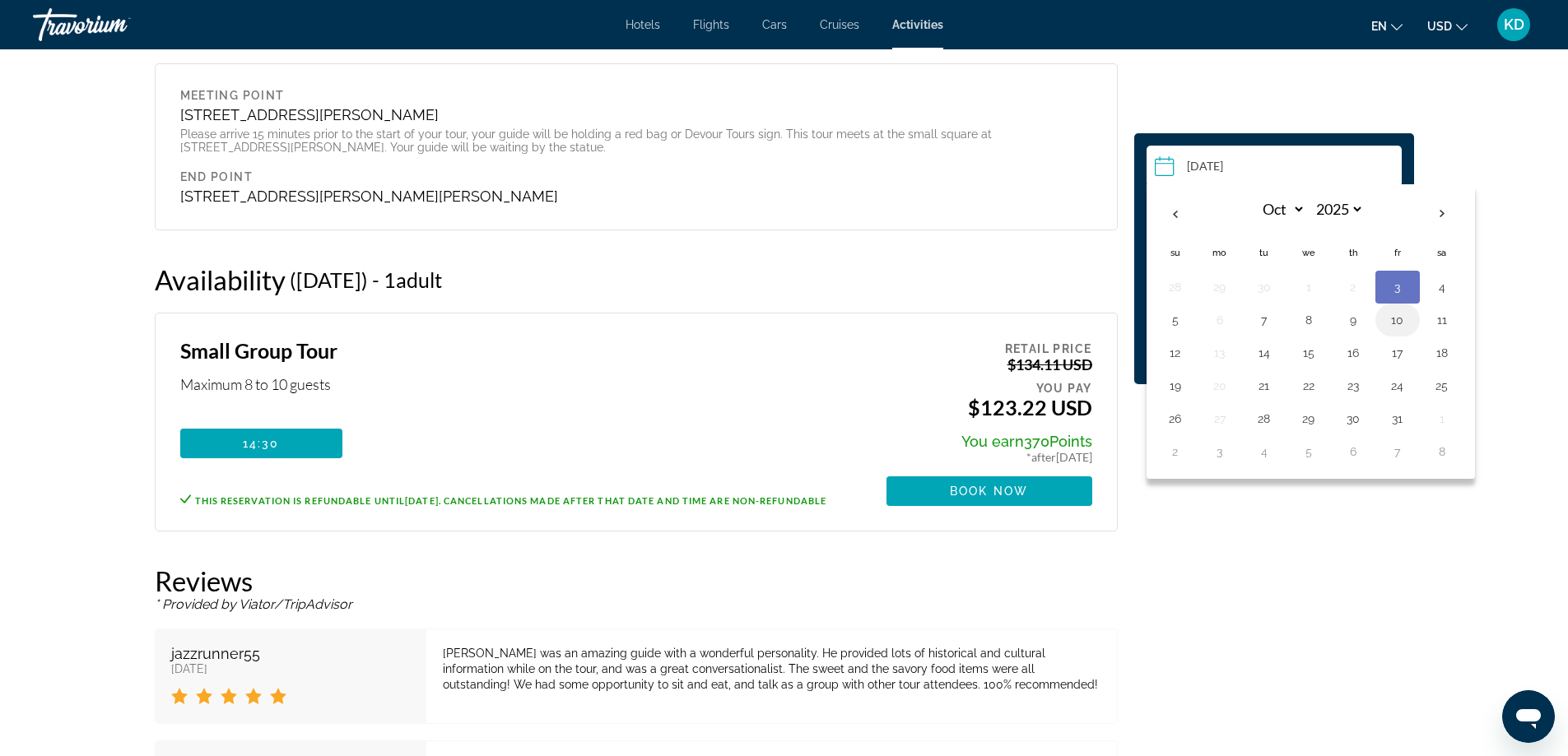
click at [1404, 322] on button "10" at bounding box center [1397, 320] width 27 height 23
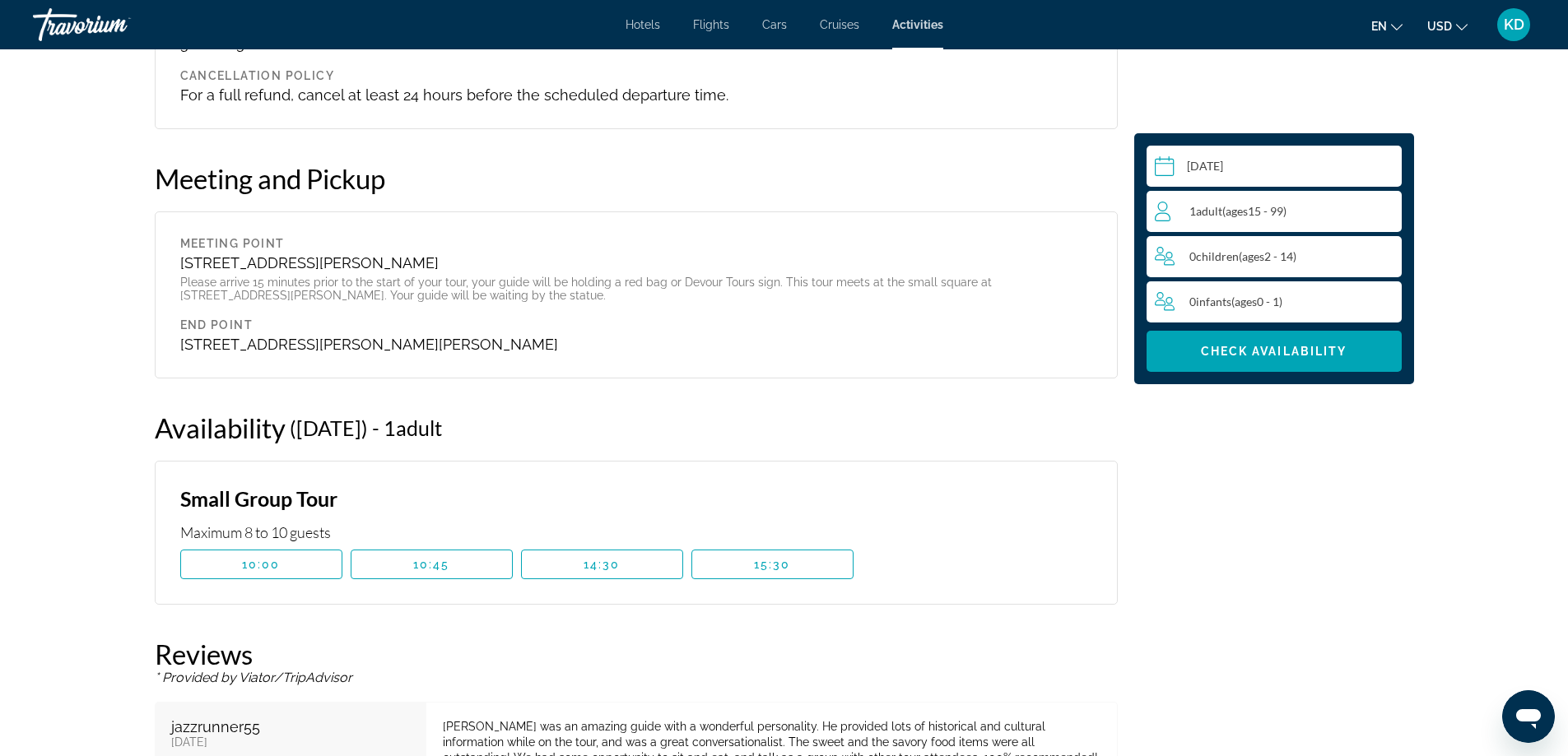
scroll to position [2455, 0]
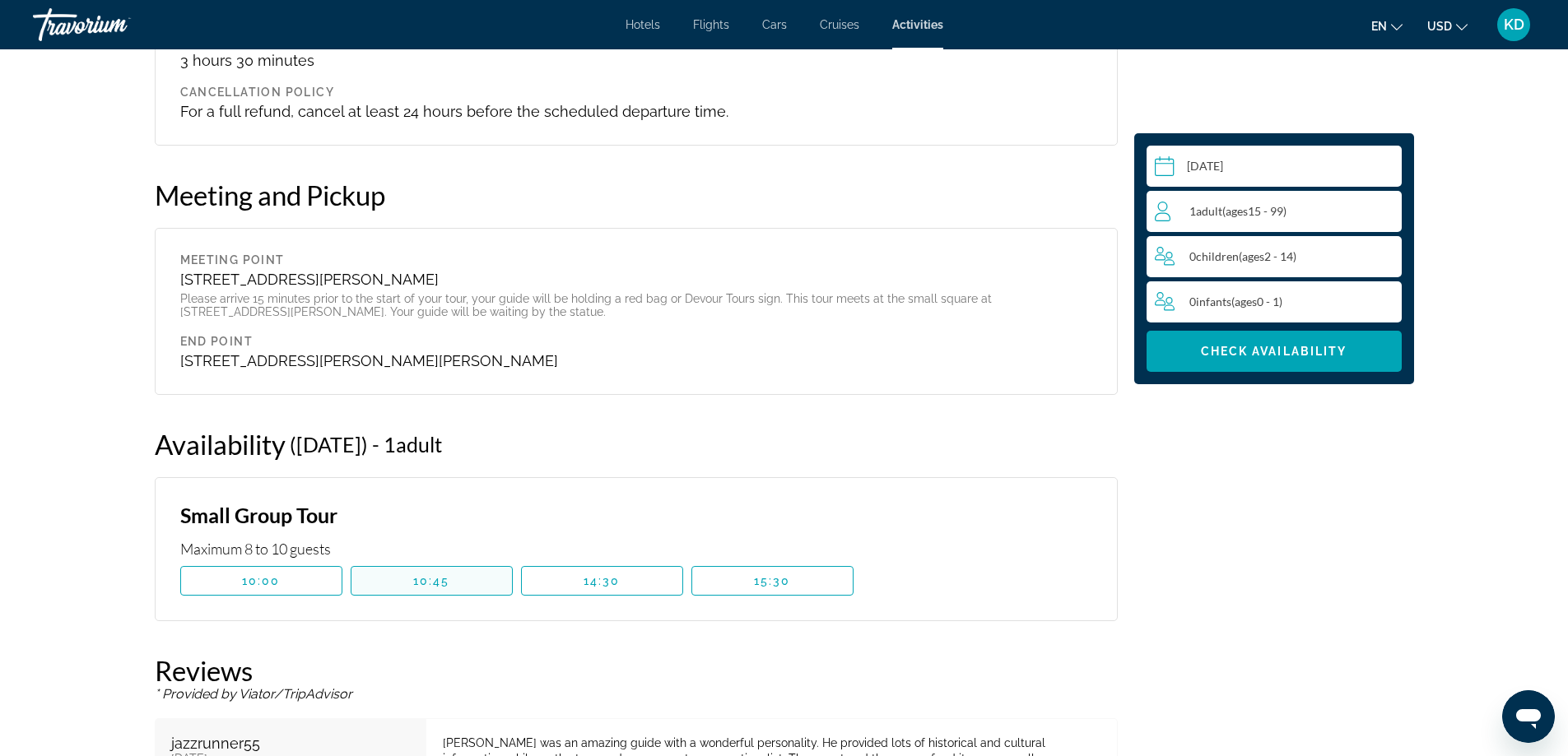
click at [454, 577] on span "Main content" at bounding box center [432, 581] width 161 height 40
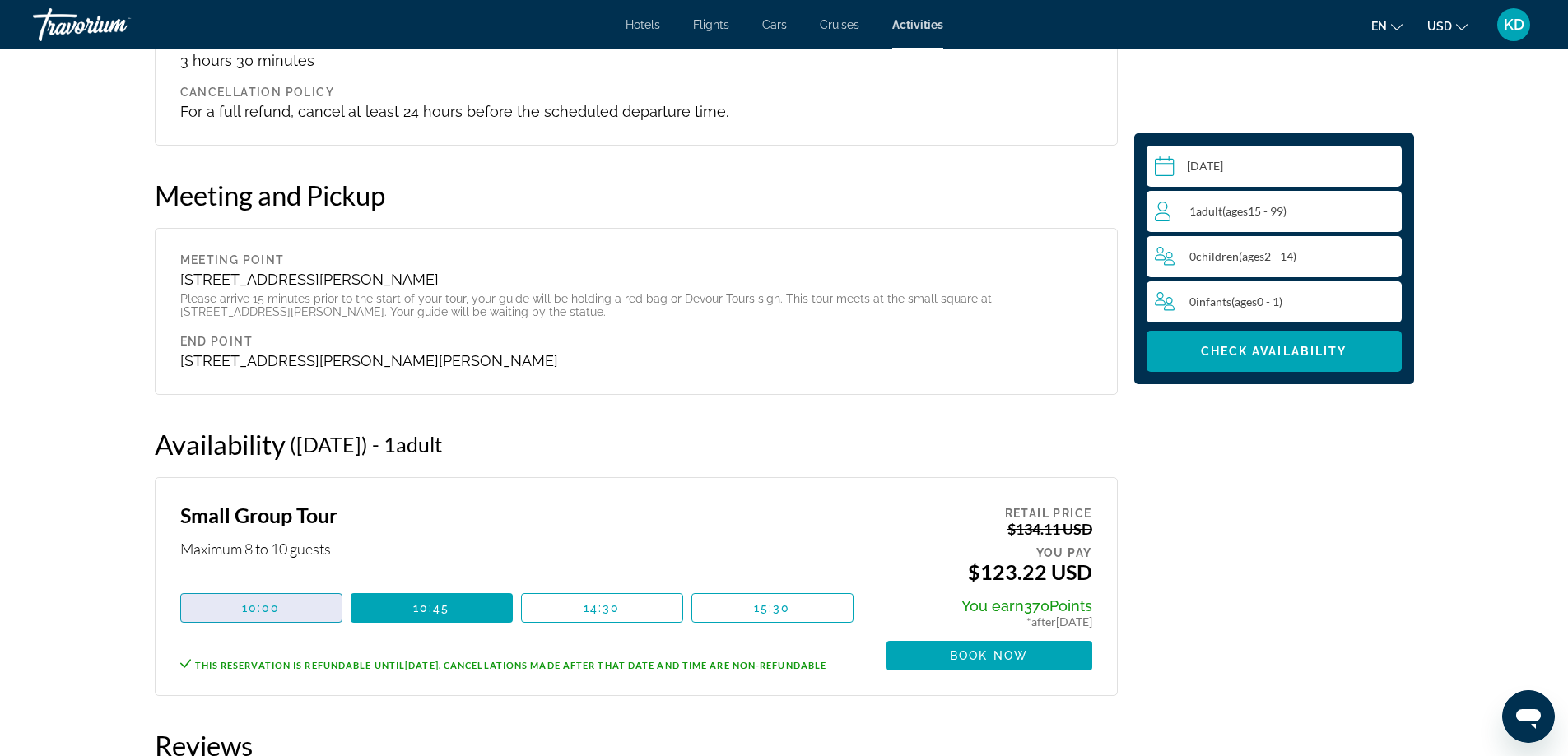
click at [246, 601] on span "10:00" at bounding box center [260, 607] width 39 height 13
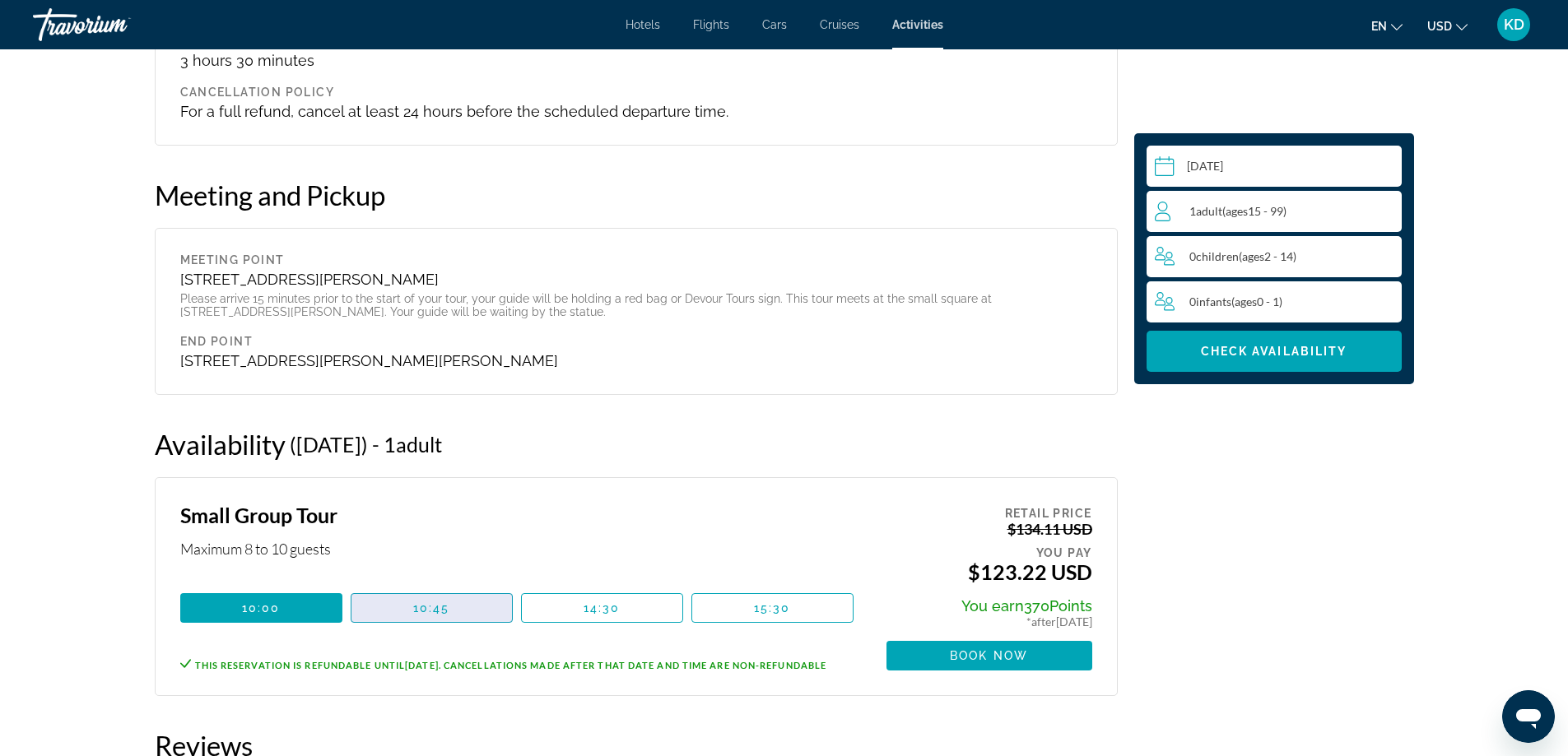
click at [430, 601] on span "10:45" at bounding box center [432, 607] width 37 height 13
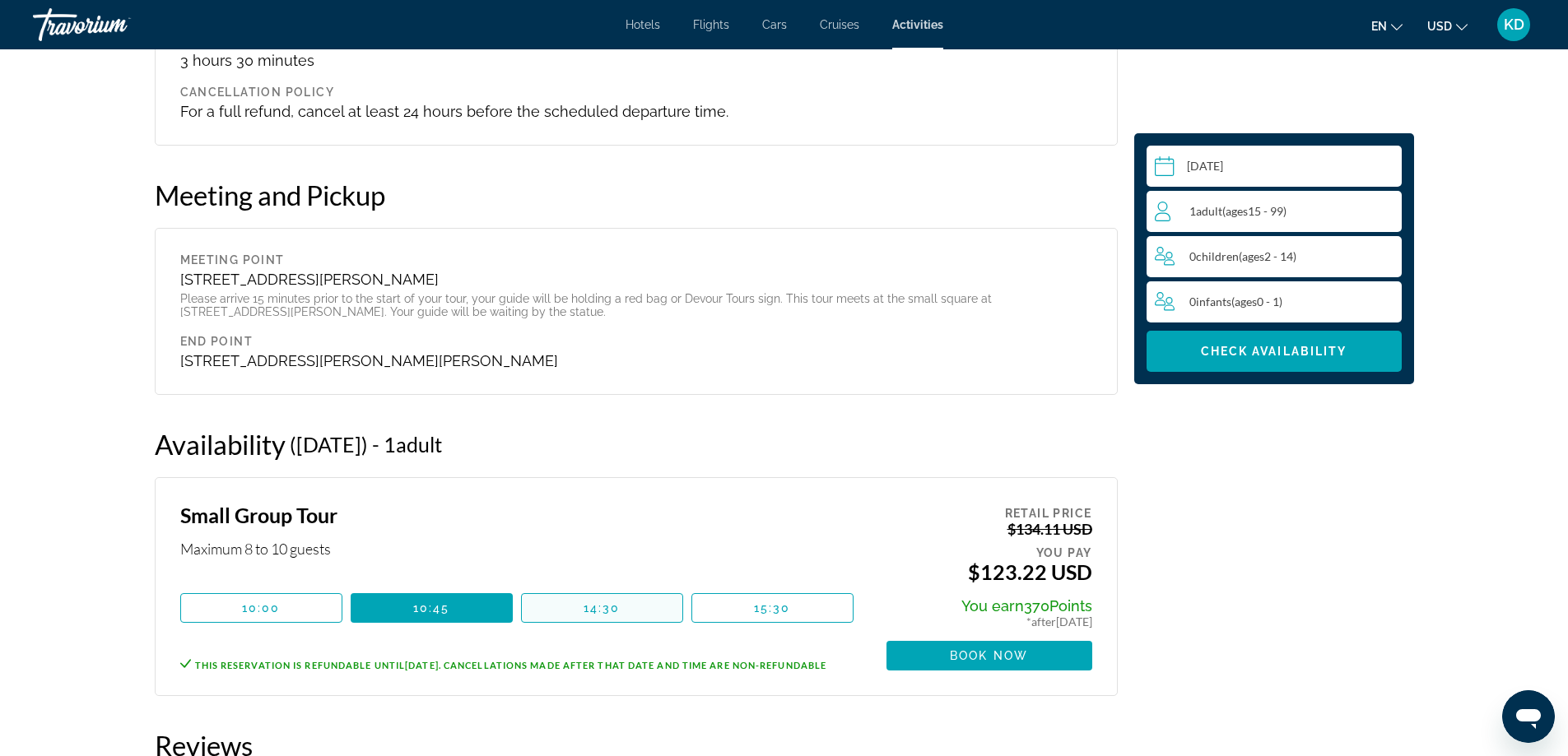
click at [579, 604] on span "Main content" at bounding box center [602, 607] width 161 height 40
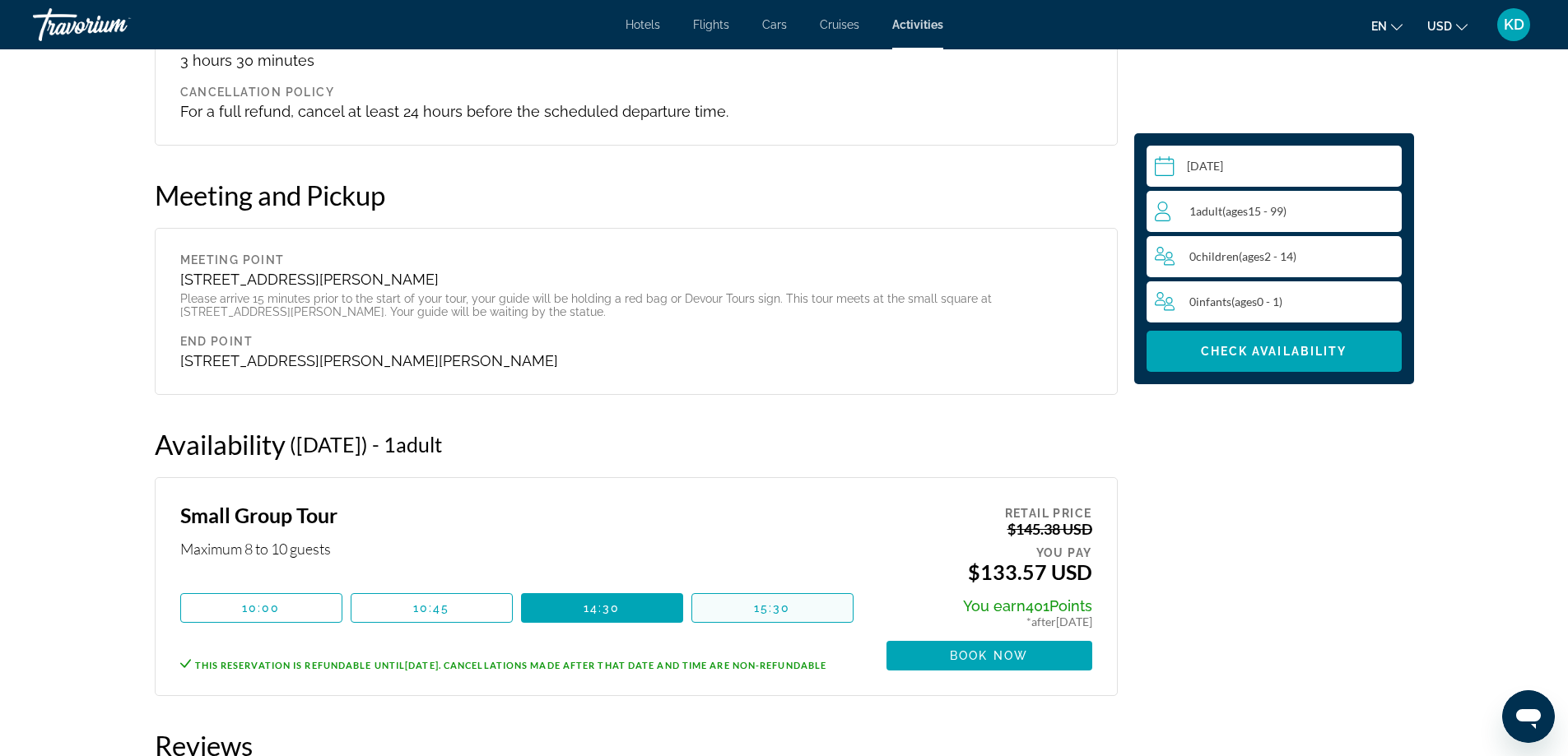
click at [750, 599] on span "Main content" at bounding box center [772, 607] width 161 height 40
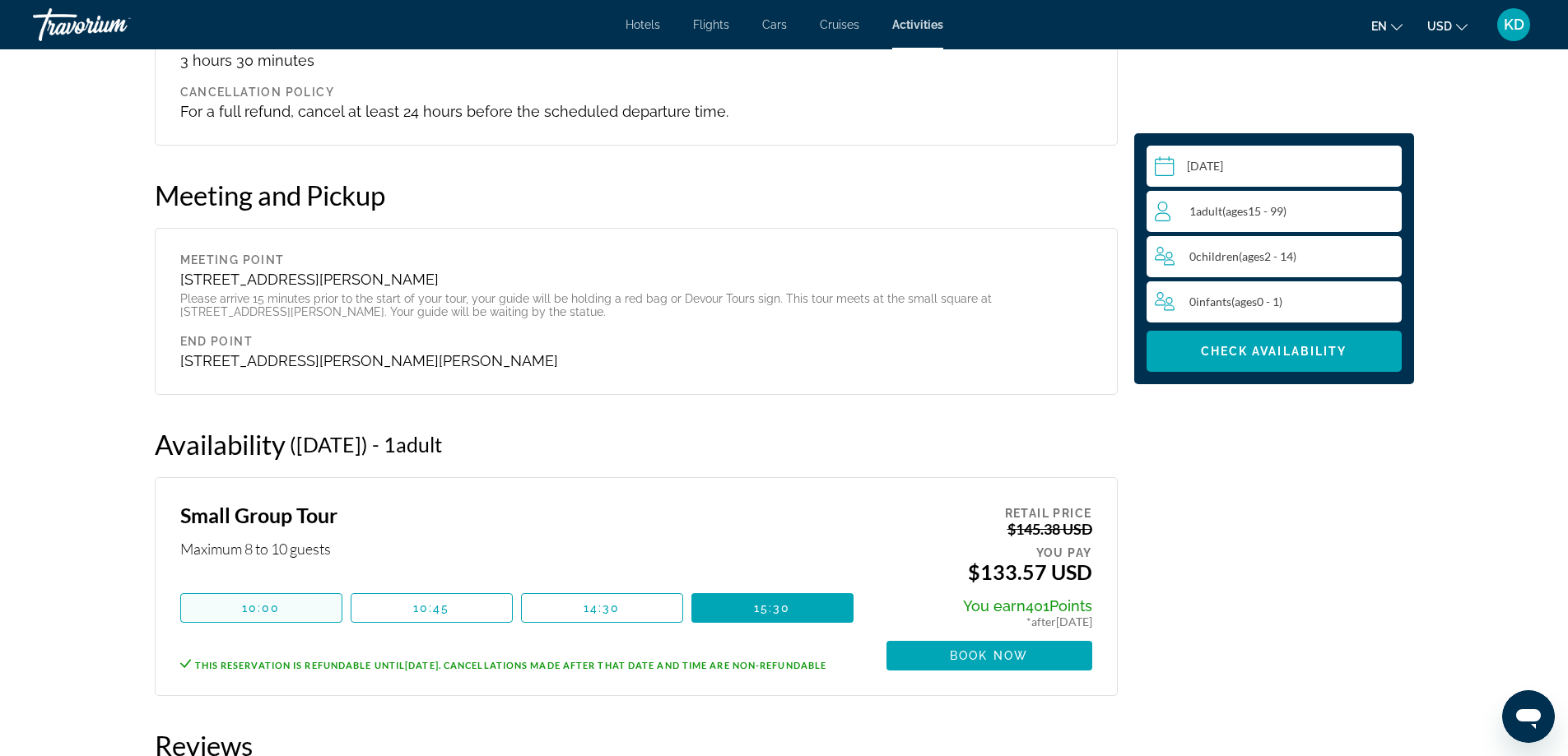
click at [276, 593] on span "Main content" at bounding box center [261, 607] width 161 height 40
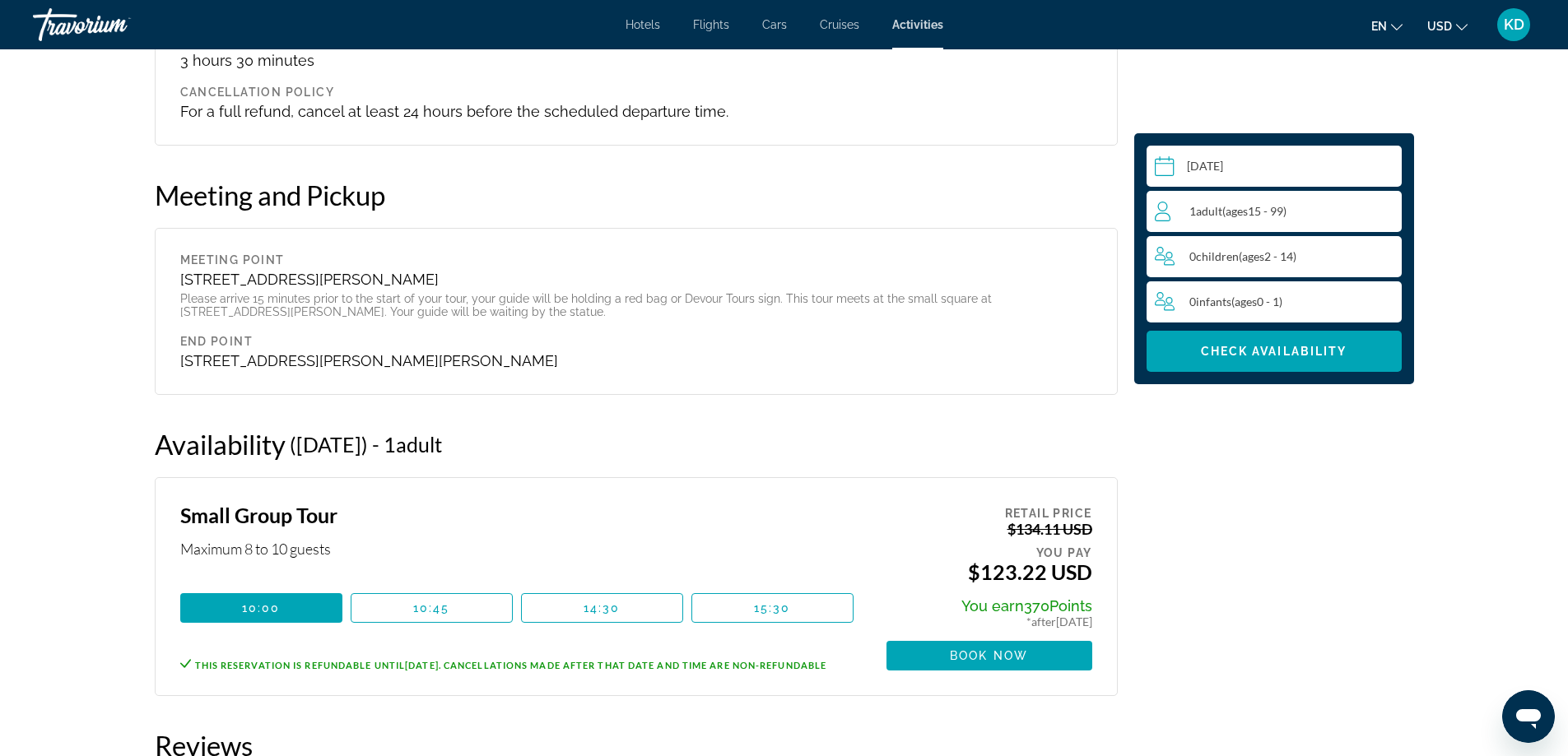
click at [1215, 168] on input "**********" at bounding box center [1277, 168] width 261 height 46
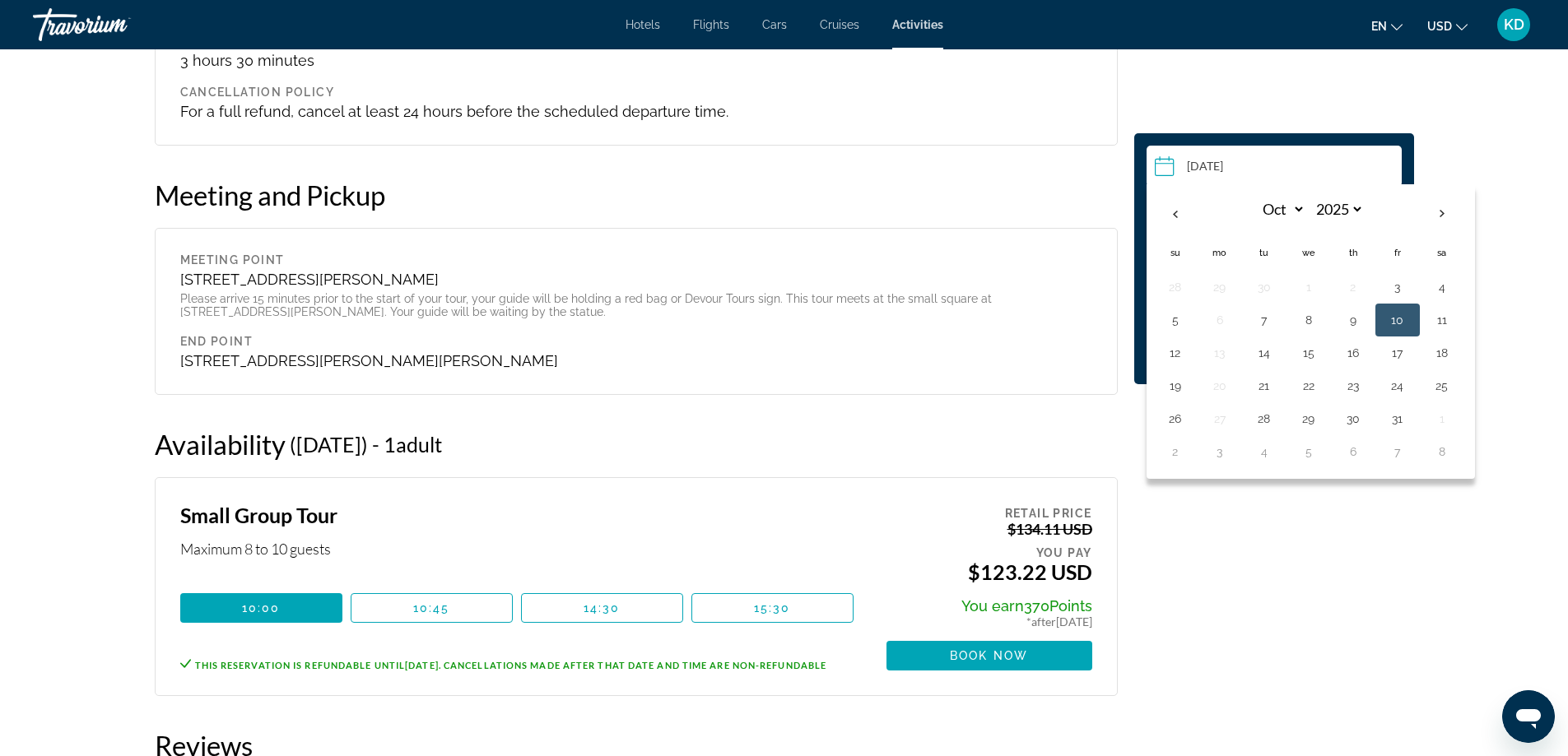
drag, startPoint x: 1215, startPoint y: 168, endPoint x: 1197, endPoint y: 172, distance: 18.4
click at [1197, 172] on input "**********" at bounding box center [1277, 168] width 261 height 46
click at [1350, 316] on button "9" at bounding box center [1352, 320] width 27 height 23
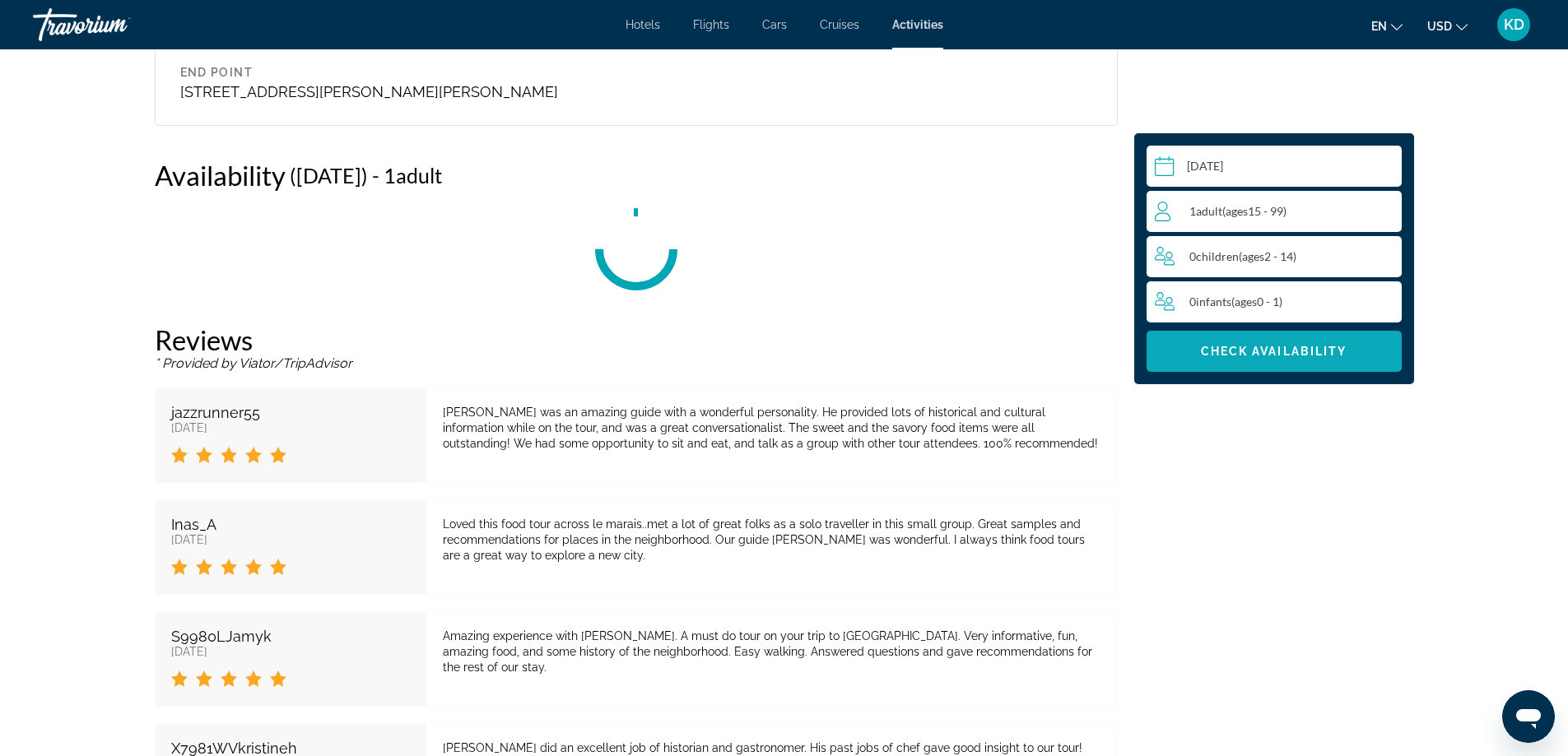
scroll to position [2784, 0]
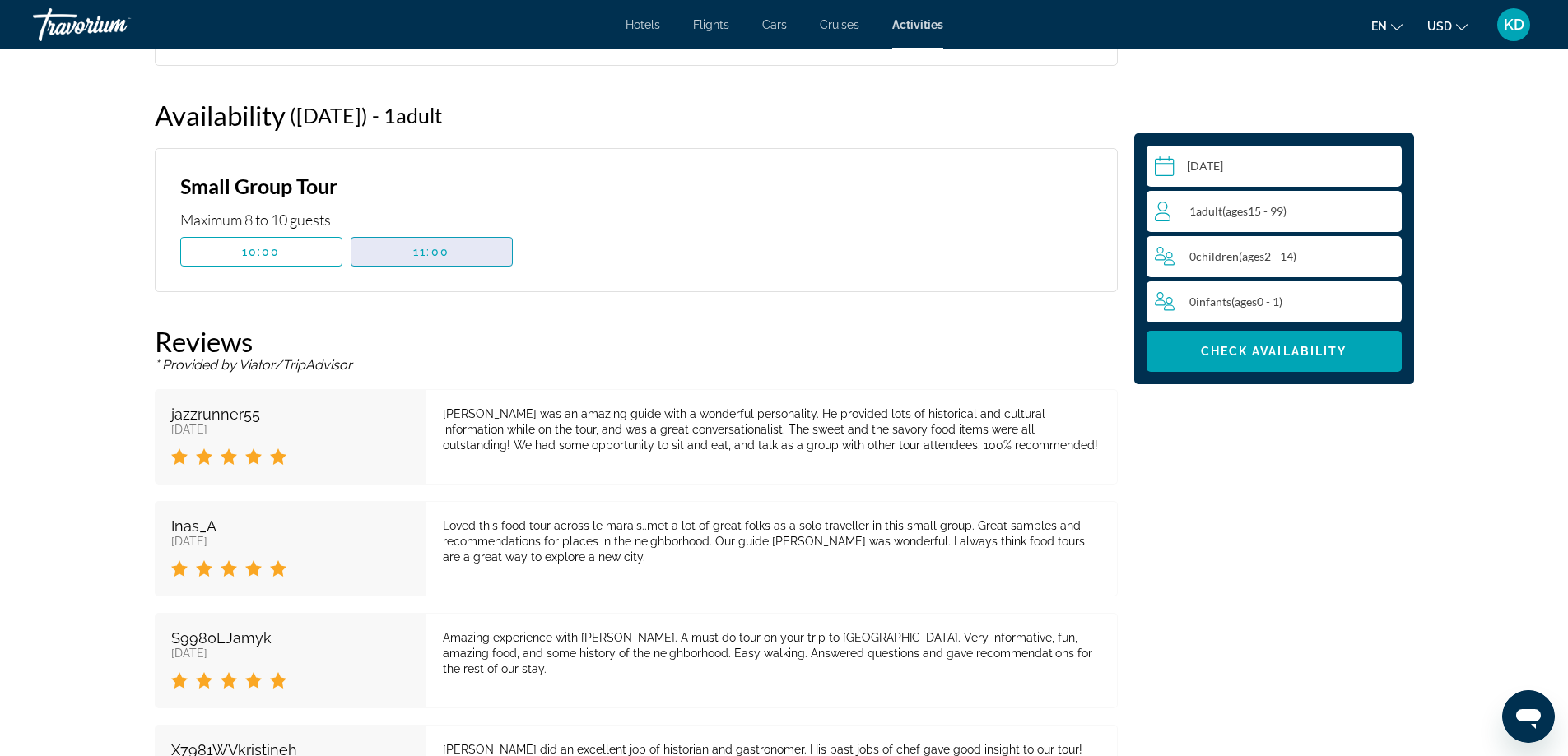
click at [389, 251] on span "Main content" at bounding box center [432, 252] width 161 height 40
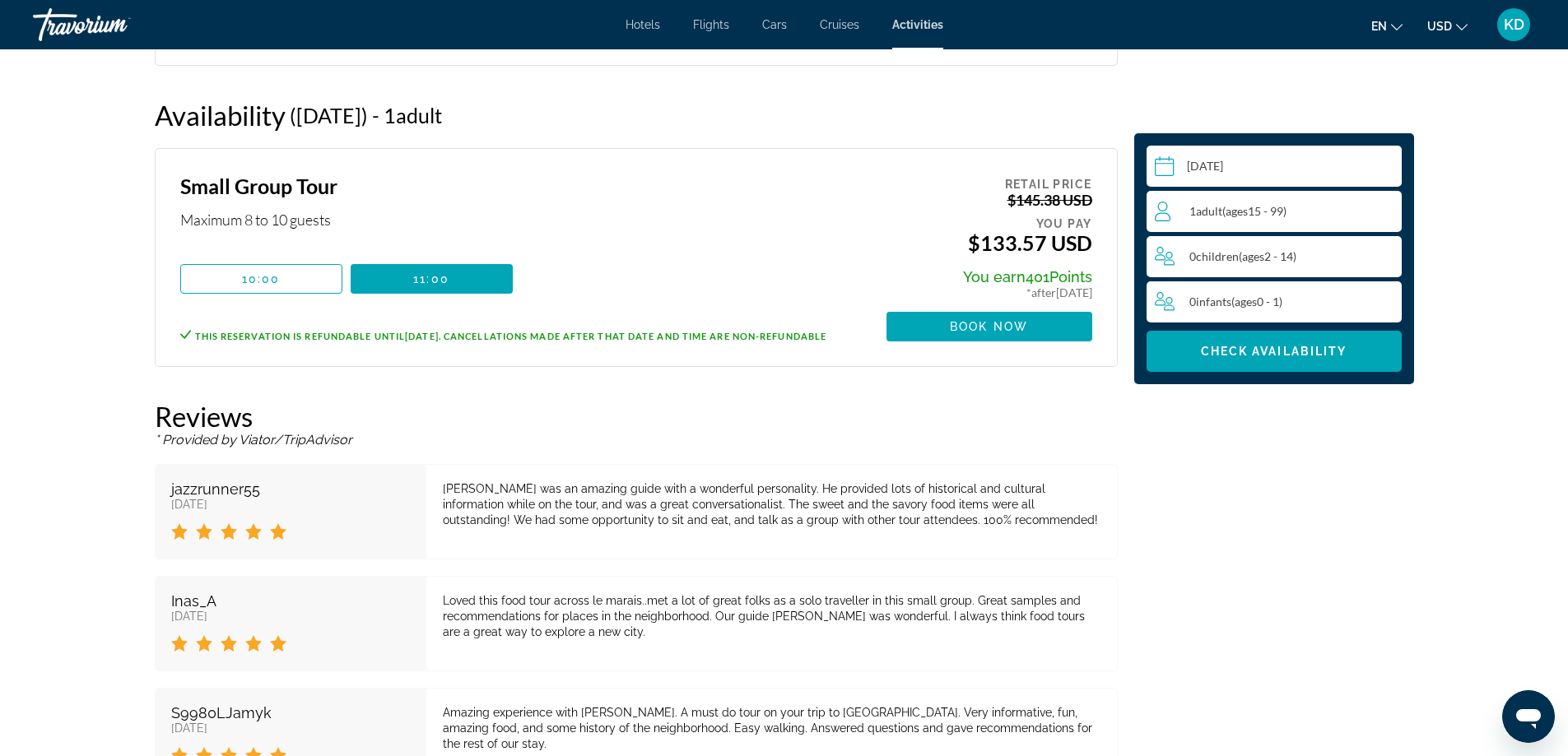
click at [1247, 155] on input "**********" at bounding box center [1277, 168] width 261 height 46
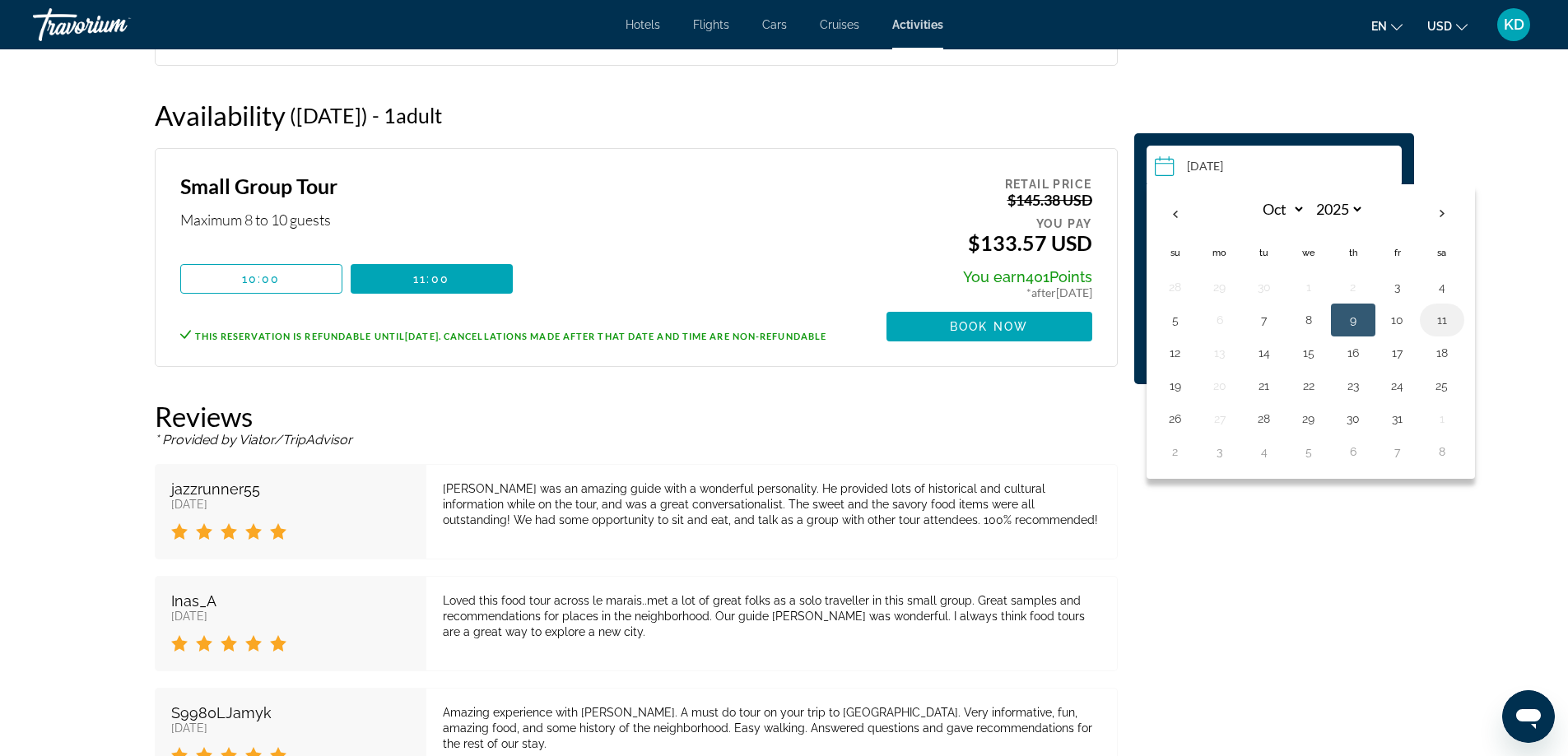
click at [1440, 324] on button "11" at bounding box center [1442, 320] width 27 height 23
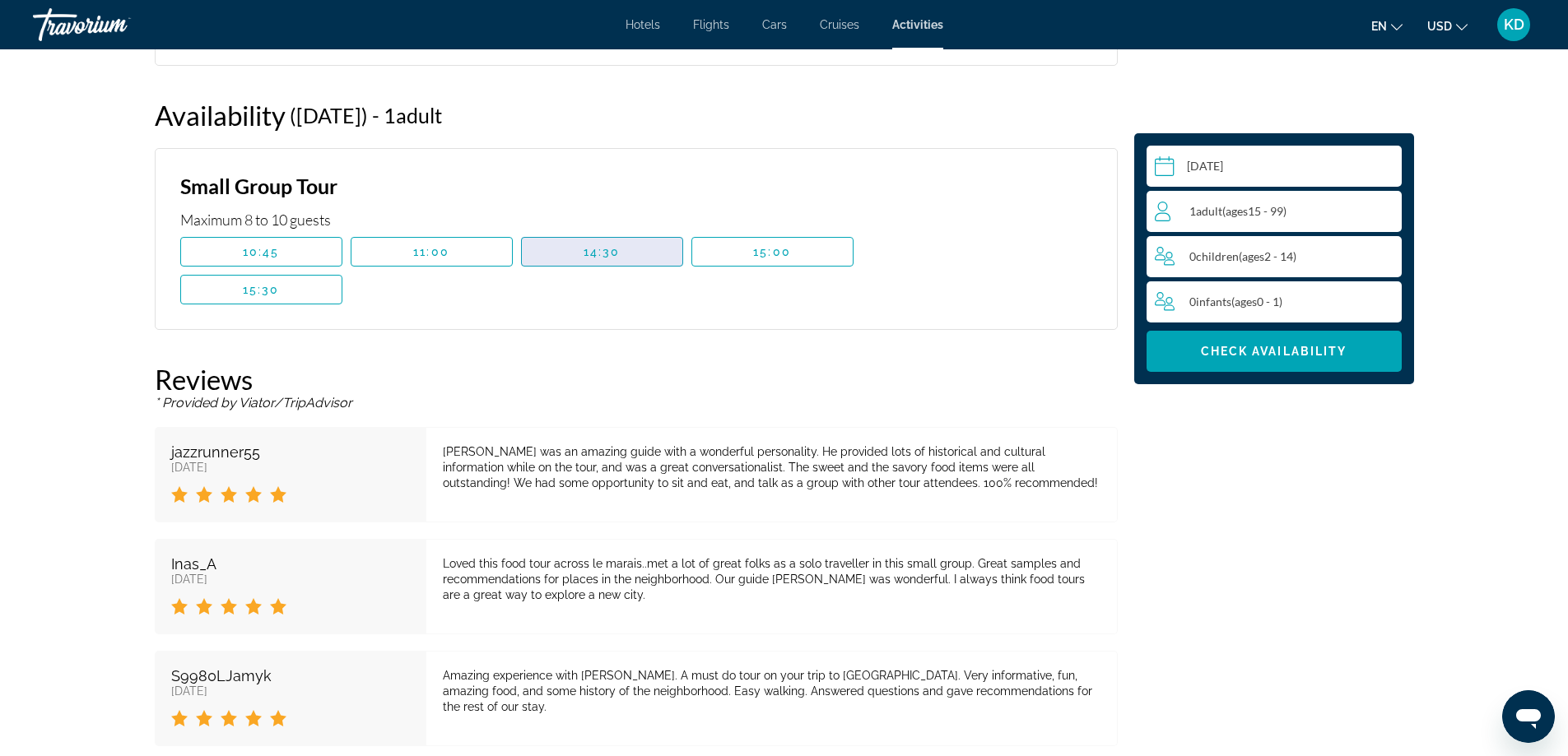
click at [597, 252] on span "14:30" at bounding box center [602, 251] width 37 height 13
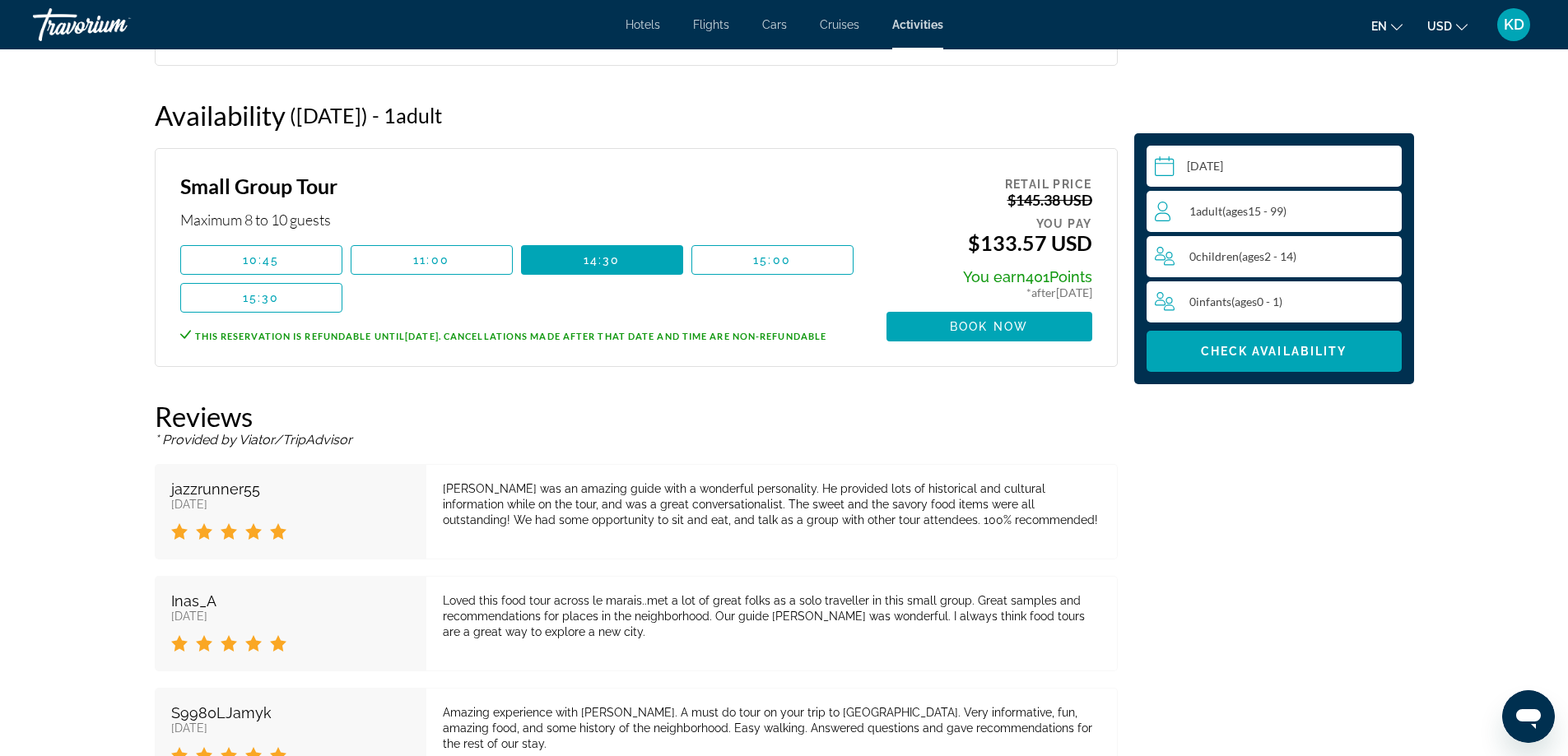
click at [1197, 162] on input "**********" at bounding box center [1277, 168] width 261 height 46
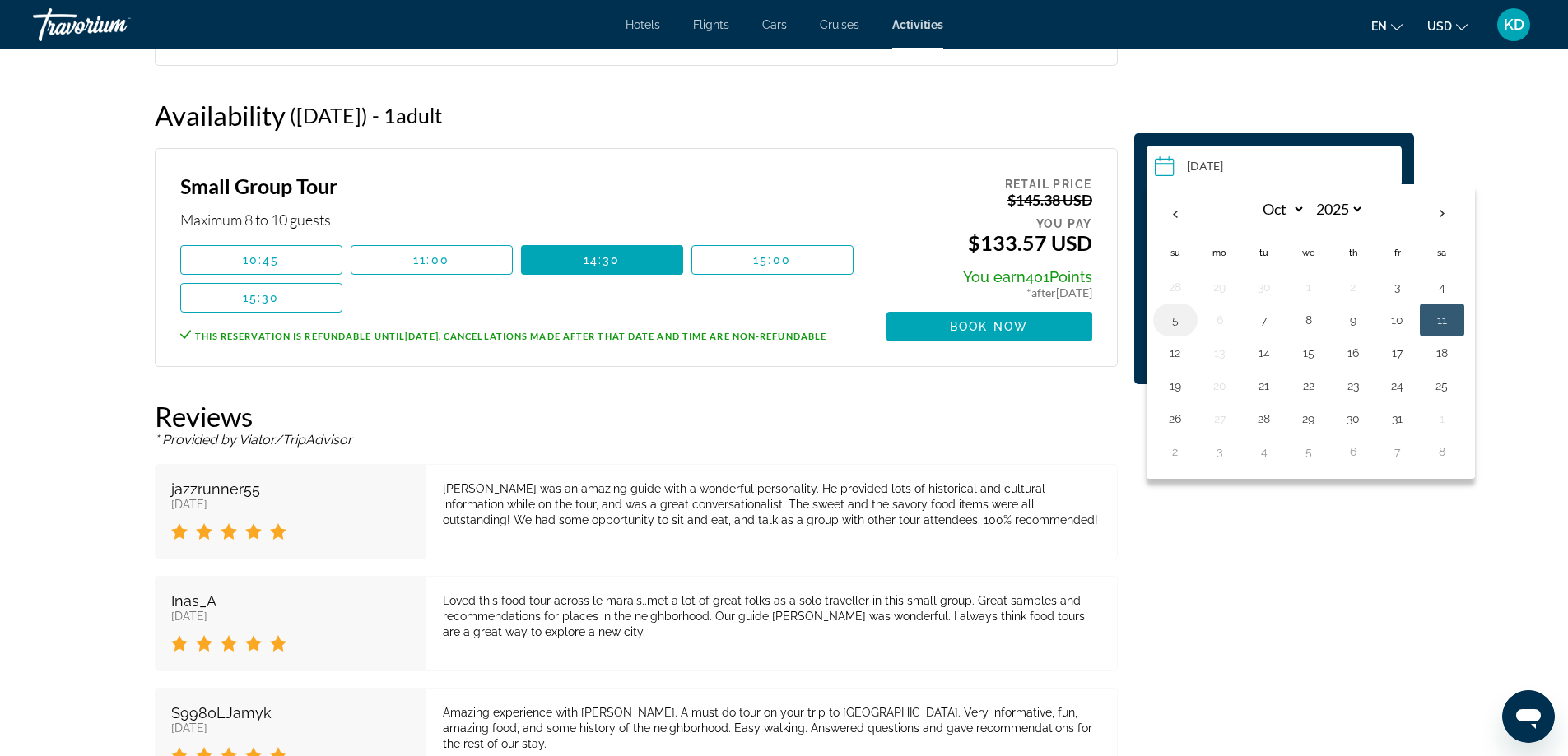
click at [1174, 319] on button "5" at bounding box center [1175, 320] width 27 height 23
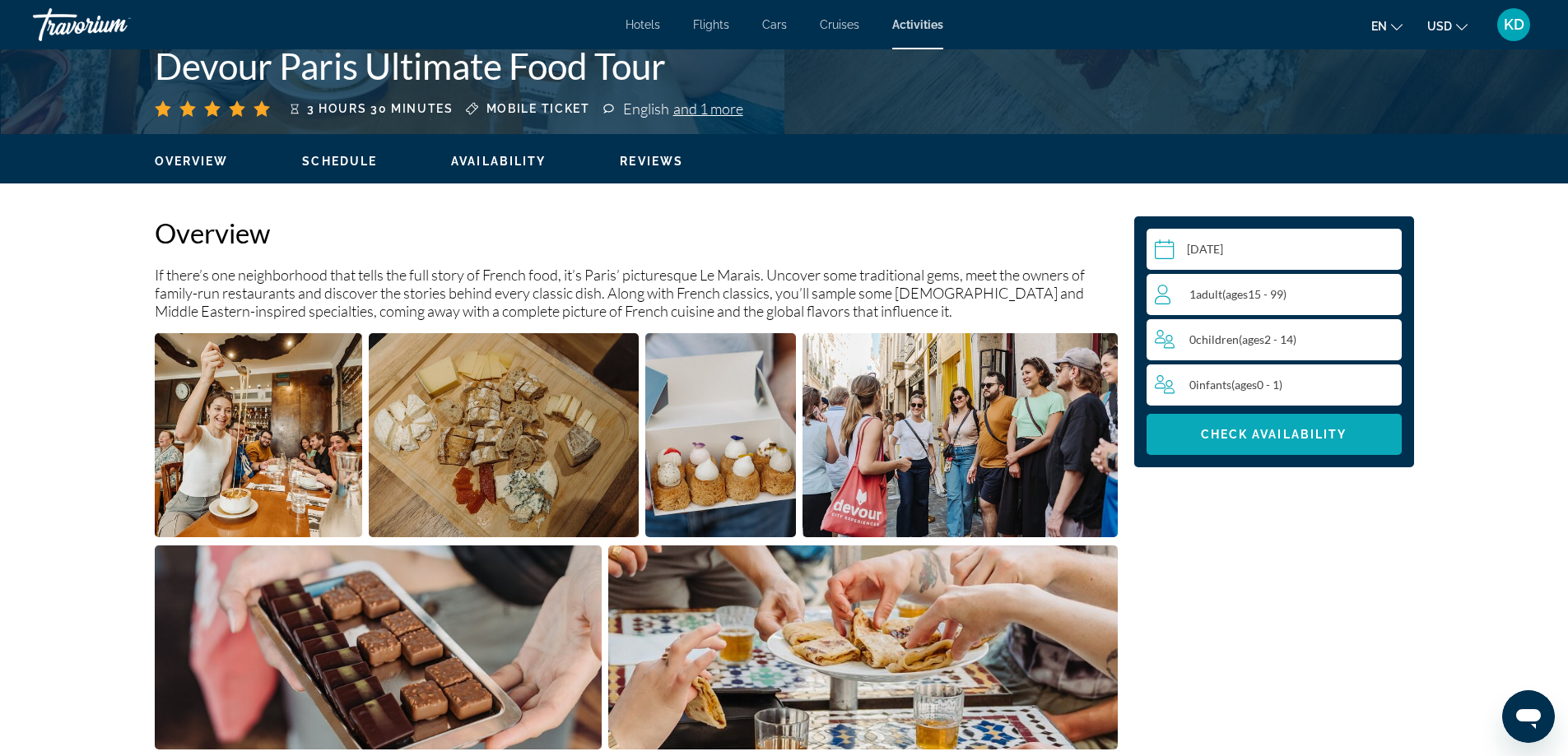
scroll to position [318, 0]
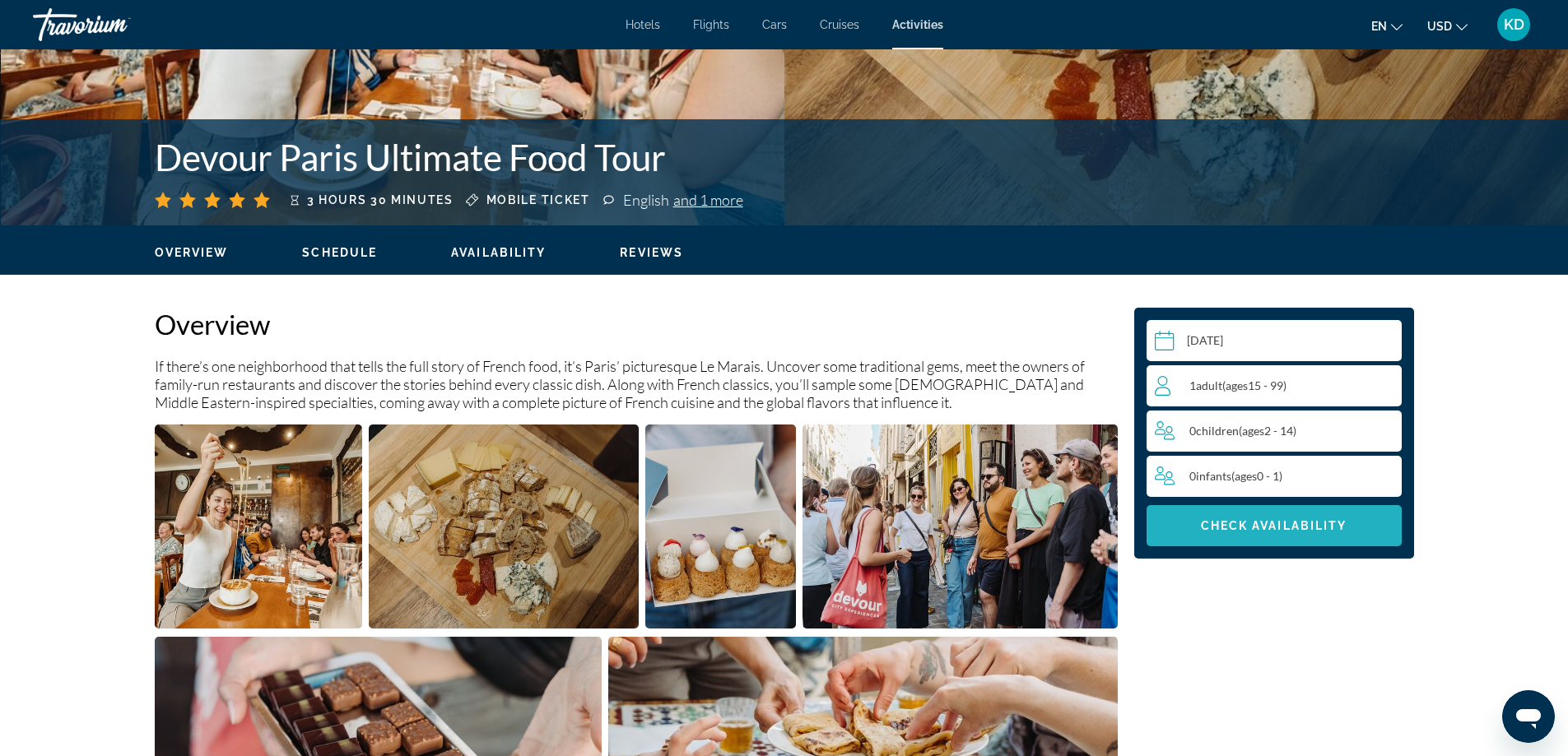
click at [1257, 529] on span "Check Availability" at bounding box center [1274, 525] width 146 height 13
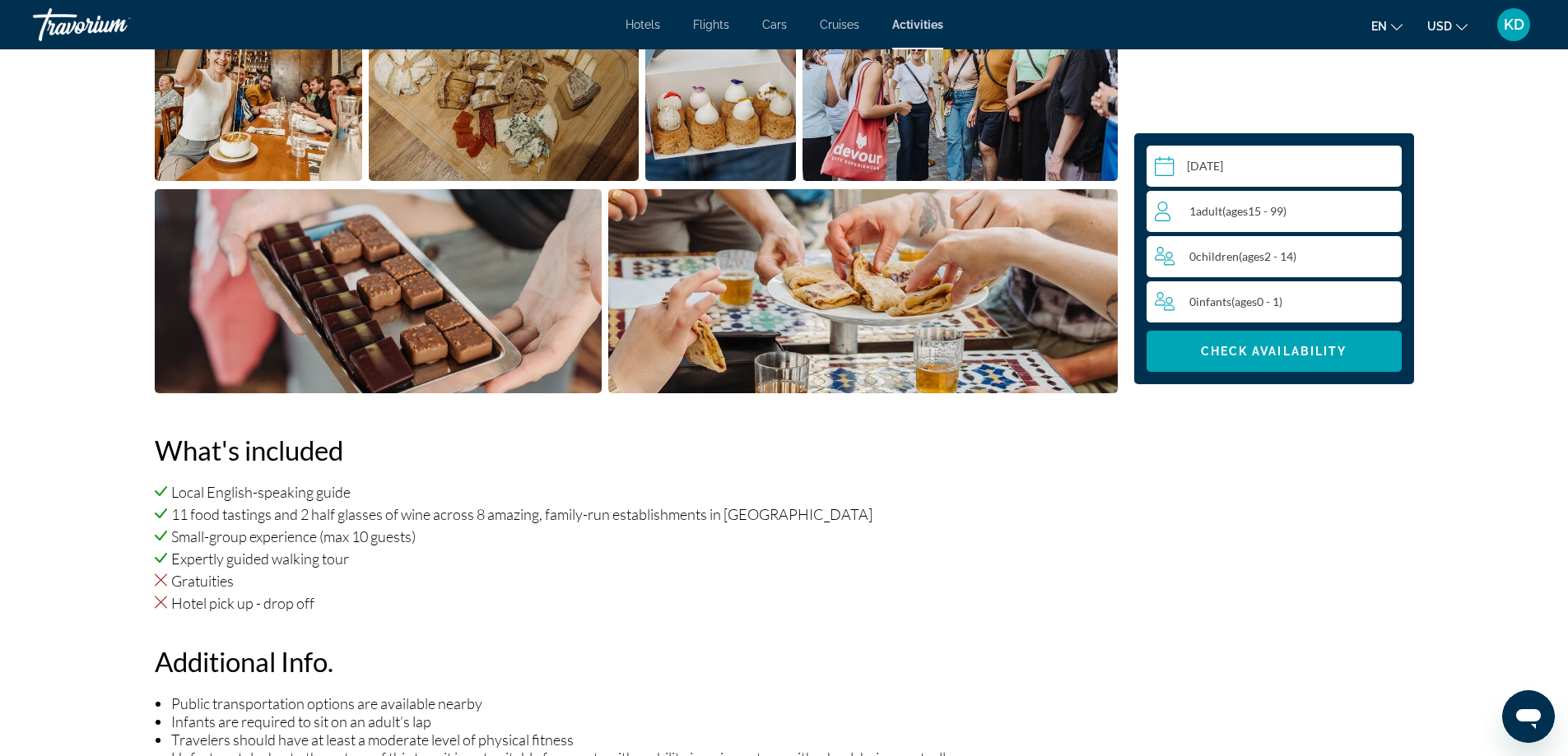
scroll to position [646, 0]
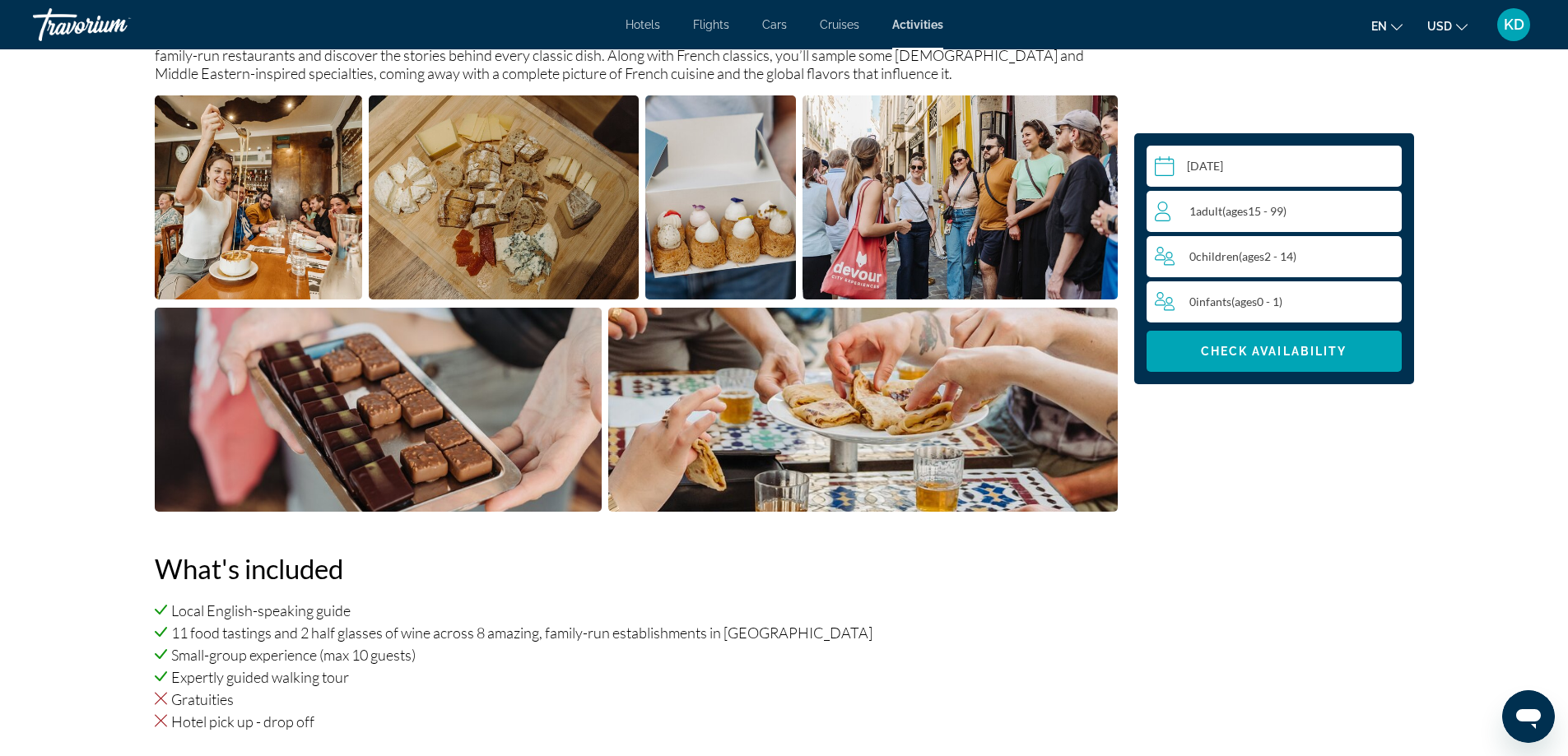
click at [1262, 152] on input "**********" at bounding box center [1277, 168] width 261 height 46
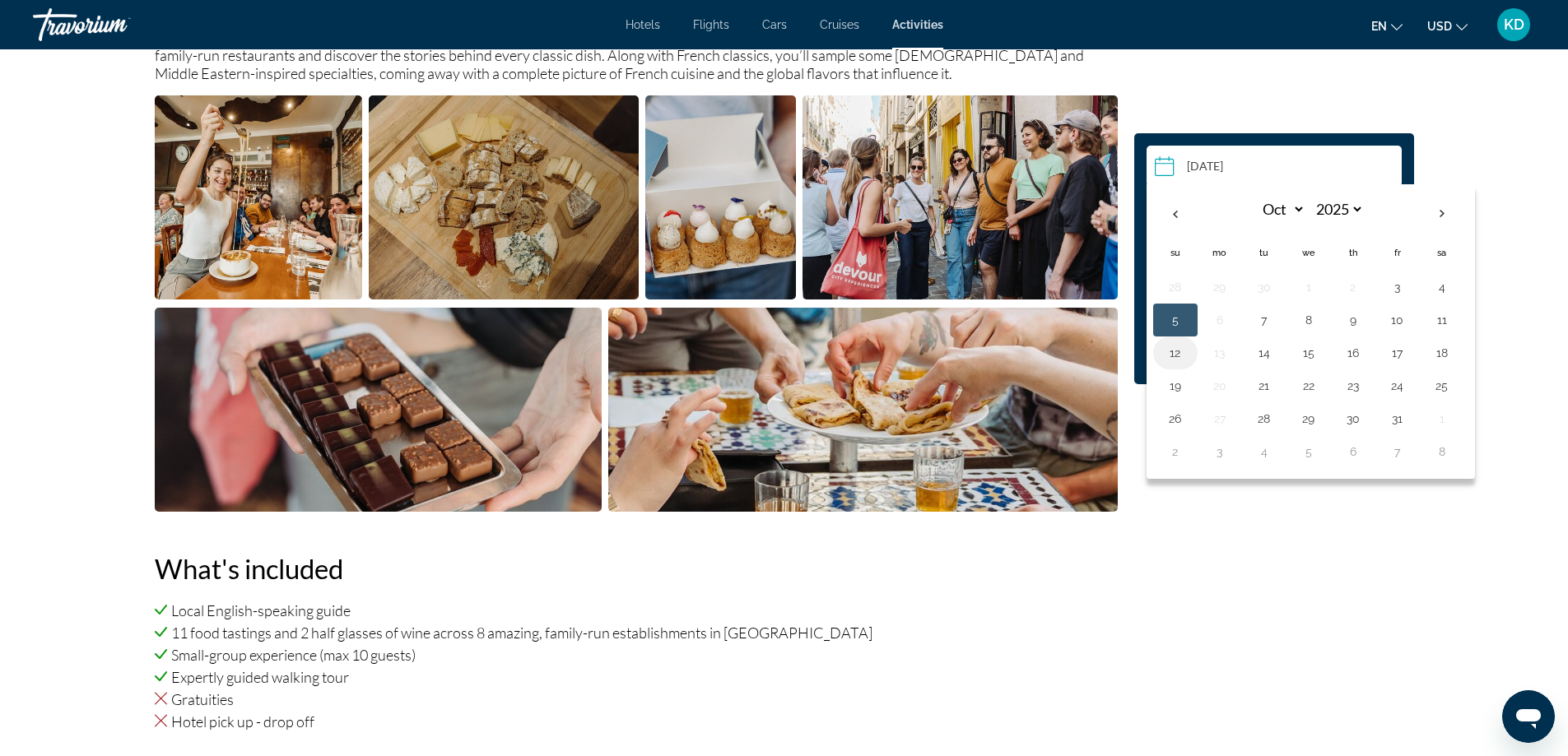
click at [1177, 353] on button "12" at bounding box center [1175, 352] width 27 height 23
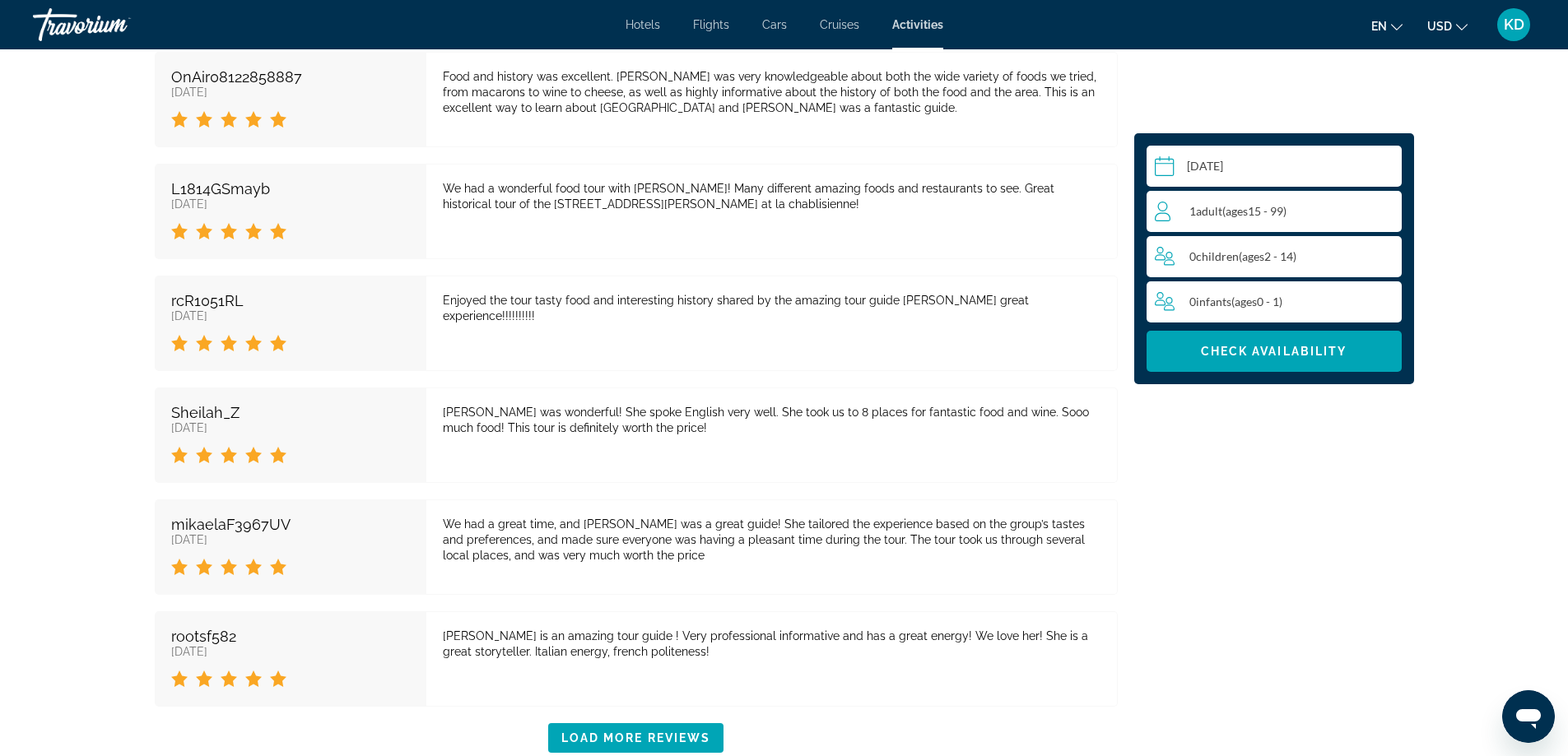
scroll to position [3674, 0]
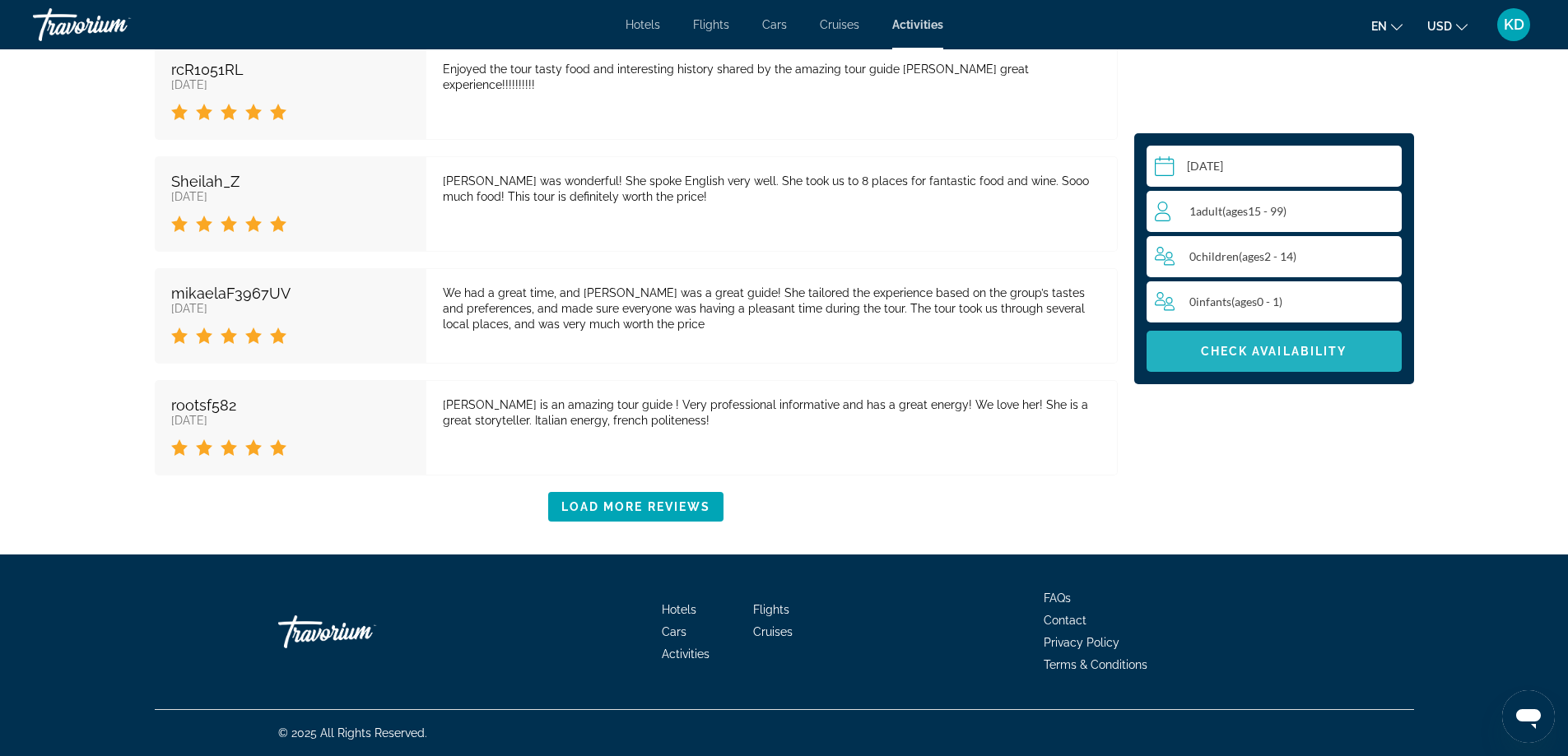
click at [1249, 351] on span "Check Availability" at bounding box center [1274, 351] width 146 height 13
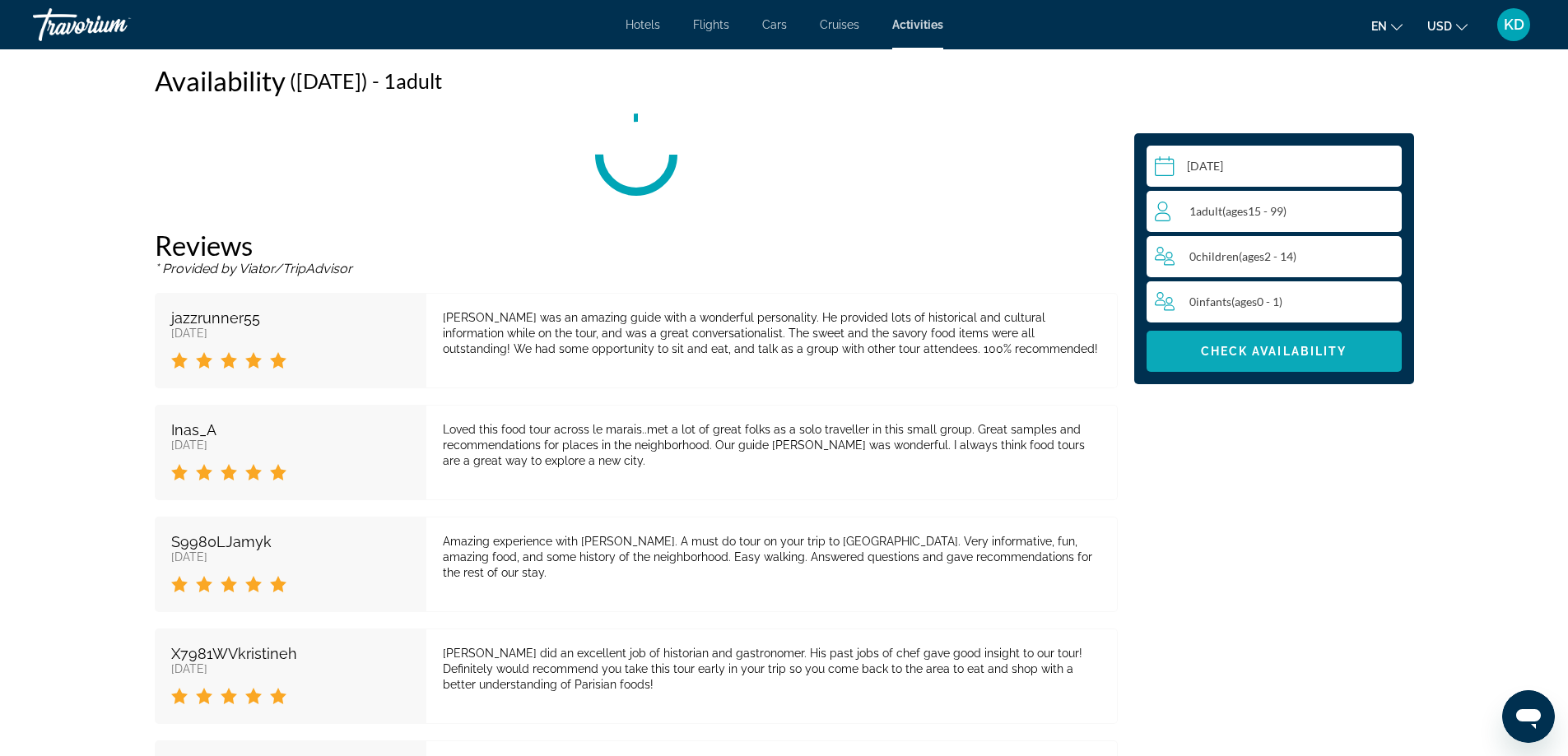
scroll to position [2784, 0]
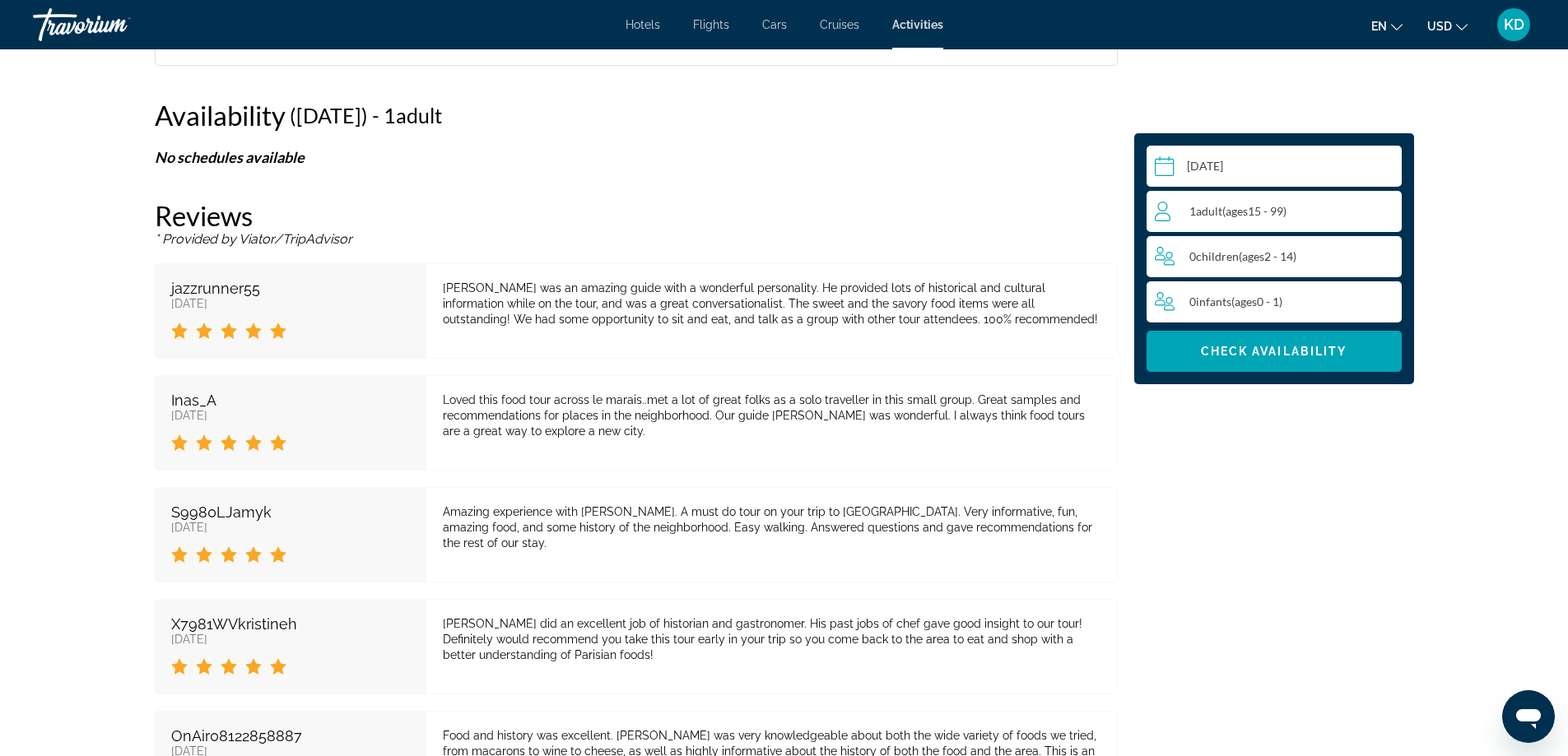
click at [1220, 157] on input "**********" at bounding box center [1277, 168] width 261 height 46
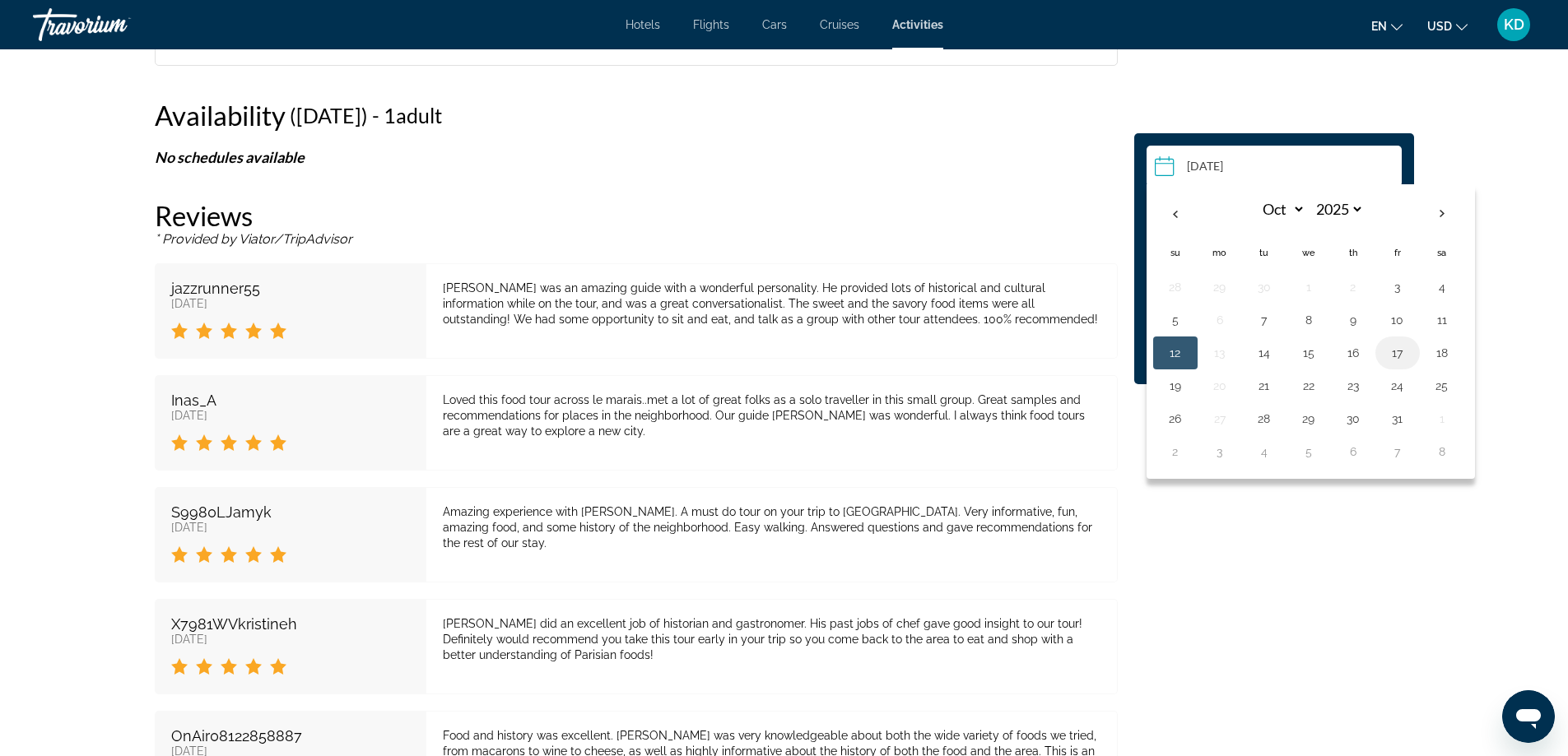
click at [1401, 354] on button "17" at bounding box center [1397, 352] width 27 height 23
type input "**********"
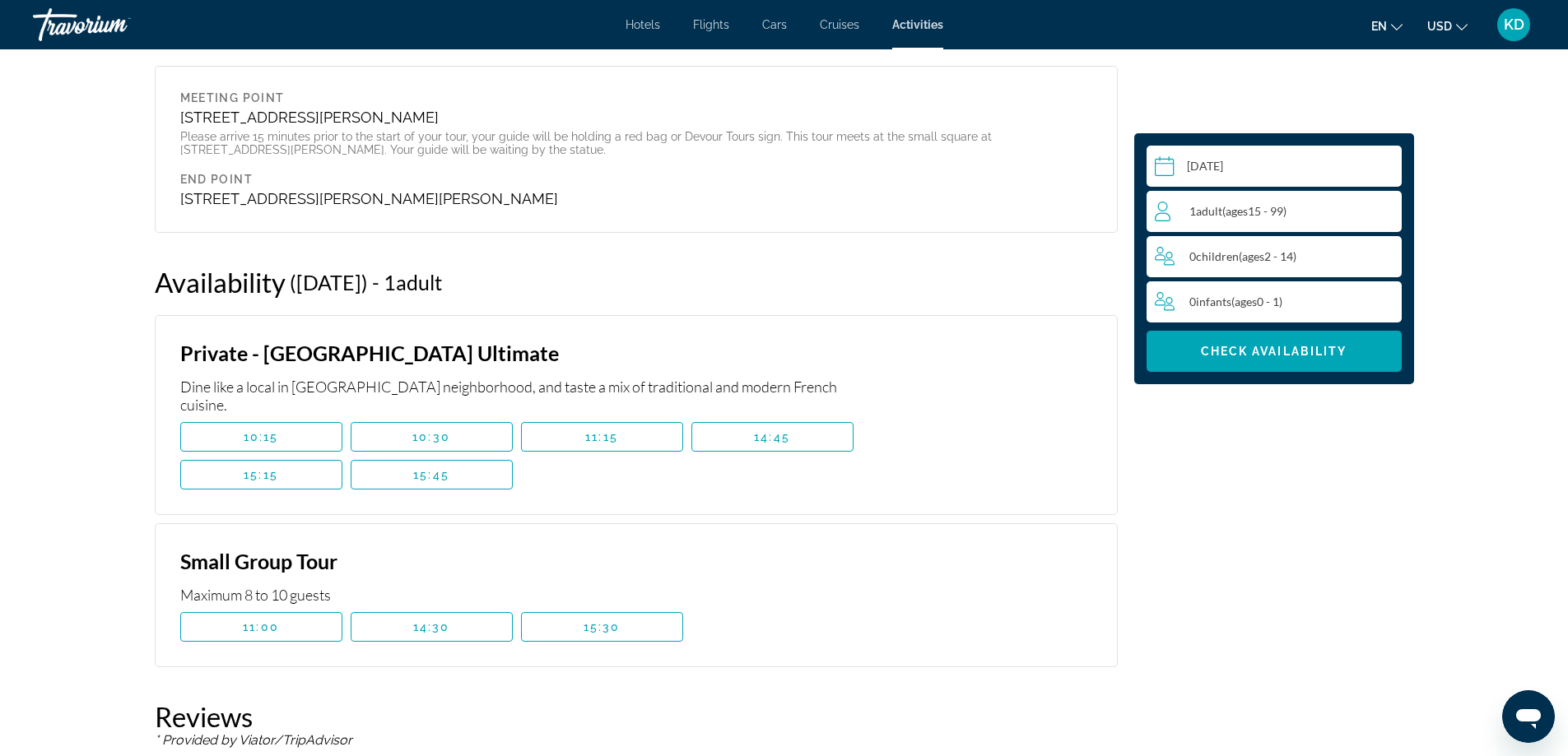
scroll to position [2620, 0]
click at [576, 414] on span "Main content" at bounding box center [602, 434] width 161 height 40
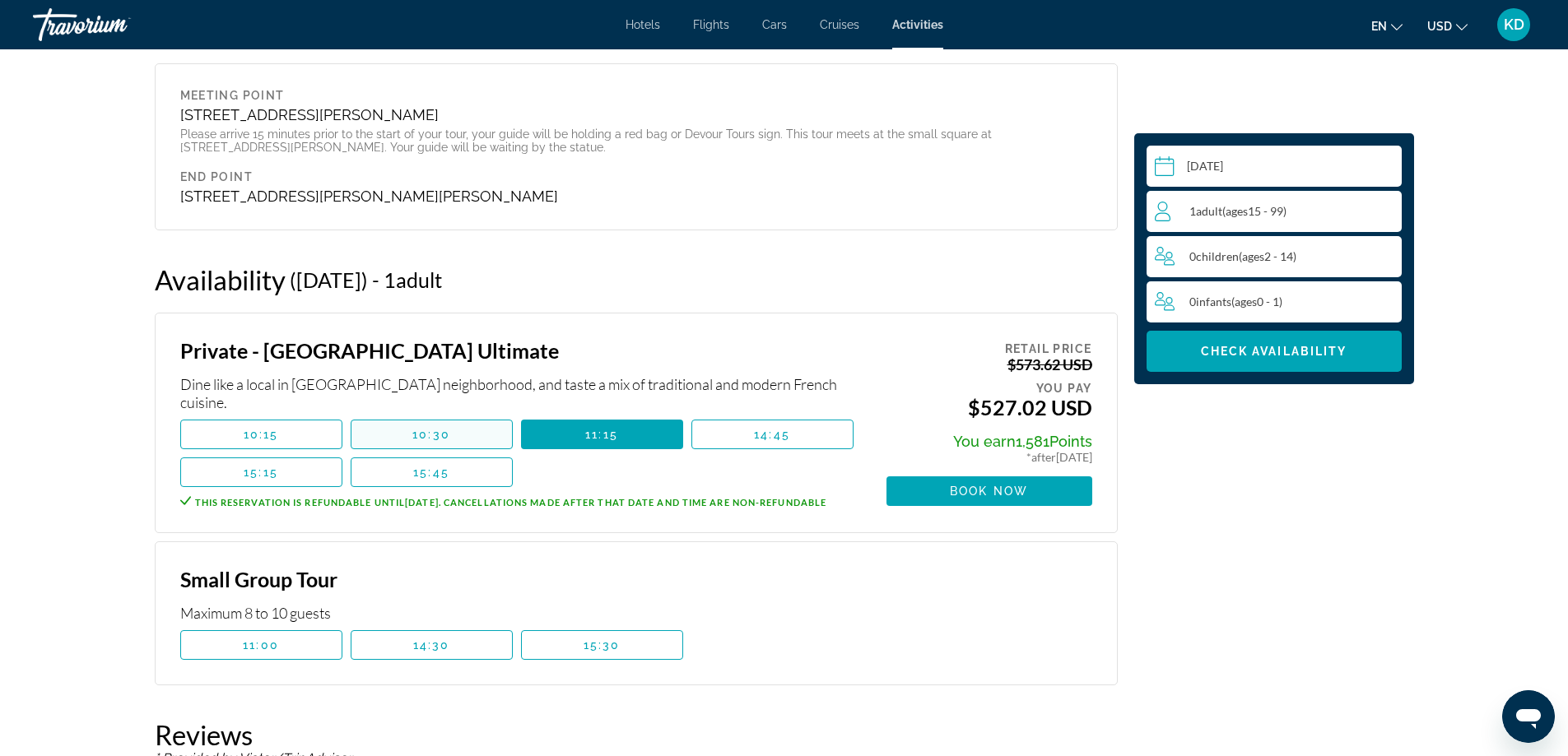
click at [463, 414] on span "Main content" at bounding box center [432, 434] width 161 height 40
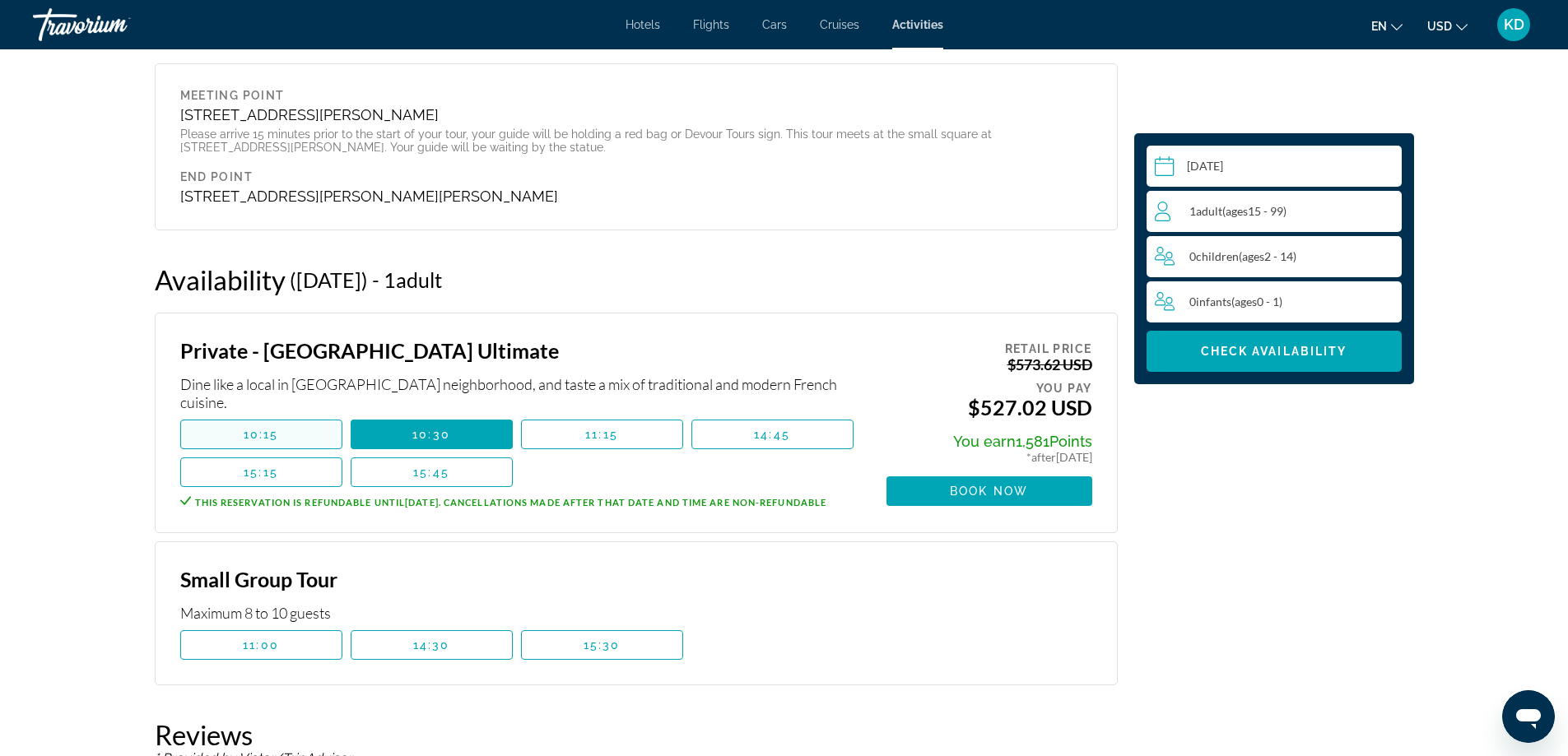
click at [290, 424] on span "Main content" at bounding box center [261, 434] width 161 height 40
